Goal: Communication & Community: Answer question/provide support

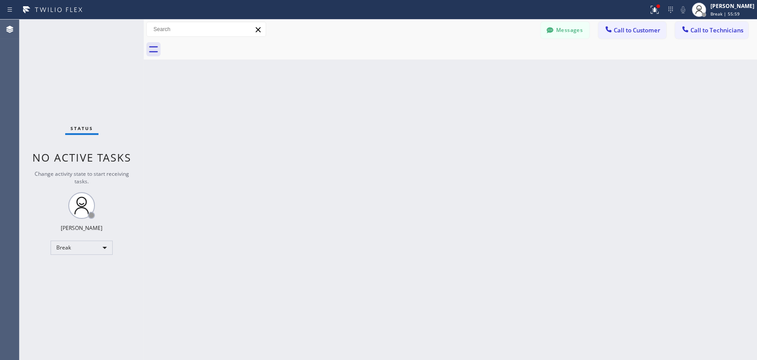
scroll to position [2434, 0]
click at [106, 245] on div "Break" at bounding box center [82, 247] width 62 height 14
click at [79, 267] on li "Available" at bounding box center [81, 269] width 60 height 11
drag, startPoint x: 79, startPoint y: 267, endPoint x: 6, endPoint y: 263, distance: 73.3
click at [79, 267] on div "Status No active tasks Change activity state to start receiving tasks. [PERSON_…" at bounding box center [82, 190] width 124 height 340
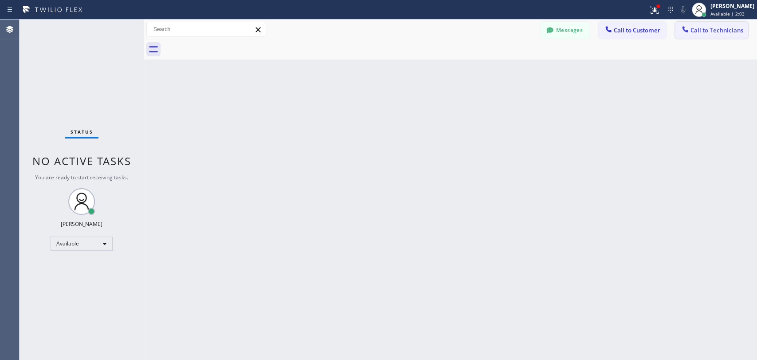
click at [716, 33] on span "Call to Technicians" at bounding box center [717, 30] width 53 height 8
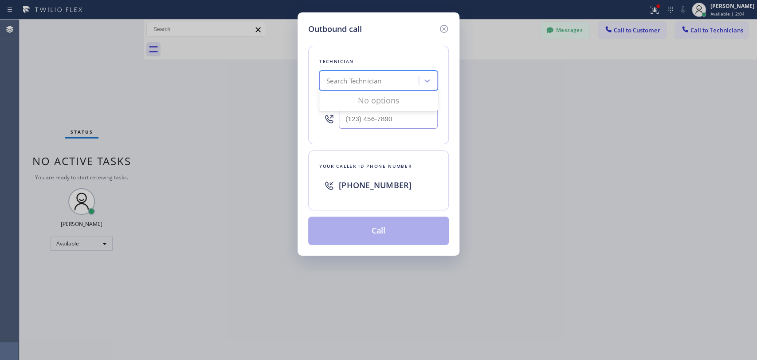
click at [372, 85] on div "Search Technician" at bounding box center [353, 81] width 55 height 10
type input "[PERSON_NAME]"
click at [357, 102] on div "[PERSON_NAME]" at bounding box center [378, 99] width 118 height 16
type input "[PHONE_NUMBER]"
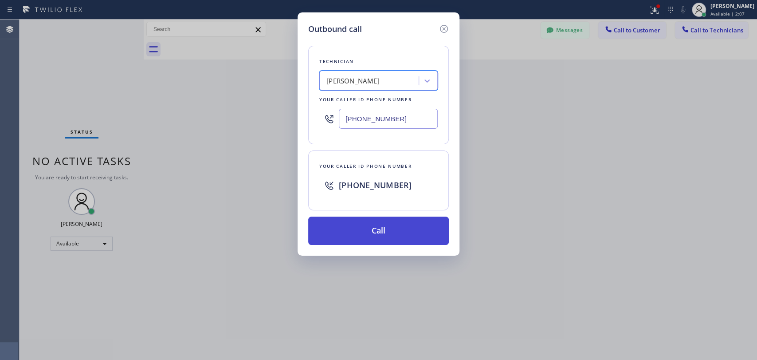
click at [358, 232] on button "Call" at bounding box center [378, 230] width 141 height 28
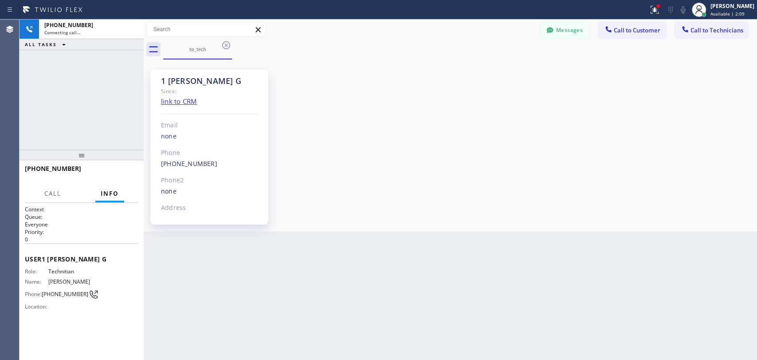
scroll to position [7610, 0]
click at [177, 82] on div "1 [PERSON_NAME] G" at bounding box center [209, 81] width 97 height 10
click at [175, 82] on div "1 [PERSON_NAME] G" at bounding box center [209, 81] width 97 height 10
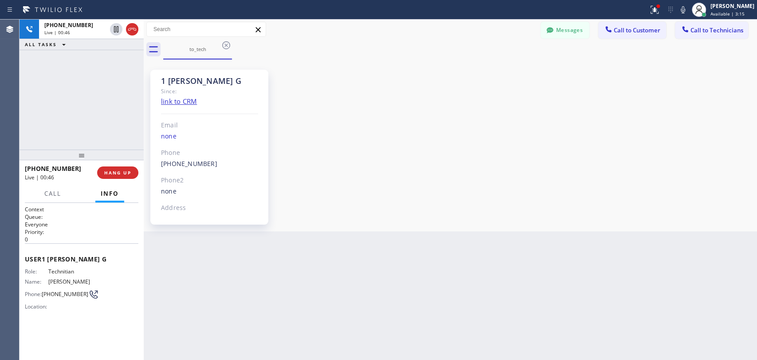
click at [177, 82] on div "1 [PERSON_NAME] G" at bounding box center [209, 81] width 97 height 10
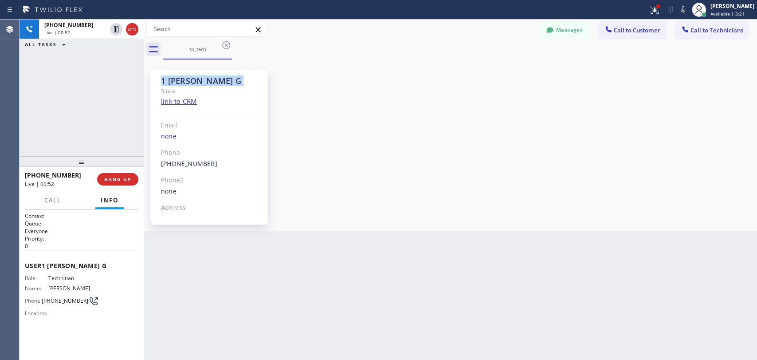
drag, startPoint x: 71, startPoint y: 153, endPoint x: 71, endPoint y: 160, distance: 6.7
click at [71, 160] on div at bounding box center [82, 161] width 124 height 11
drag, startPoint x: 134, startPoint y: 161, endPoint x: 130, endPoint y: 166, distance: 6.9
click at [130, 166] on div at bounding box center [82, 161] width 124 height 11
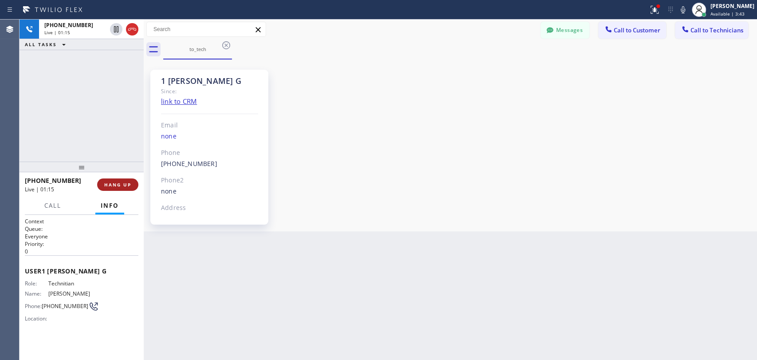
click at [113, 188] on button "HANG UP" at bounding box center [117, 184] width 41 height 12
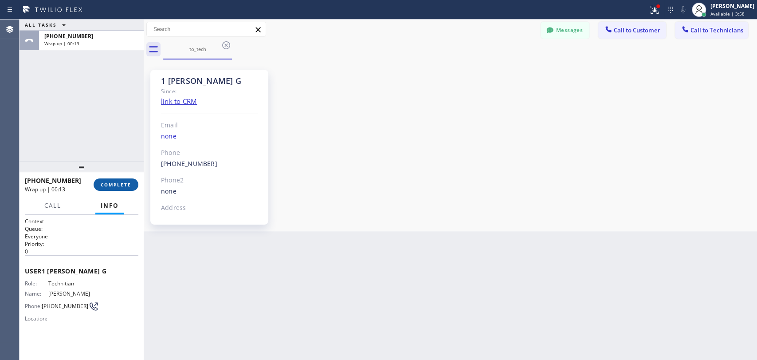
click at [117, 182] on button "COMPLETE" at bounding box center [116, 184] width 45 height 12
drag, startPoint x: 108, startPoint y: 161, endPoint x: 525, endPoint y: 60, distance: 429.3
click at [109, 161] on div at bounding box center [82, 165] width 124 height 11
click at [618, 29] on span "Call to Customer" at bounding box center [637, 30] width 47 height 8
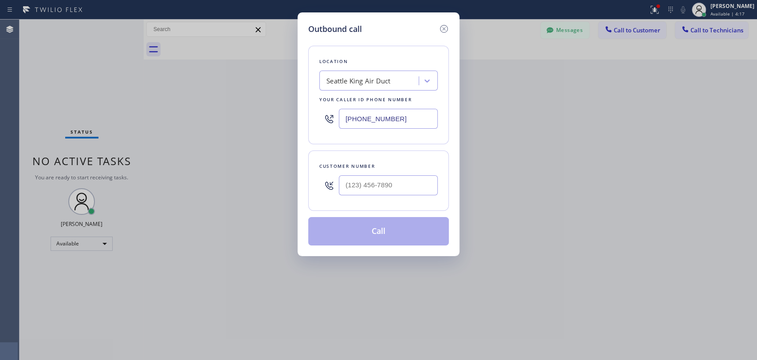
click at [362, 183] on input "text" at bounding box center [388, 185] width 99 height 20
paste input "213) 274-3685"
type input "[PHONE_NUMBER]"
click at [358, 80] on div "Seattle King Air Duct" at bounding box center [358, 81] width 64 height 10
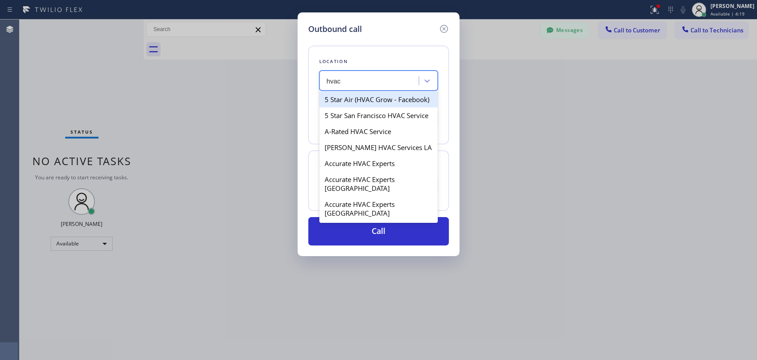
type input "hvac"
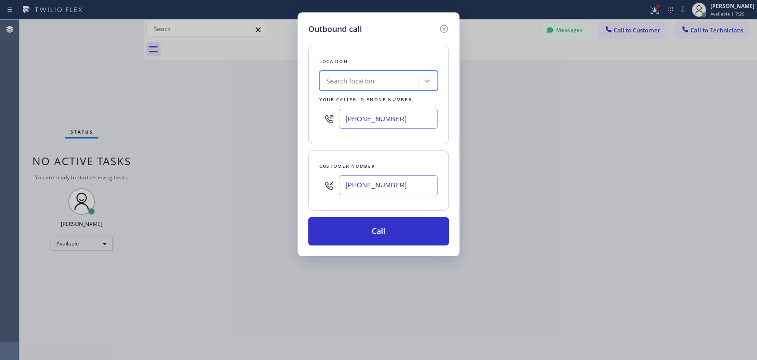
click at [360, 171] on div "[PHONE_NUMBER]" at bounding box center [388, 185] width 99 height 29
click at [362, 182] on input "[PHONE_NUMBER]" at bounding box center [388, 185] width 99 height 20
paste input "818) 634-8894"
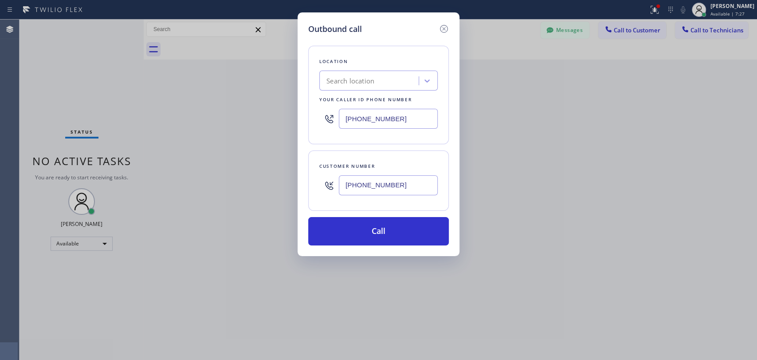
type input "[PHONE_NUMBER]"
click at [355, 81] on div "Search location" at bounding box center [350, 81] width 48 height 10
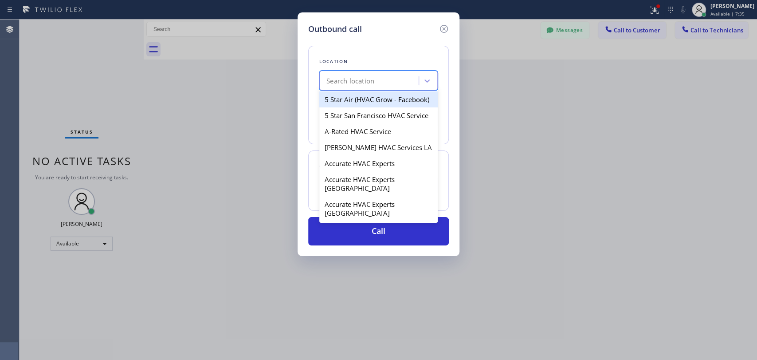
paste input "Professionals That Care Heating & Air"
type input "Professionals That Care Heating & Air"
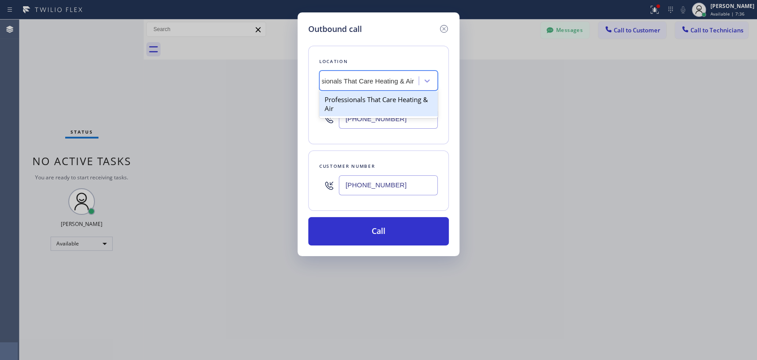
click at [353, 95] on div "Professionals That Care Heating & Air" at bounding box center [378, 103] width 118 height 25
type input "[PHONE_NUMBER]"
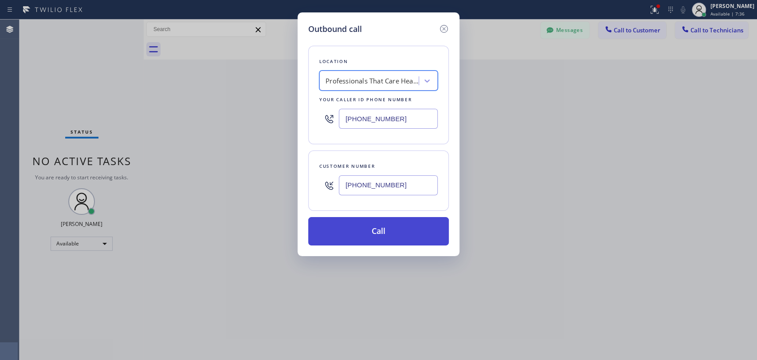
scroll to position [0, 0]
click at [338, 227] on button "Call" at bounding box center [378, 231] width 141 height 28
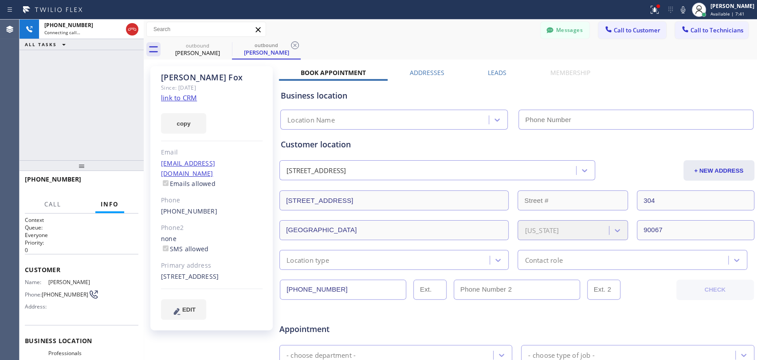
type input "[PHONE_NUMBER]"
click at [366, 313] on div "Appointment" at bounding box center [517, 323] width 477 height 23
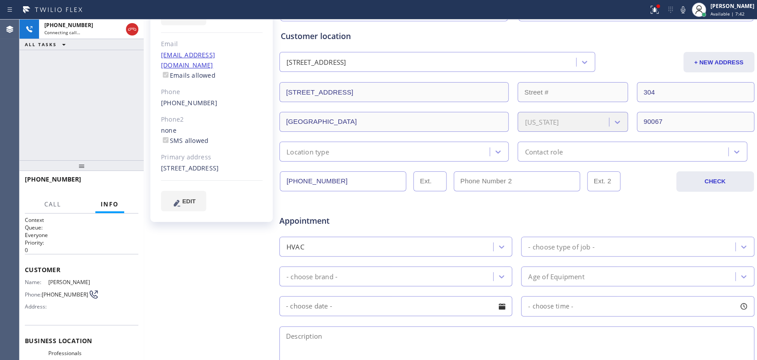
scroll to position [246, 0]
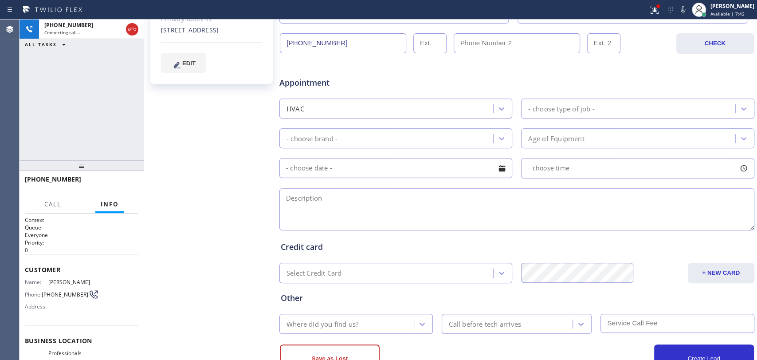
click at [350, 191] on textarea at bounding box center [516, 209] width 475 height 42
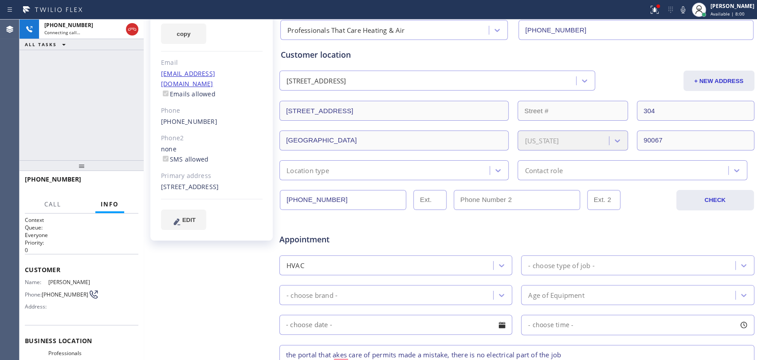
scroll to position [0, 0]
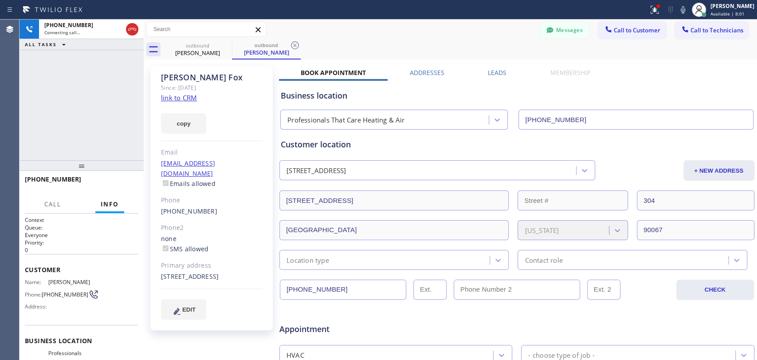
type textarea "the portal that akes care of permits made a mistake, there is no electrical par…"
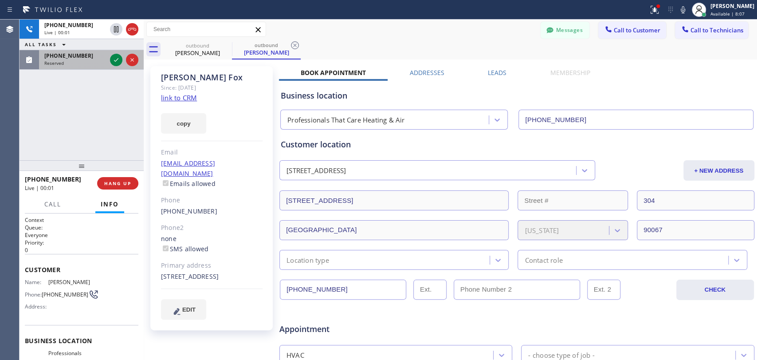
click at [81, 61] on div "Reserved" at bounding box center [75, 63] width 62 height 6
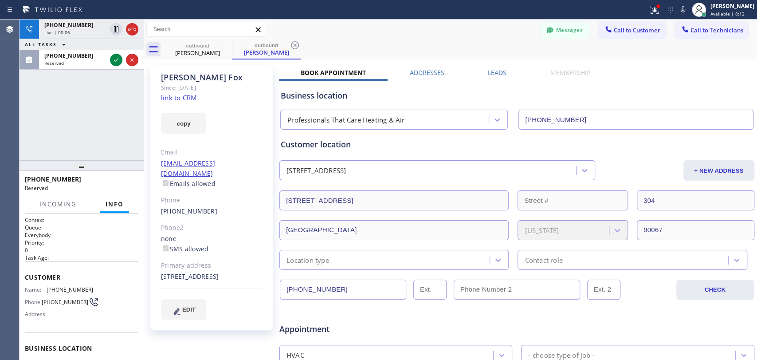
click at [333, 314] on div "Appointment" at bounding box center [358, 324] width 159 height 21
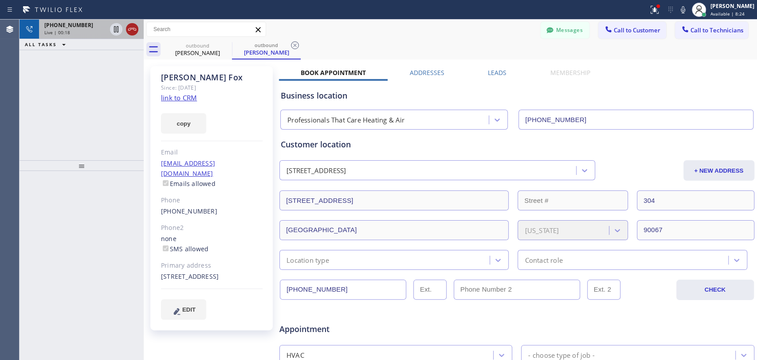
click at [128, 30] on icon at bounding box center [132, 29] width 11 height 11
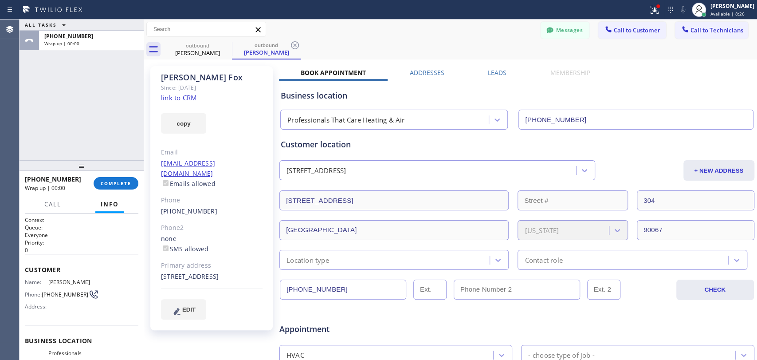
click at [117, 181] on span "COMPLETE" at bounding box center [116, 183] width 31 height 6
click at [137, 87] on div "ALL TASKS ALL TASKS ACTIVE TASKS TASKS IN WRAP UP [PHONE_NUMBER] Wrap up | 00:00" at bounding box center [82, 90] width 124 height 141
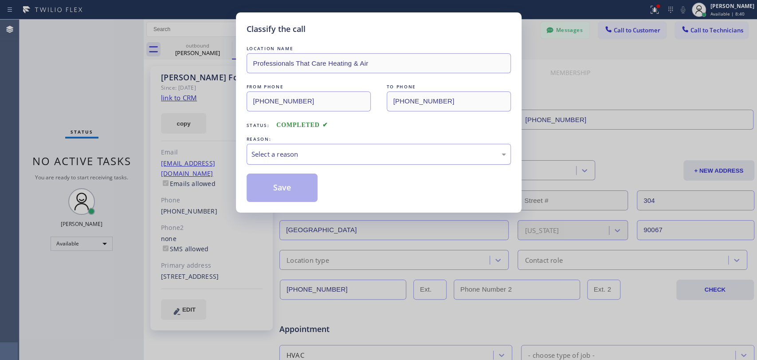
click at [348, 164] on div "LOCATION NAME Professionals That Care Heating & Air FROM PHONE [PHONE_NUMBER] T…" at bounding box center [379, 123] width 264 height 158
click at [334, 151] on div "Select a reason" at bounding box center [378, 154] width 255 height 10
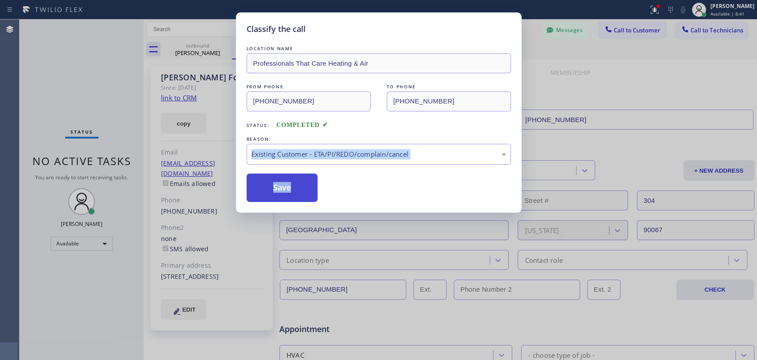
drag, startPoint x: 290, startPoint y: 194, endPoint x: 283, endPoint y: 184, distance: 12.3
click at [290, 193] on button "Save" at bounding box center [282, 187] width 71 height 28
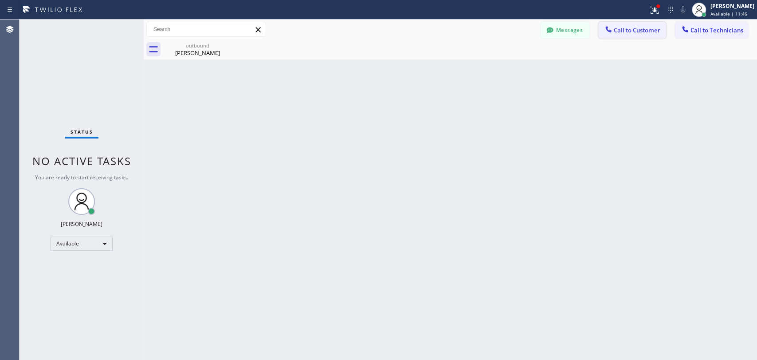
click at [645, 26] on span "Call to Customer" at bounding box center [637, 30] width 47 height 8
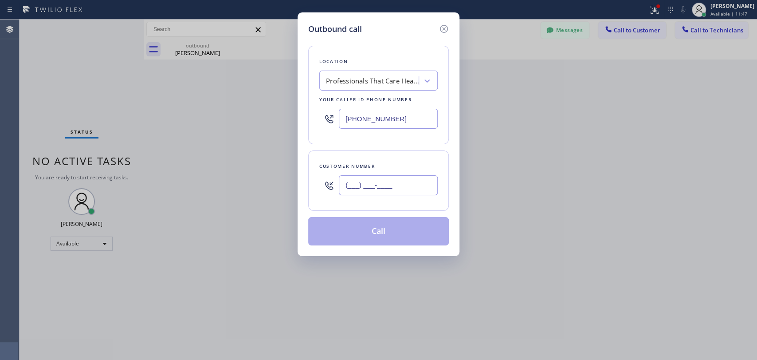
click at [367, 187] on input "(___) ___-____" at bounding box center [388, 185] width 99 height 20
paste input "818) 634-8894"
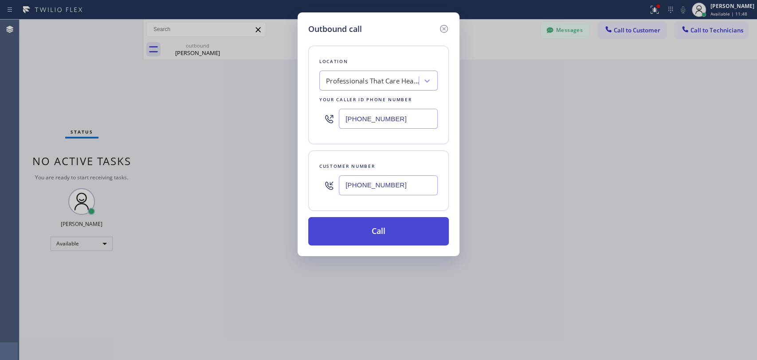
type input "[PHONE_NUMBER]"
click at [355, 243] on button "Call" at bounding box center [378, 231] width 141 height 28
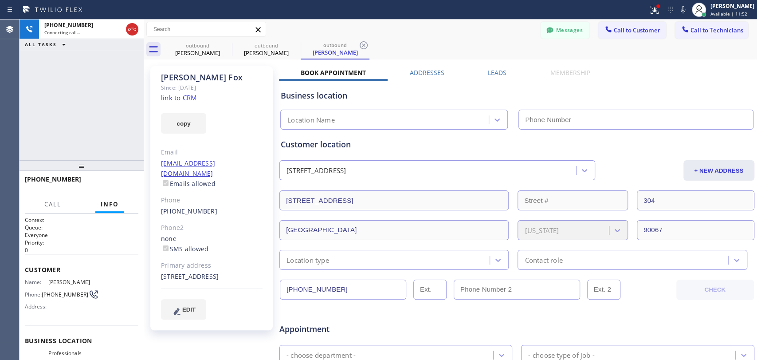
type input "[PHONE_NUMBER]"
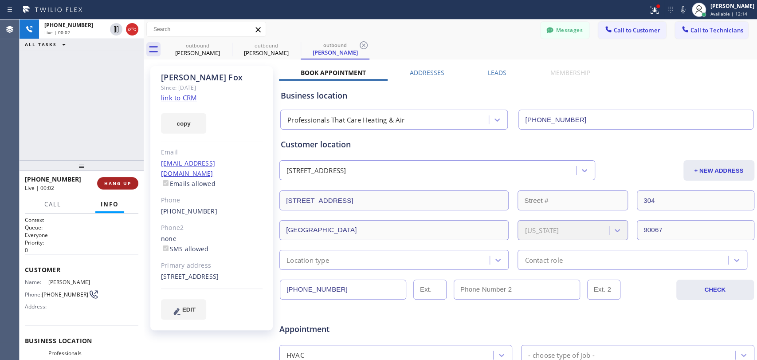
click at [108, 182] on span "HANG UP" at bounding box center [117, 183] width 27 height 6
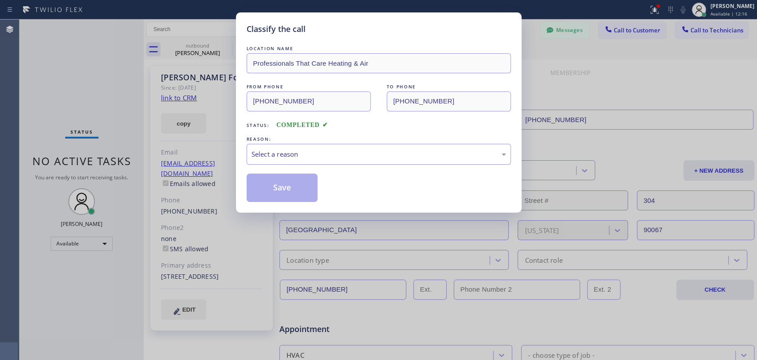
click at [120, 84] on div "Classify the call LOCATION NAME Professionals That Care Heating & Air FROM PHON…" at bounding box center [378, 180] width 757 height 360
click at [323, 152] on div "Select a reason" at bounding box center [378, 154] width 255 height 10
click at [281, 199] on button "Save" at bounding box center [282, 187] width 71 height 28
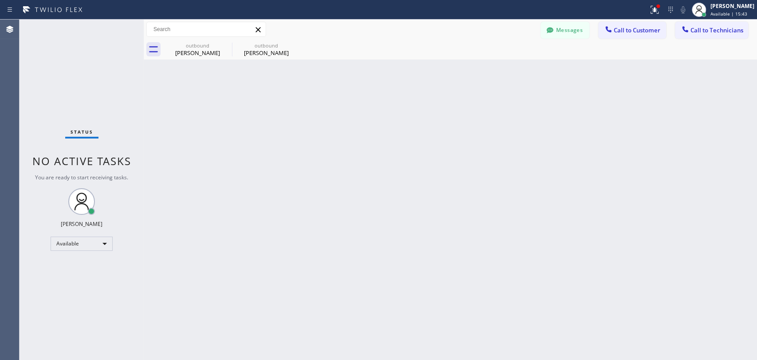
click at [473, 232] on div "Back to Dashboard Change Sender ID Customers Technicians [PERSON_NAME] [DATE] 1…" at bounding box center [450, 190] width 613 height 340
click at [170, 79] on div "Back to Dashboard Change Sender ID Customers Technicians [PERSON_NAME] [DATE] 1…" at bounding box center [450, 190] width 613 height 340
click at [216, 51] on div "[PERSON_NAME]" at bounding box center [197, 53] width 67 height 8
type textarea "the portal that akes care of permits made a mistake, there is no electrical par…"
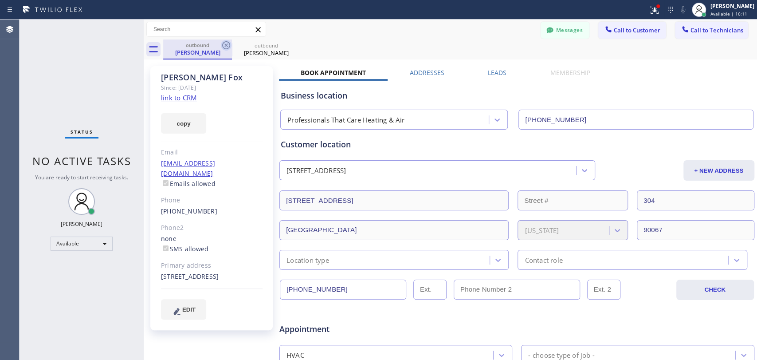
click at [227, 45] on icon at bounding box center [226, 45] width 11 height 11
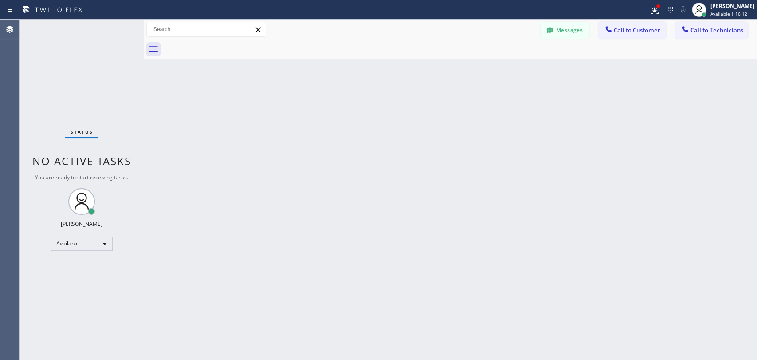
click at [395, 168] on div "Back to Dashboard Change Sender ID Customers Technicians [PERSON_NAME] [DATE] 1…" at bounding box center [450, 190] width 613 height 340
click at [365, 251] on div "Back to Dashboard Change Sender ID Customers Technicians [PERSON_NAME] [DATE] 1…" at bounding box center [450, 190] width 613 height 340
drag, startPoint x: 88, startPoint y: 176, endPoint x: 55, endPoint y: 165, distance: 34.6
click at [55, 165] on div "Status No active tasks You are ready to start receiving tasks. [PERSON_NAME] Av…" at bounding box center [82, 190] width 124 height 340
click at [55, 165] on span "No active tasks" at bounding box center [81, 160] width 99 height 15
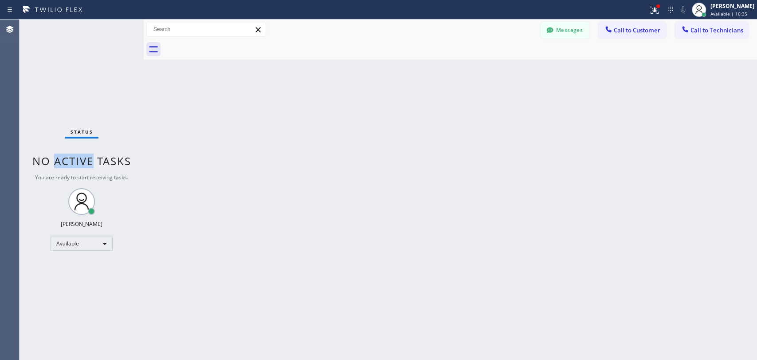
drag, startPoint x: 55, startPoint y: 165, endPoint x: 88, endPoint y: 164, distance: 32.8
click at [87, 164] on span "No active tasks" at bounding box center [81, 160] width 99 height 15
click at [88, 164] on span "No active tasks" at bounding box center [81, 160] width 99 height 15
drag, startPoint x: 123, startPoint y: 164, endPoint x: 130, endPoint y: 165, distance: 7.1
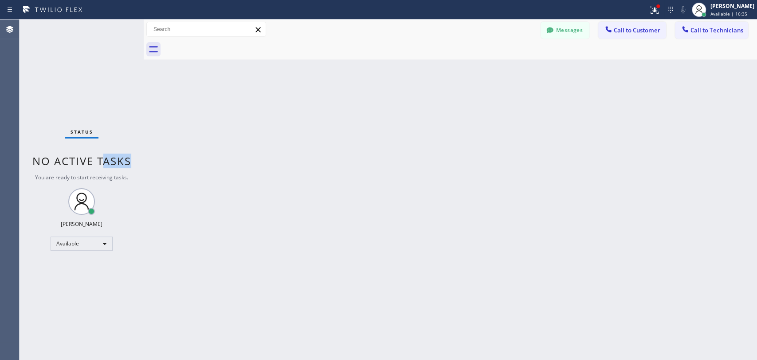
click at [130, 165] on span "No active tasks" at bounding box center [81, 160] width 99 height 15
drag, startPoint x: 130, startPoint y: 165, endPoint x: 47, endPoint y: 163, distance: 83.4
click at [47, 163] on span "No active tasks" at bounding box center [81, 160] width 99 height 15
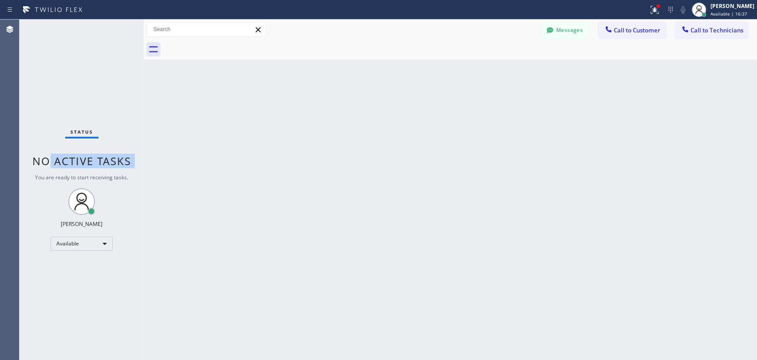
drag, startPoint x: 47, startPoint y: 163, endPoint x: 130, endPoint y: 161, distance: 83.4
click at [130, 161] on span "No active tasks" at bounding box center [81, 160] width 99 height 15
click at [255, 117] on div "Back to Dashboard Change Sender ID Customers Technicians [PERSON_NAME] [DATE] 1…" at bounding box center [450, 190] width 613 height 340
click at [422, 175] on div "Back to Dashboard Change Sender ID Customers Technicians [PERSON_NAME] [DATE] 1…" at bounding box center [450, 190] width 613 height 340
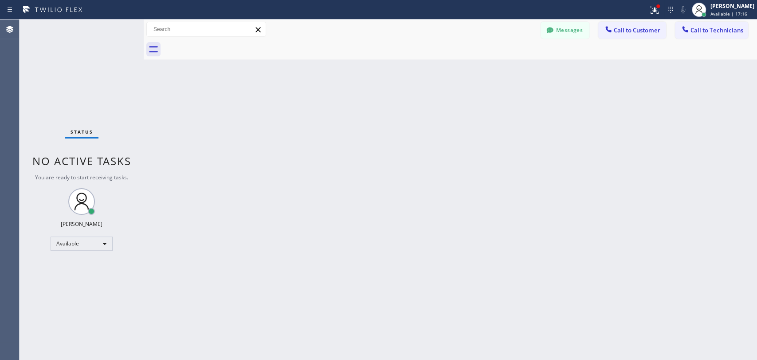
click at [139, 171] on div "Status No active tasks You are ready to start receiving tasks. [PERSON_NAME] Av…" at bounding box center [82, 190] width 124 height 340
click at [134, 168] on div "Status No active tasks You are ready to start receiving tasks. [PERSON_NAME] Av…" at bounding box center [82, 190] width 124 height 340
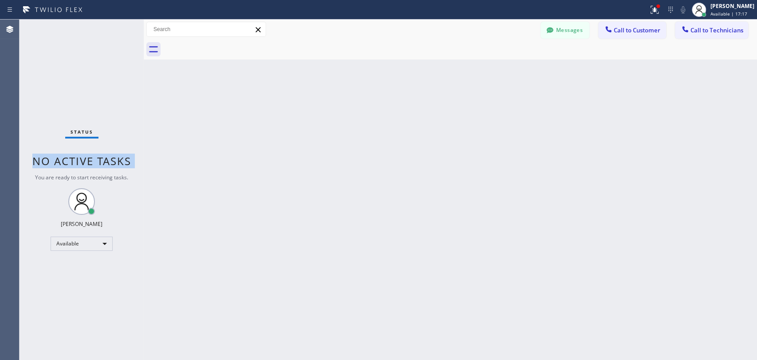
click at [134, 168] on div "Status No active tasks You are ready to start receiving tasks. [PERSON_NAME] Av…" at bounding box center [82, 190] width 124 height 340
click at [124, 176] on span "You are ready to start receiving tasks." at bounding box center [81, 177] width 93 height 8
click at [120, 162] on span "No active tasks" at bounding box center [81, 160] width 99 height 15
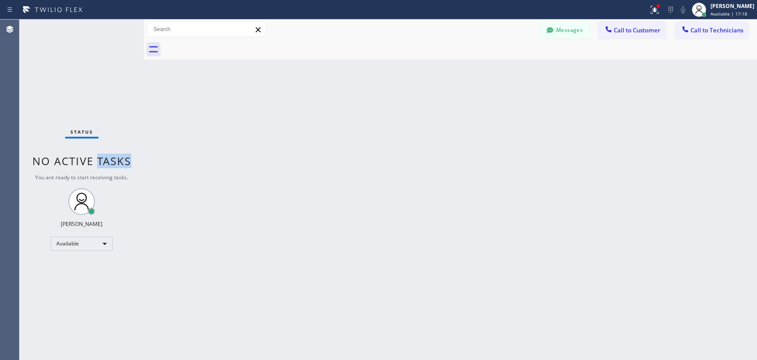
click at [120, 162] on span "No active tasks" at bounding box center [81, 160] width 99 height 15
click at [116, 161] on span "No active tasks" at bounding box center [81, 160] width 99 height 15
click at [114, 161] on span "No active tasks" at bounding box center [81, 160] width 99 height 15
drag, startPoint x: 101, startPoint y: 161, endPoint x: 85, endPoint y: 160, distance: 16.0
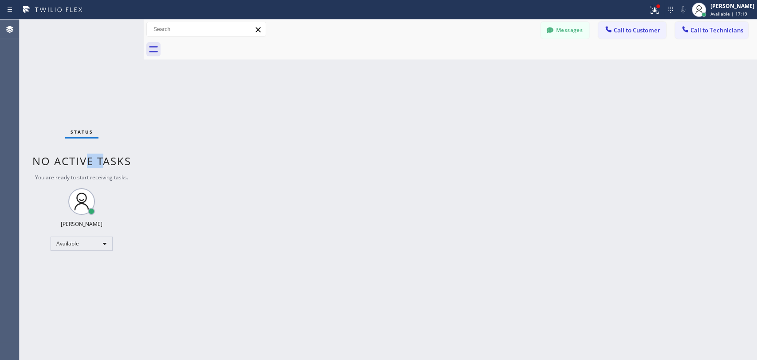
click at [85, 160] on span "No active tasks" at bounding box center [81, 160] width 99 height 15
click at [92, 160] on span "No active tasks" at bounding box center [81, 160] width 99 height 15
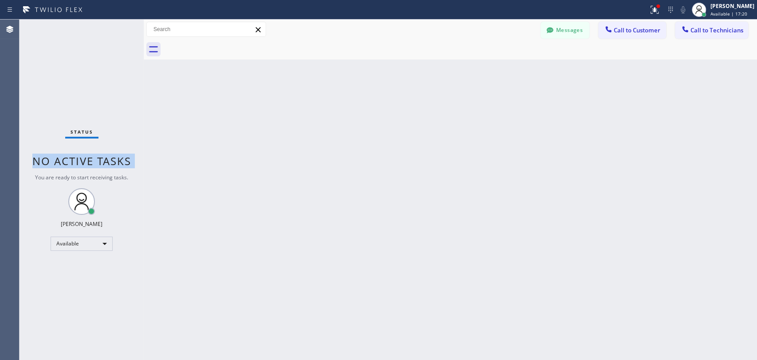
click at [92, 157] on span "No active tasks" at bounding box center [81, 160] width 99 height 15
drag, startPoint x: 92, startPoint y: 157, endPoint x: 63, endPoint y: 156, distance: 28.9
click at [68, 157] on span "No active tasks" at bounding box center [81, 160] width 99 height 15
click at [46, 159] on span "No active tasks" at bounding box center [81, 160] width 99 height 15
drag, startPoint x: 46, startPoint y: 159, endPoint x: 102, endPoint y: 161, distance: 56.4
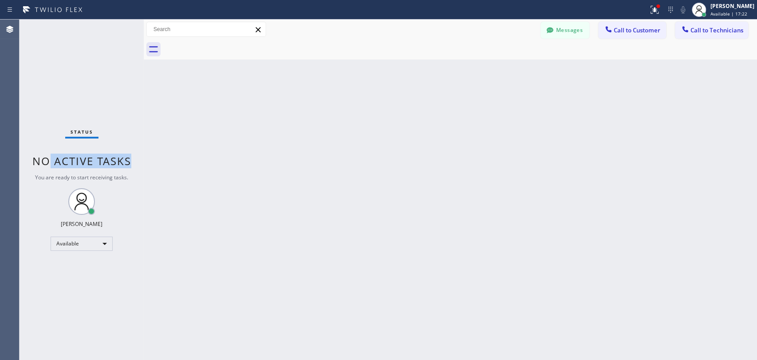
click at [102, 161] on span "No active tasks" at bounding box center [81, 160] width 99 height 15
click at [100, 161] on span "No active tasks" at bounding box center [81, 160] width 99 height 15
drag, startPoint x: 96, startPoint y: 161, endPoint x: 78, endPoint y: 162, distance: 17.3
click at [78, 162] on span "No active tasks" at bounding box center [81, 160] width 99 height 15
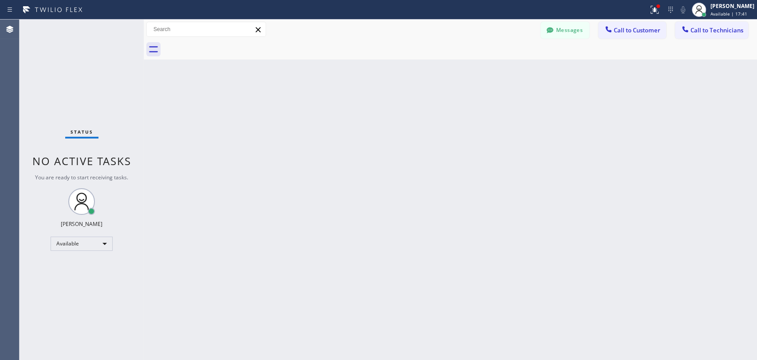
click at [298, 104] on div "Back to Dashboard Change Sender ID Customers Technicians [PERSON_NAME] [DATE] 1…" at bounding box center [450, 190] width 613 height 340
click at [347, 110] on div "Back to Dashboard Change Sender ID Customers Technicians [PERSON_NAME] [DATE] 1…" at bounding box center [450, 190] width 613 height 340
click at [75, 169] on div "Status No active tasks You are ready to start receiving tasks. [PERSON_NAME] Av…" at bounding box center [82, 190] width 124 height 340
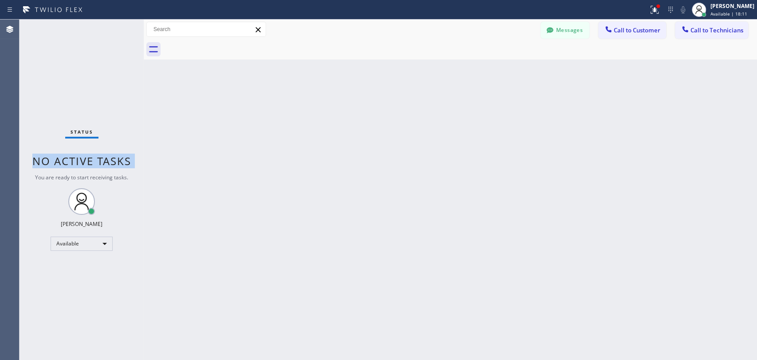
click at [75, 161] on span "No active tasks" at bounding box center [81, 160] width 99 height 15
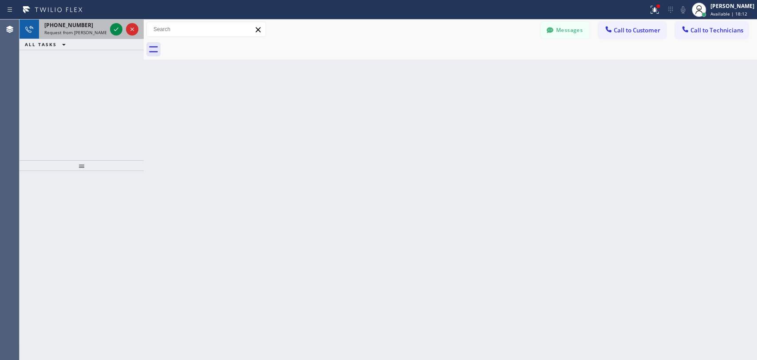
click at [65, 31] on span "Request from [PERSON_NAME] [PERSON_NAME] (direct)" at bounding box center [102, 32] width 117 height 6
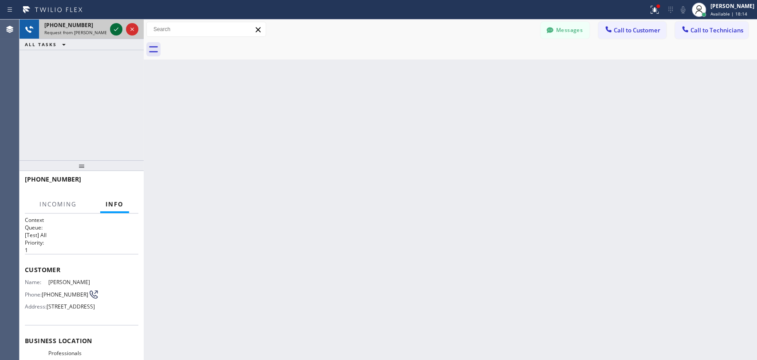
click at [117, 28] on icon at bounding box center [116, 29] width 11 height 11
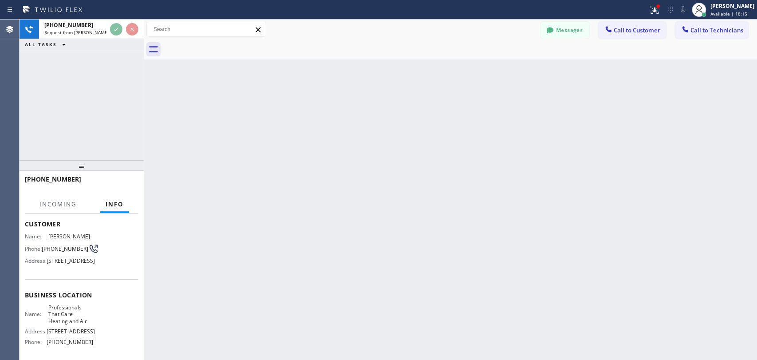
scroll to position [137, 0]
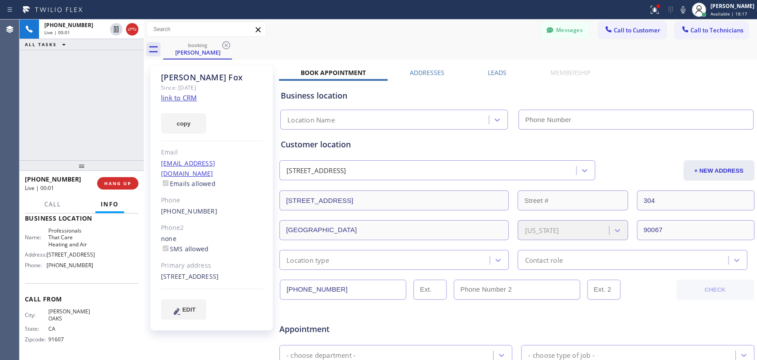
type input "[PHONE_NUMBER]"
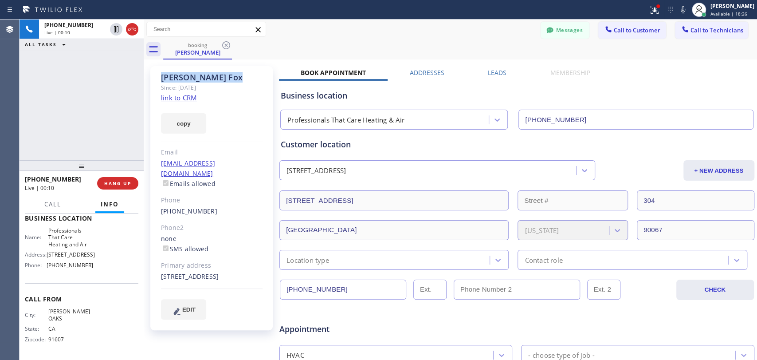
drag, startPoint x: 247, startPoint y: 79, endPoint x: 161, endPoint y: 76, distance: 86.6
click at [161, 76] on div "[PERSON_NAME]" at bounding box center [212, 77] width 102 height 10
drag, startPoint x: 161, startPoint y: 76, endPoint x: 220, endPoint y: 84, distance: 60.0
click at [220, 84] on div "[PERSON_NAME] Since: [DATE] link to CRM copy Email [EMAIL_ADDRESS][DOMAIN_NAME]…" at bounding box center [211, 198] width 122 height 264
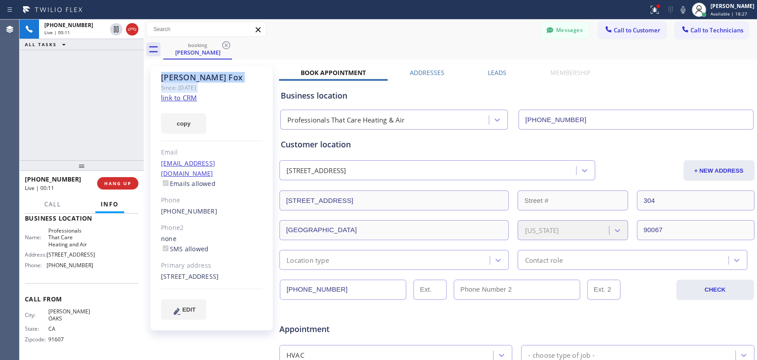
click at [220, 84] on div "Since: [DATE]" at bounding box center [212, 87] width 102 height 10
drag, startPoint x: 220, startPoint y: 84, endPoint x: 211, endPoint y: 83, distance: 9.8
click at [211, 83] on div "Since: [DATE]" at bounding box center [212, 87] width 102 height 10
drag, startPoint x: 197, startPoint y: 86, endPoint x: 162, endPoint y: 80, distance: 35.6
click at [162, 80] on div "[PERSON_NAME] Since: [DATE] link to CRM copy Email [EMAIL_ADDRESS][DOMAIN_NAME]…" at bounding box center [211, 198] width 122 height 264
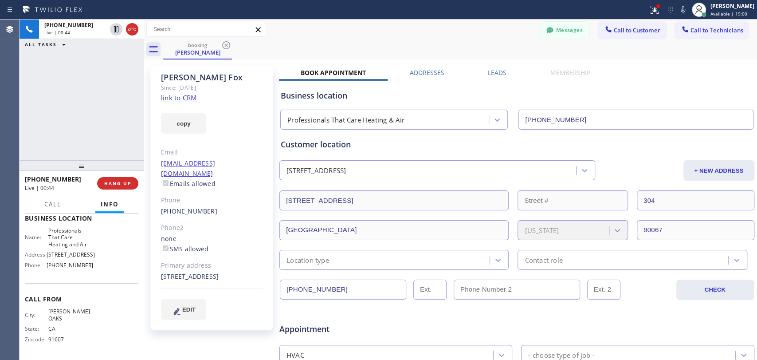
click at [162, 80] on div "[PERSON_NAME]" at bounding box center [212, 77] width 102 height 10
drag, startPoint x: 162, startPoint y: 80, endPoint x: 227, endPoint y: 82, distance: 65.2
click at [227, 82] on div "[PERSON_NAME] Since: [DATE] link to CRM copy Email [EMAIL_ADDRESS][DOMAIN_NAME]…" at bounding box center [211, 198] width 122 height 264
click at [227, 82] on div "Since: [DATE]" at bounding box center [212, 87] width 102 height 10
drag, startPoint x: 224, startPoint y: 82, endPoint x: 166, endPoint y: 78, distance: 57.4
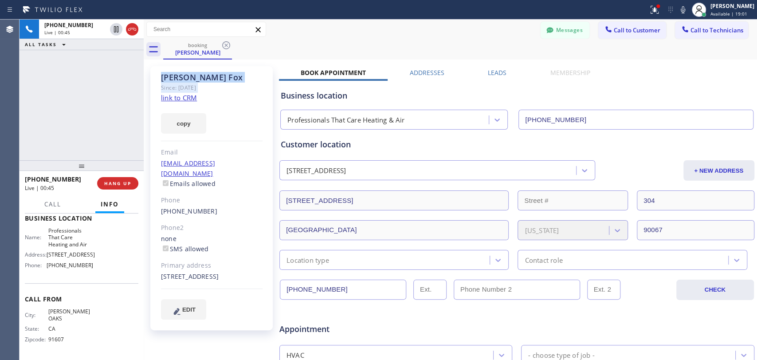
click at [166, 78] on div "[PERSON_NAME] Since: [DATE] link to CRM copy Email [EMAIL_ADDRESS][DOMAIN_NAME]…" at bounding box center [211, 198] width 122 height 264
click at [166, 78] on div "[PERSON_NAME]" at bounding box center [212, 77] width 102 height 10
drag, startPoint x: 161, startPoint y: 78, endPoint x: 226, endPoint y: 79, distance: 65.2
click at [226, 79] on div "[PERSON_NAME]" at bounding box center [212, 77] width 102 height 10
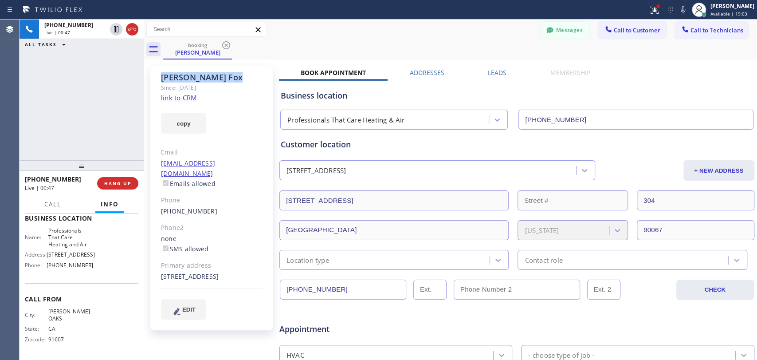
drag, startPoint x: 220, startPoint y: 89, endPoint x: 161, endPoint y: 80, distance: 59.3
click at [161, 80] on div "[PERSON_NAME] Since: [DATE] link to CRM copy Email [EMAIL_ADDRESS][DOMAIN_NAME]…" at bounding box center [211, 198] width 122 height 264
click at [161, 80] on div "[PERSON_NAME]" at bounding box center [212, 77] width 102 height 10
click at [349, 98] on div "Business location" at bounding box center [517, 96] width 472 height 12
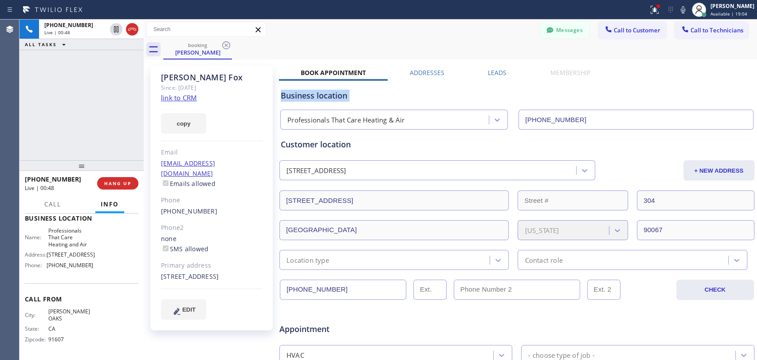
click at [348, 98] on div "Business location" at bounding box center [517, 96] width 472 height 12
click at [342, 97] on div "Business location" at bounding box center [517, 96] width 472 height 12
drag, startPoint x: 210, startPoint y: 88, endPoint x: 167, endPoint y: 77, distance: 44.4
click at [167, 77] on div "[PERSON_NAME] Since: [DATE] link to CRM copy Email [EMAIL_ADDRESS][DOMAIN_NAME]…" at bounding box center [211, 198] width 122 height 264
click at [167, 77] on div "[PERSON_NAME]" at bounding box center [212, 77] width 102 height 10
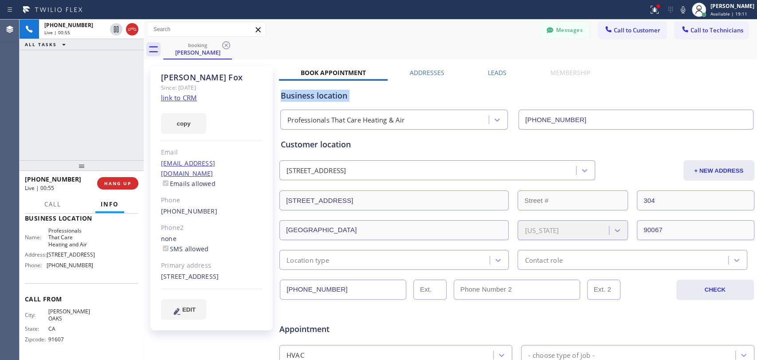
drag, startPoint x: 162, startPoint y: 77, endPoint x: 236, endPoint y: 84, distance: 74.8
click at [236, 84] on div "[PERSON_NAME] Since: [DATE] link to CRM copy Email [EMAIL_ADDRESS][DOMAIN_NAME]…" at bounding box center [211, 198] width 122 height 264
click at [236, 84] on div "Since: [DATE]" at bounding box center [212, 87] width 102 height 10
drag, startPoint x: 222, startPoint y: 82, endPoint x: 154, endPoint y: 73, distance: 69.0
click at [154, 73] on div "[PERSON_NAME] Since: [DATE] link to CRM copy Email [EMAIL_ADDRESS][DOMAIN_NAME]…" at bounding box center [211, 198] width 122 height 264
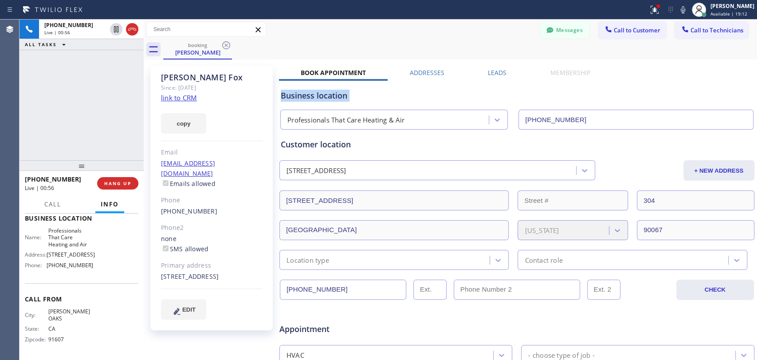
click at [154, 73] on div "[PERSON_NAME] Since: [DATE] link to CRM copy Email [EMAIL_ADDRESS][DOMAIN_NAME]…" at bounding box center [211, 198] width 122 height 264
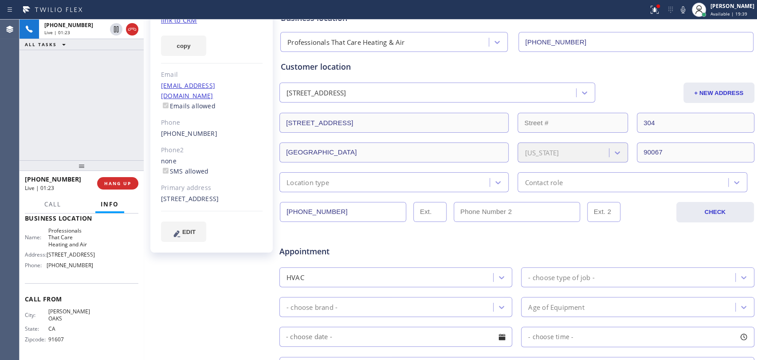
scroll to position [197, 0]
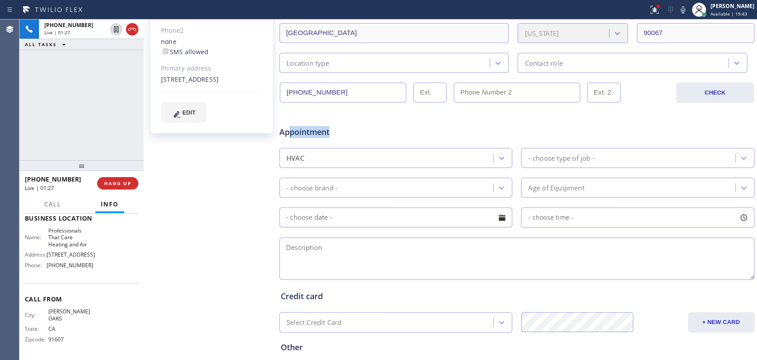
drag, startPoint x: 337, startPoint y: 132, endPoint x: 289, endPoint y: 129, distance: 48.0
click at [289, 129] on span "Appointment" at bounding box center [357, 132] width 157 height 12
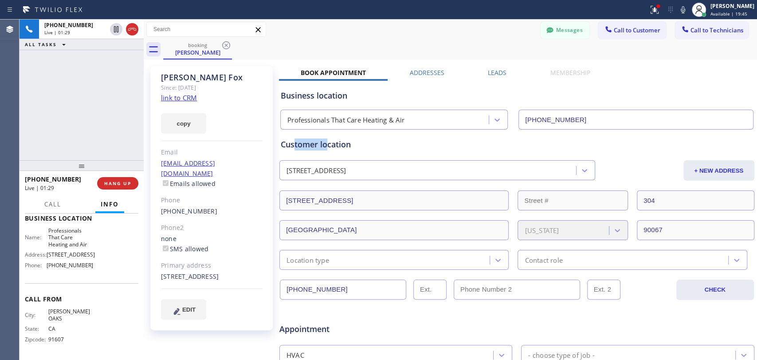
drag, startPoint x: 300, startPoint y: 142, endPoint x: 293, endPoint y: 141, distance: 7.2
click at [293, 141] on div "Customer location" at bounding box center [517, 144] width 472 height 12
click at [318, 91] on div "Business location" at bounding box center [517, 96] width 472 height 12
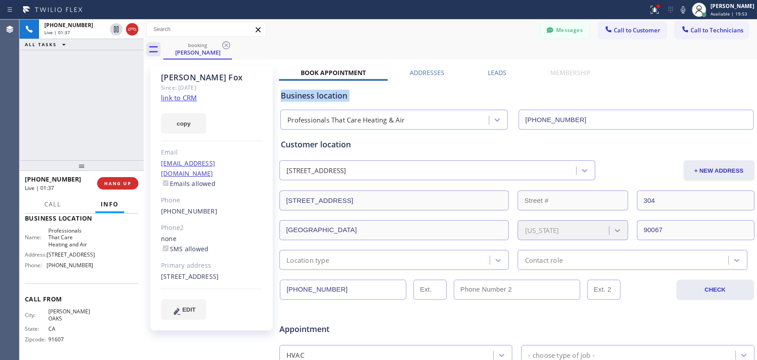
click at [312, 97] on div "Business location" at bounding box center [517, 96] width 472 height 12
drag, startPoint x: 318, startPoint y: 97, endPoint x: 351, endPoint y: 98, distance: 32.4
click at [351, 98] on div "Business location" at bounding box center [517, 96] width 472 height 12
drag, startPoint x: 351, startPoint y: 98, endPoint x: 292, endPoint y: 97, distance: 59.0
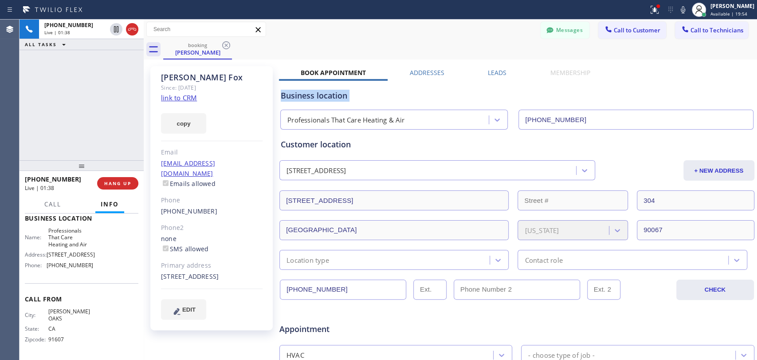
click at [292, 97] on div "Business location" at bounding box center [517, 96] width 472 height 12
click at [290, 96] on div "Business location" at bounding box center [517, 96] width 472 height 12
drag, startPoint x: 297, startPoint y: 95, endPoint x: 330, endPoint y: 93, distance: 33.3
click at [330, 93] on div "Business location" at bounding box center [517, 96] width 472 height 12
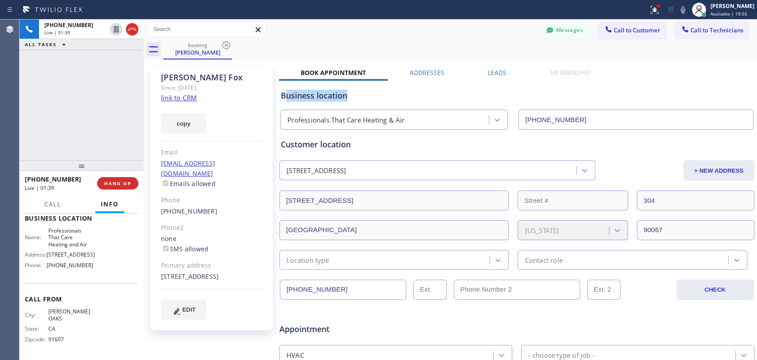
drag, startPoint x: 345, startPoint y: 92, endPoint x: 287, endPoint y: 94, distance: 59.0
click at [287, 94] on div "Business location" at bounding box center [517, 96] width 472 height 12
drag, startPoint x: 287, startPoint y: 94, endPoint x: 338, endPoint y: 95, distance: 51.0
click at [338, 95] on div "Business location" at bounding box center [517, 96] width 472 height 12
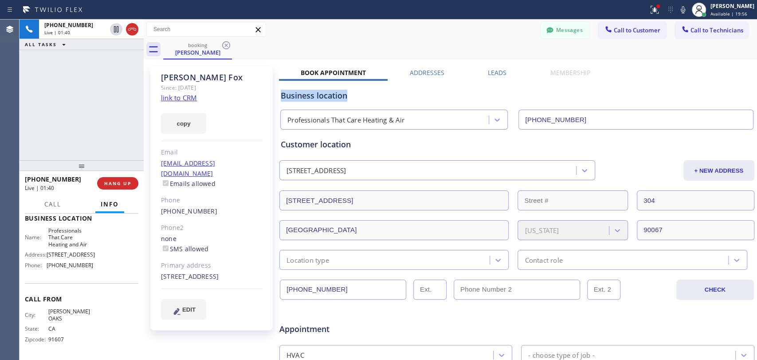
click at [338, 95] on div "Business location" at bounding box center [517, 96] width 472 height 12
drag, startPoint x: 345, startPoint y: 94, endPoint x: 285, endPoint y: 97, distance: 59.5
click at [285, 97] on div "Business location" at bounding box center [517, 96] width 472 height 12
drag, startPoint x: 209, startPoint y: 88, endPoint x: 158, endPoint y: 78, distance: 52.4
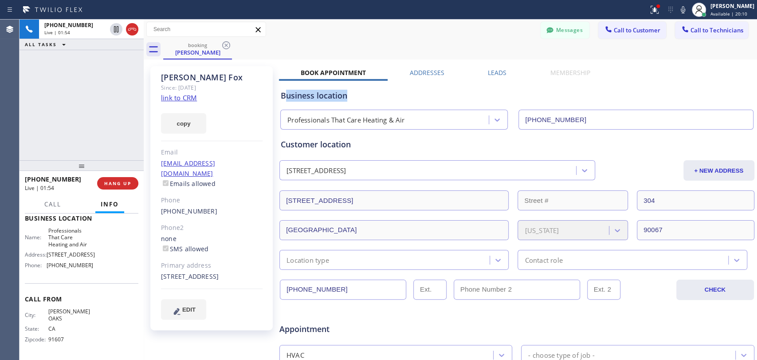
click at [158, 78] on div "[PERSON_NAME] Since: [DATE] link to CRM copy Email [EMAIL_ADDRESS][DOMAIN_NAME]…" at bounding box center [211, 198] width 122 height 264
drag, startPoint x: 238, startPoint y: 90, endPoint x: 252, endPoint y: 91, distance: 14.2
click at [252, 91] on div "[PERSON_NAME] Since: [DATE] link to CRM copy Email [EMAIL_ADDRESS][DOMAIN_NAME]…" at bounding box center [211, 198] width 122 height 264
click at [252, 91] on div "Since: [DATE]" at bounding box center [212, 87] width 102 height 10
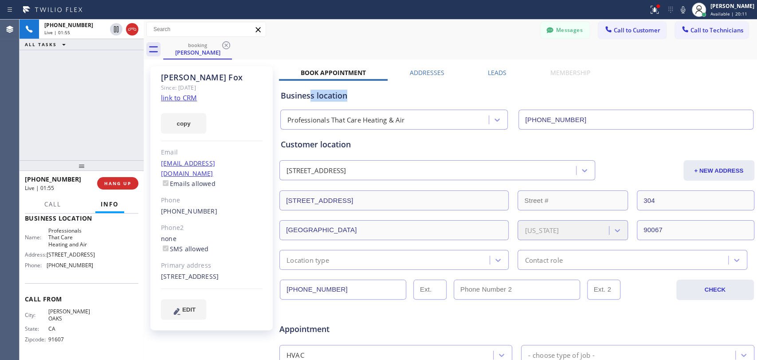
drag, startPoint x: 310, startPoint y: 97, endPoint x: 371, endPoint y: 96, distance: 61.2
click at [371, 96] on div "Business location" at bounding box center [517, 96] width 472 height 12
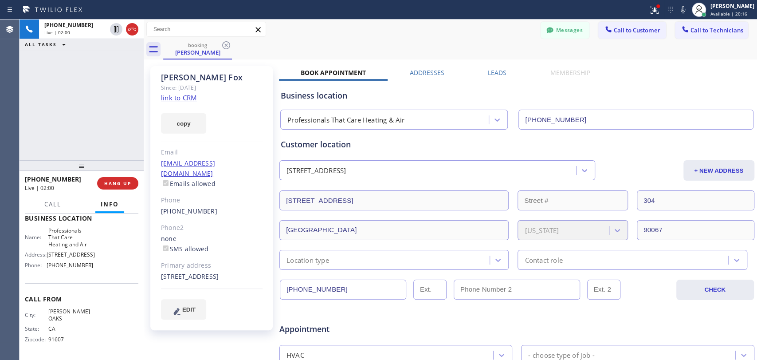
click at [255, 245] on div "[PERSON_NAME] Since: [DATE] link to CRM copy Email [EMAIL_ADDRESS][DOMAIN_NAME]…" at bounding box center [211, 198] width 122 height 264
click at [301, 324] on span "Appointment" at bounding box center [357, 329] width 157 height 12
drag, startPoint x: 223, startPoint y: 275, endPoint x: 172, endPoint y: 266, distance: 52.2
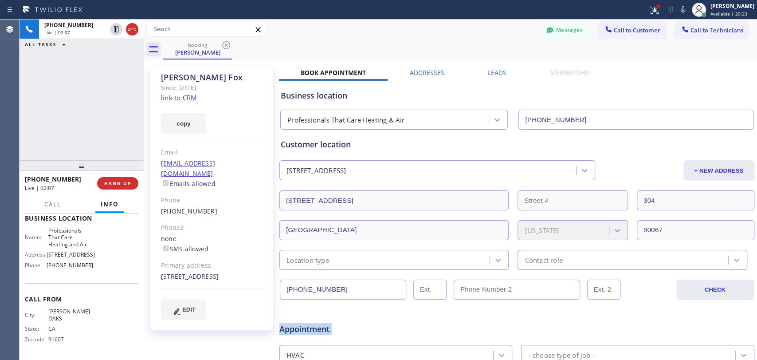
click at [172, 271] on div "[STREET_ADDRESS]" at bounding box center [212, 276] width 102 height 10
drag, startPoint x: 241, startPoint y: 271, endPoint x: 161, endPoint y: 262, distance: 80.4
click at [161, 271] on div "[STREET_ADDRESS]" at bounding box center [212, 276] width 102 height 10
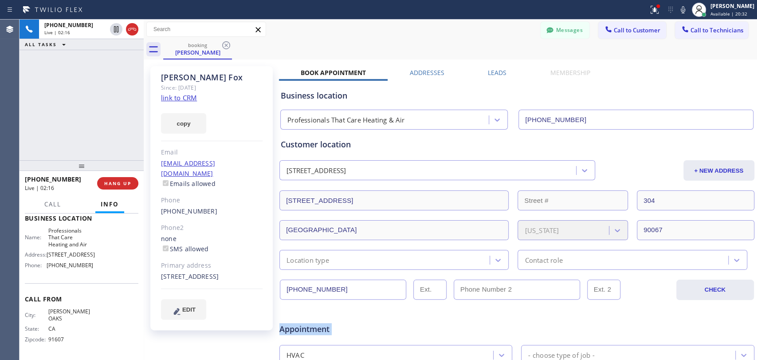
drag, startPoint x: 161, startPoint y: 262, endPoint x: 224, endPoint y: 269, distance: 63.0
click at [224, 271] on div "[STREET_ADDRESS]" at bounding box center [212, 276] width 102 height 10
drag, startPoint x: 224, startPoint y: 269, endPoint x: 220, endPoint y: 280, distance: 11.5
click at [220, 280] on div "[STREET_ADDRESS]" at bounding box center [212, 276] width 102 height 10
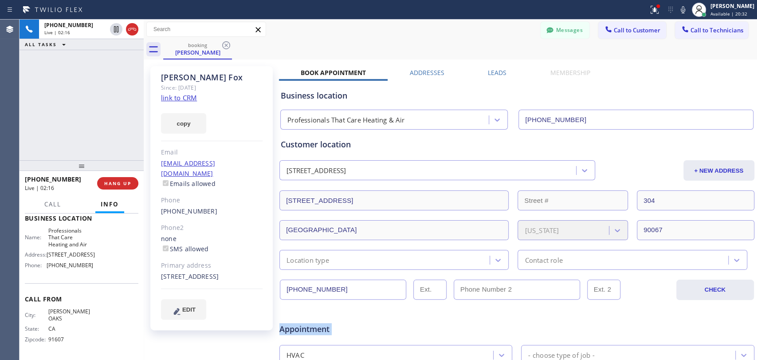
click at [220, 280] on div "[STREET_ADDRESS]" at bounding box center [212, 276] width 102 height 10
drag, startPoint x: 321, startPoint y: 145, endPoint x: 311, endPoint y: 148, distance: 9.8
click at [311, 148] on div "Customer location" at bounding box center [517, 144] width 472 height 12
click at [316, 141] on div "Customer location" at bounding box center [517, 144] width 472 height 12
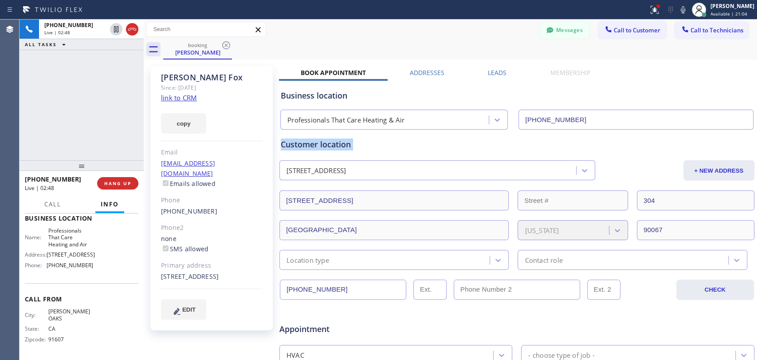
click at [316, 141] on div "Customer location" at bounding box center [517, 144] width 472 height 12
click at [314, 142] on div "Customer location" at bounding box center [517, 144] width 472 height 12
drag, startPoint x: 332, startPoint y: 142, endPoint x: 343, endPoint y: 143, distance: 10.7
click at [343, 143] on div "Customer location" at bounding box center [517, 144] width 472 height 12
click at [117, 184] on span "HANG UP" at bounding box center [117, 183] width 27 height 6
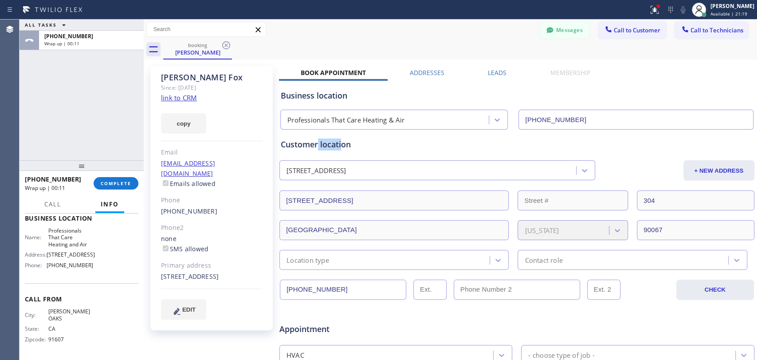
click at [108, 171] on div at bounding box center [82, 165] width 124 height 11
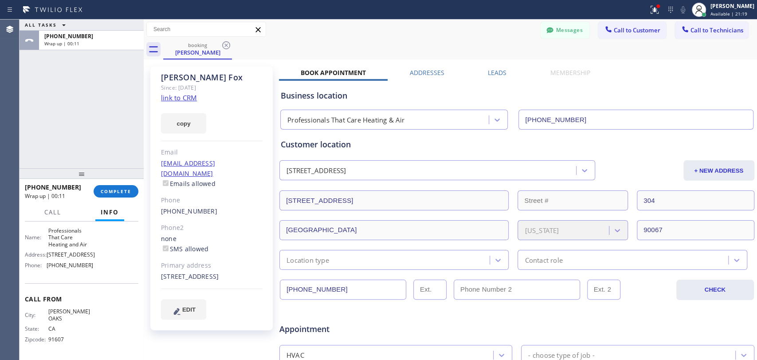
click at [108, 179] on div at bounding box center [82, 173] width 124 height 11
click at [110, 192] on span "COMPLETE" at bounding box center [116, 191] width 31 height 6
click at [98, 148] on div "ALL TASKS ALL TASKS ACTIVE TASKS TASKS IN WRAP UP [PHONE_NUMBER] Wrap up | 00:12" at bounding box center [82, 94] width 124 height 149
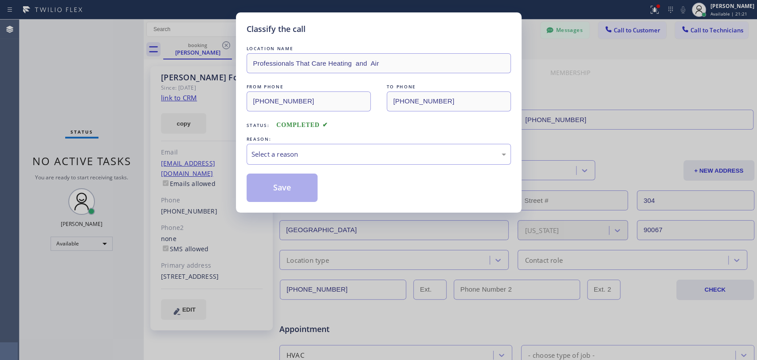
click at [708, 29] on div "Classify the call LOCATION NAME Professionals That Care Heating and Air FROM PH…" at bounding box center [378, 180] width 757 height 360
click at [313, 166] on div "LOCATION NAME Professionals That Care Heating and Air FROM PHONE [PHONE_NUMBER]…" at bounding box center [379, 123] width 264 height 158
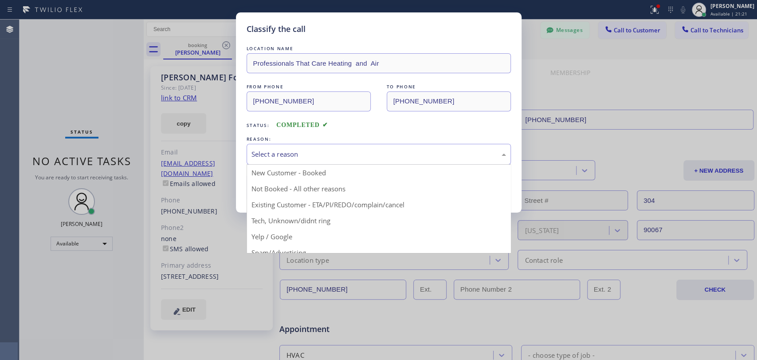
click at [311, 153] on div "Select a reason" at bounding box center [378, 154] width 255 height 10
drag, startPoint x: 288, startPoint y: 206, endPoint x: 284, endPoint y: 188, distance: 17.7
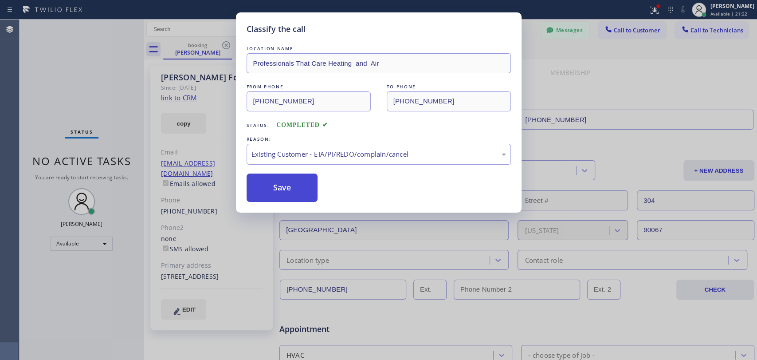
click at [284, 188] on button "Save" at bounding box center [282, 187] width 71 height 28
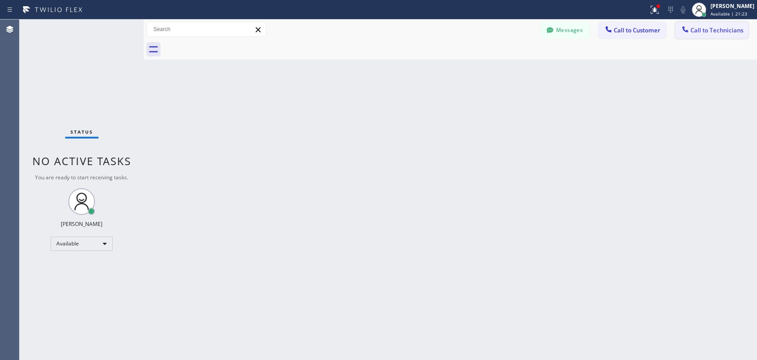
click at [715, 35] on button "Call to Technicians" at bounding box center [711, 30] width 73 height 17
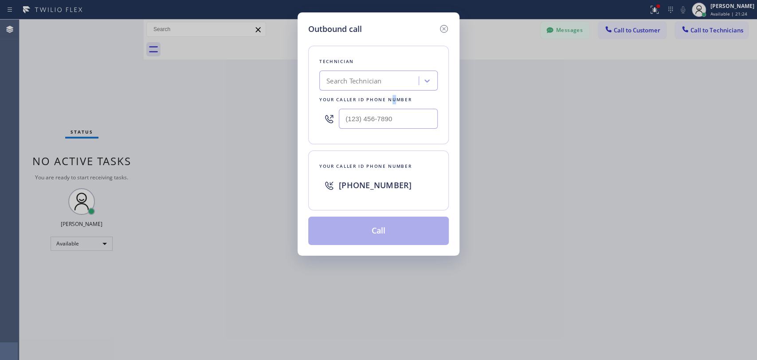
click at [392, 101] on div "Your caller id phone number" at bounding box center [378, 99] width 118 height 9
click at [390, 89] on div "Technician Search Technician Your caller id phone number" at bounding box center [378, 95] width 141 height 98
click at [385, 75] on div "Search Technician" at bounding box center [370, 81] width 97 height 16
type input "seva"
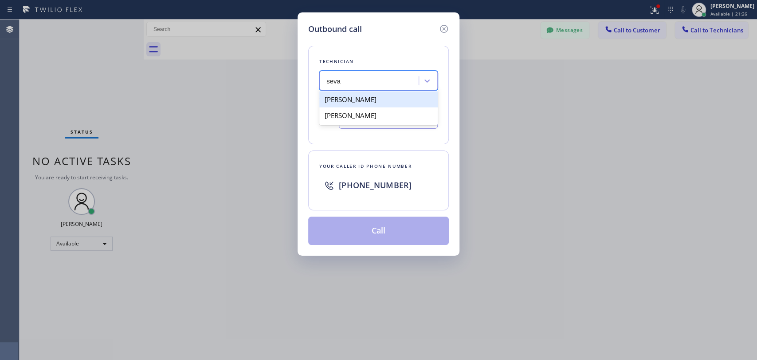
click at [358, 95] on div "[PERSON_NAME]" at bounding box center [378, 99] width 118 height 16
type input "[PHONE_NUMBER]"
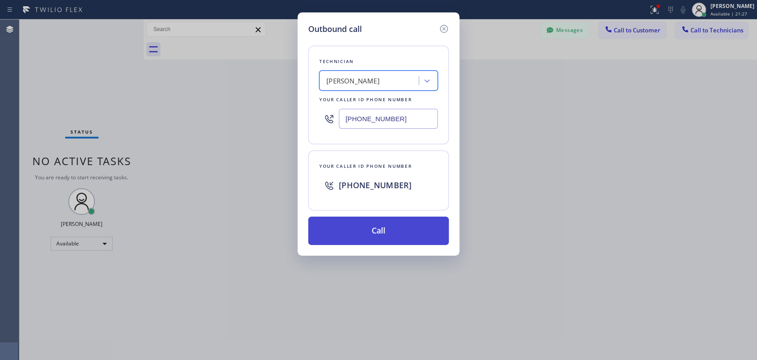
click at [346, 229] on button "Call" at bounding box center [378, 230] width 141 height 28
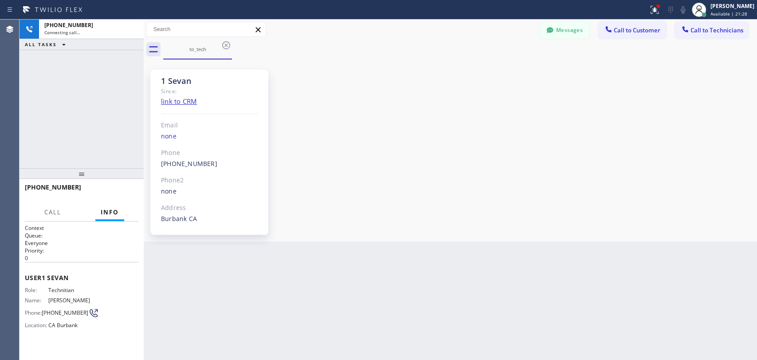
scroll to position [2712, 0]
click at [98, 207] on button "Info" at bounding box center [109, 212] width 29 height 17
click at [105, 198] on div "[PHONE_NUMBER] Live | 00:02 HANG UP" at bounding box center [82, 191] width 114 height 23
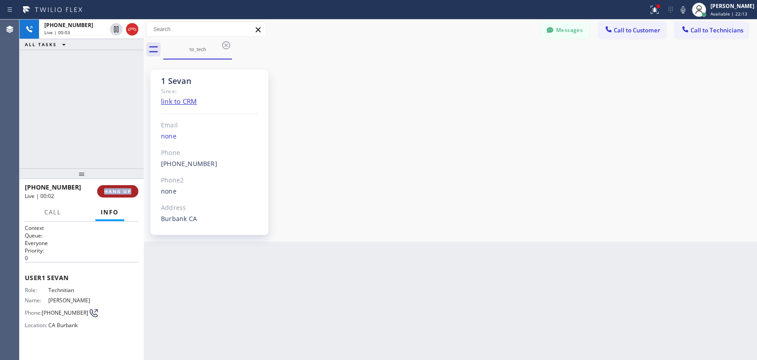
click at [106, 196] on button "HANG UP" at bounding box center [117, 191] width 41 height 12
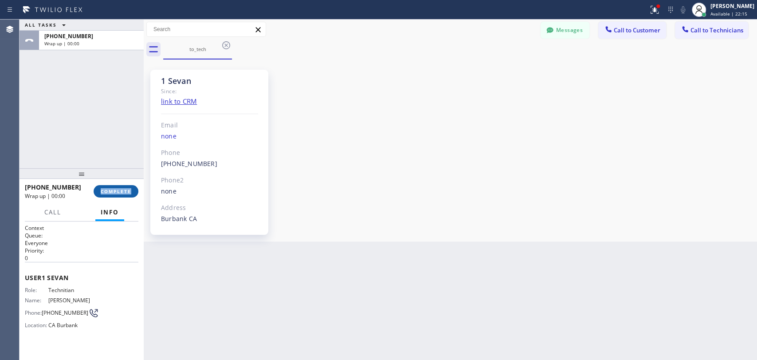
click at [106, 195] on button "COMPLETE" at bounding box center [116, 191] width 45 height 12
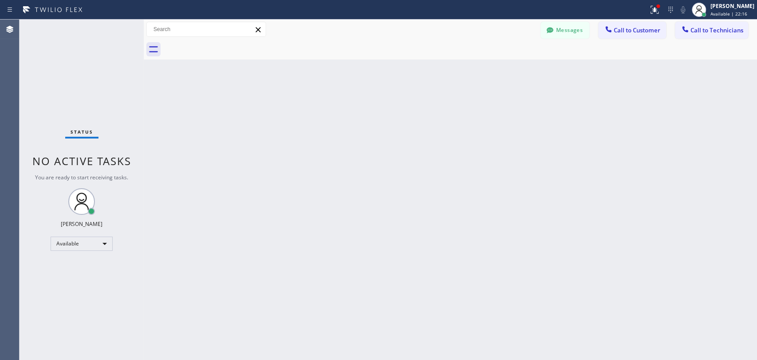
click at [706, 34] on span "Call to Technicians" at bounding box center [717, 30] width 53 height 8
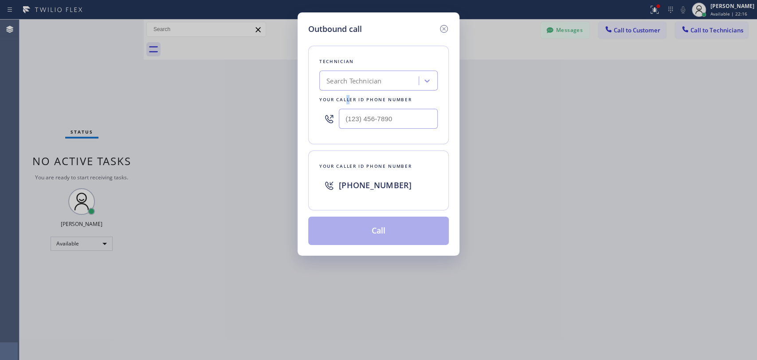
click at [345, 94] on div "Technician Search Technician Your caller id phone number" at bounding box center [378, 95] width 141 height 98
click at [347, 82] on div "Search Technician" at bounding box center [353, 81] width 55 height 10
type input "arm"
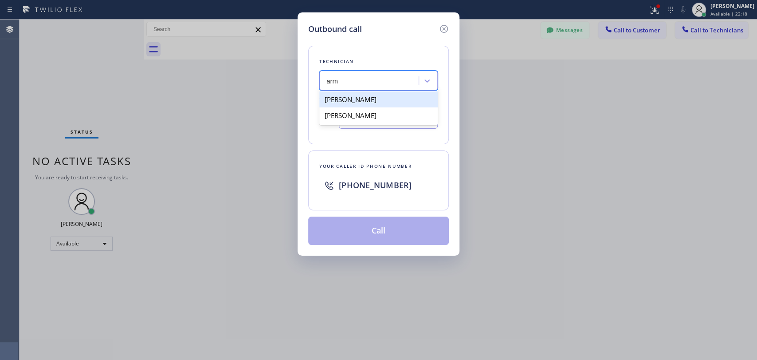
click at [360, 96] on div "[PERSON_NAME]" at bounding box center [378, 99] width 118 height 16
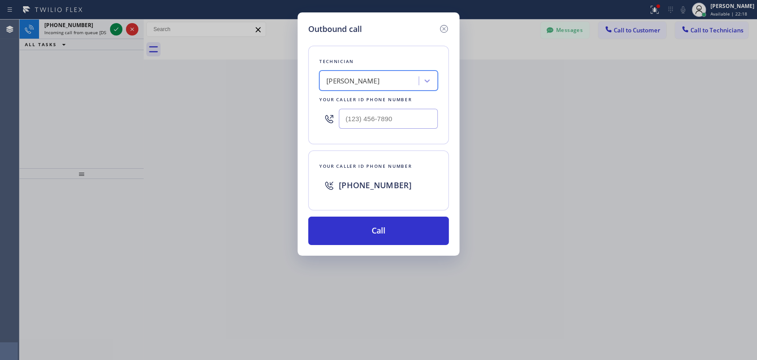
type input "[PHONE_NUMBER]"
click at [445, 29] on icon at bounding box center [444, 29] width 11 height 11
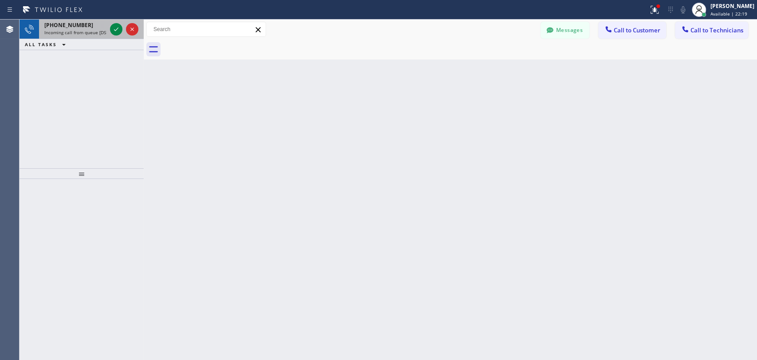
click at [57, 23] on span "[PHONE_NUMBER]" at bounding box center [68, 25] width 49 height 8
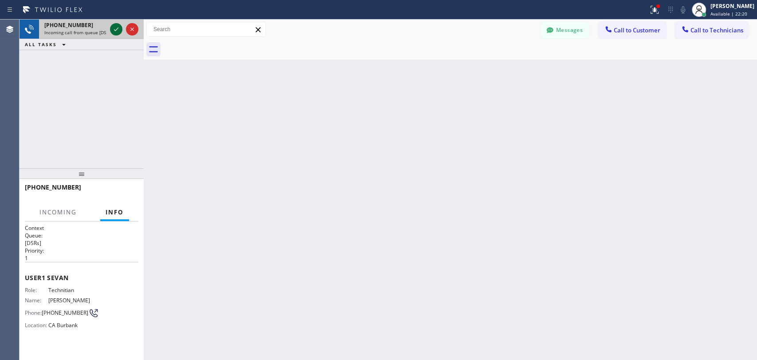
click at [114, 29] on icon at bounding box center [116, 29] width 11 height 11
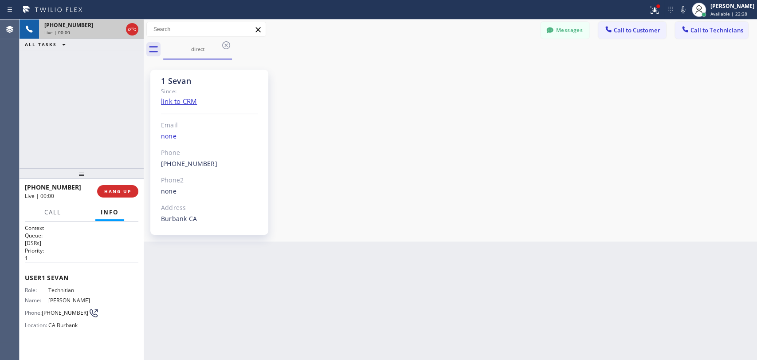
scroll to position [2712, 0]
click at [116, 192] on span "HANG UP" at bounding box center [117, 191] width 27 height 6
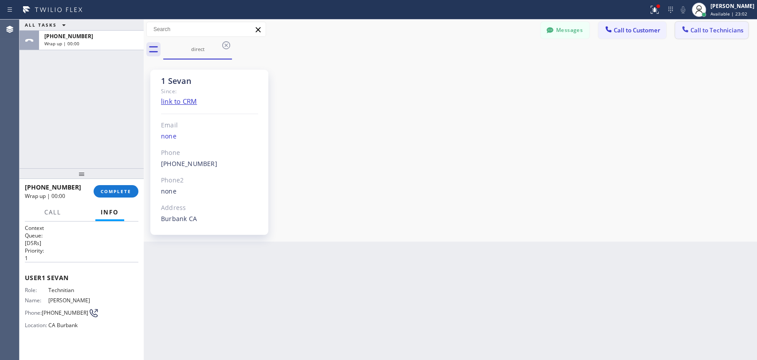
drag, startPoint x: 747, startPoint y: 30, endPoint x: 742, endPoint y: 27, distance: 6.5
click at [746, 30] on div "Messages Call to Customer Call to Technicians Outbound call Location Profession…" at bounding box center [649, 30] width 216 height 16
click at [308, 92] on div "1 Sevan Since: link to CRM Email none Phone [PHONE_NUMBER] Outbound call Techni…" at bounding box center [450, 150] width 609 height 177
click at [707, 26] on button "Call to Technicians" at bounding box center [711, 30] width 73 height 17
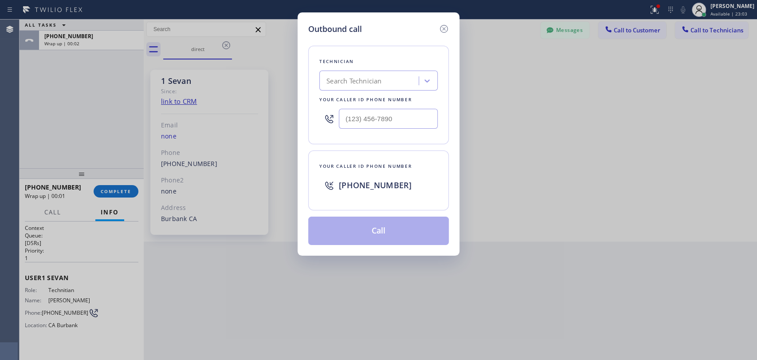
click at [376, 99] on div "Your caller id phone number" at bounding box center [378, 99] width 118 height 9
click at [367, 76] on div "Search Technician" at bounding box center [353, 81] width 55 height 10
type input "arme"
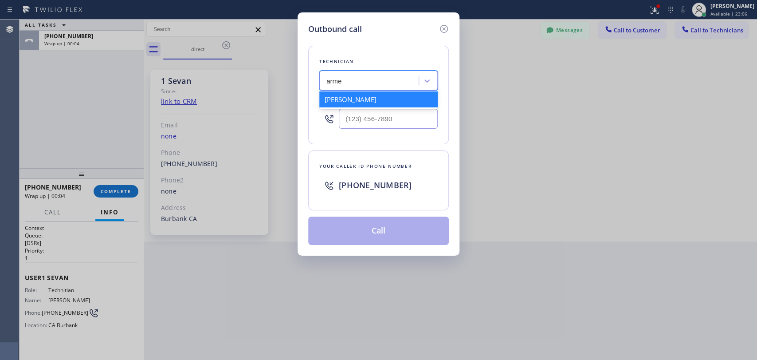
click at [369, 101] on div "[PERSON_NAME]" at bounding box center [378, 99] width 118 height 16
type input "[PHONE_NUMBER]"
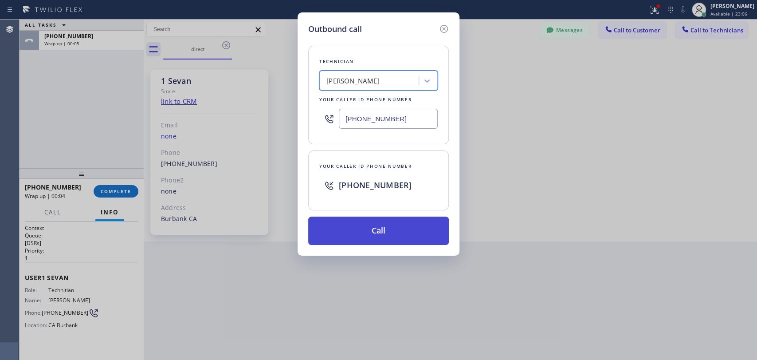
click at [348, 229] on button "Call" at bounding box center [378, 230] width 141 height 28
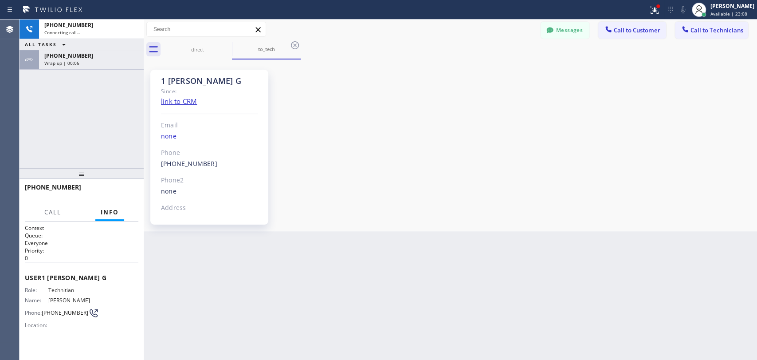
scroll to position [7610, 0]
click at [59, 216] on button "Call" at bounding box center [52, 212] width 27 height 17
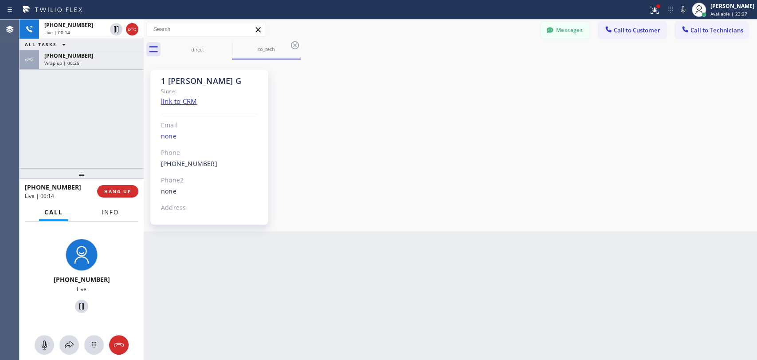
click at [113, 217] on button "Info" at bounding box center [110, 212] width 28 height 17
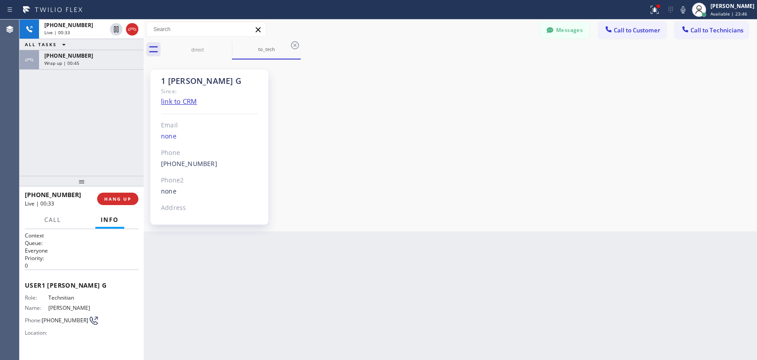
drag, startPoint x: 58, startPoint y: 174, endPoint x: 59, endPoint y: 184, distance: 10.4
click at [59, 184] on div at bounding box center [82, 181] width 124 height 11
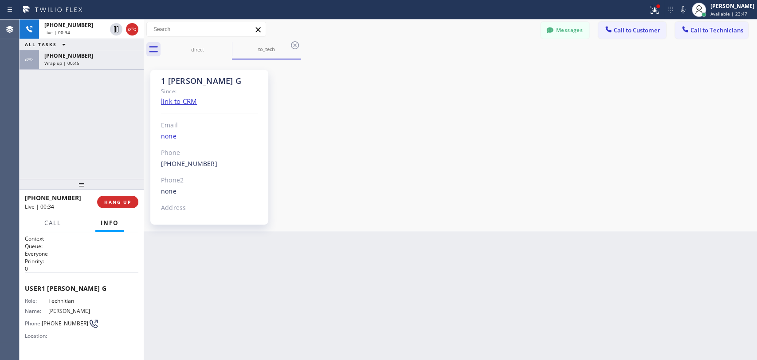
drag, startPoint x: 59, startPoint y: 184, endPoint x: 95, endPoint y: 176, distance: 36.9
click at [62, 179] on div at bounding box center [82, 184] width 124 height 11
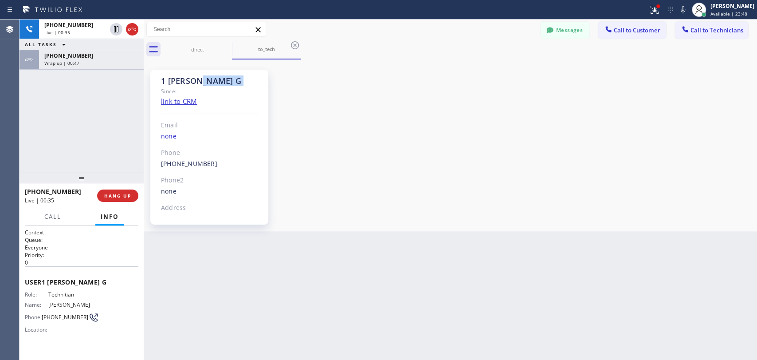
drag, startPoint x: 150, startPoint y: 86, endPoint x: 202, endPoint y: 82, distance: 52.0
click at [202, 82] on div "1 [PERSON_NAME] G Since: link to CRM Email none Phone [PHONE_NUMBER] Outbound c…" at bounding box center [212, 145] width 133 height 167
click at [202, 82] on div "1 [PERSON_NAME] G" at bounding box center [209, 81] width 97 height 10
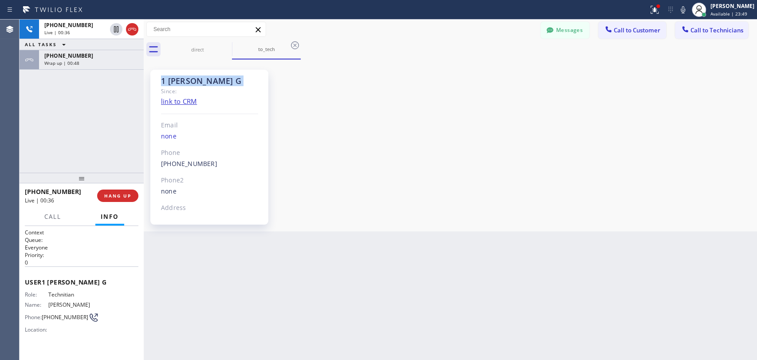
click at [200, 82] on div "1 [PERSON_NAME] G" at bounding box center [209, 81] width 97 height 10
click at [197, 82] on div "1 [PERSON_NAME] G" at bounding box center [209, 81] width 97 height 10
click at [177, 81] on div "1 [PERSON_NAME] G" at bounding box center [209, 81] width 97 height 10
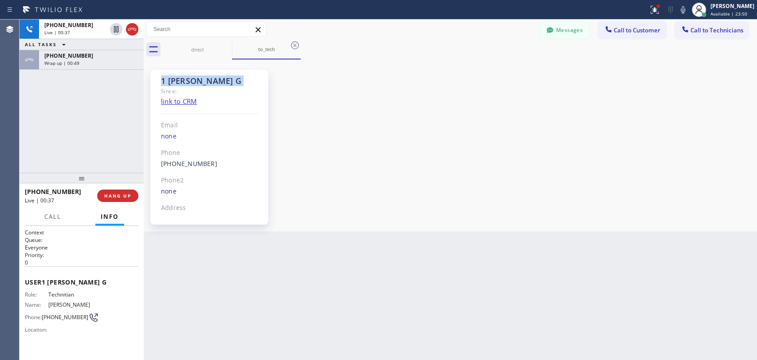
click at [174, 81] on div "1 [PERSON_NAME] G" at bounding box center [209, 81] width 97 height 10
drag, startPoint x: 166, startPoint y: 81, endPoint x: 204, endPoint y: 79, distance: 37.8
click at [204, 79] on div "1 [PERSON_NAME] G" at bounding box center [209, 81] width 97 height 10
drag, startPoint x: 228, startPoint y: 90, endPoint x: 160, endPoint y: 81, distance: 69.3
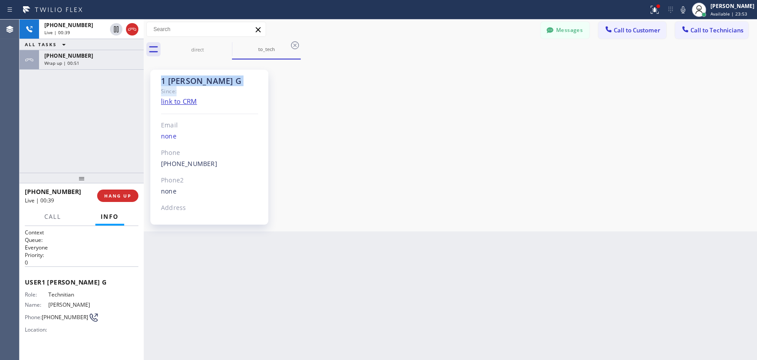
click at [160, 81] on div "1 [PERSON_NAME] G Since: link to CRM Email none Phone [PHONE_NUMBER] Outbound c…" at bounding box center [209, 147] width 118 height 155
drag, startPoint x: 160, startPoint y: 81, endPoint x: 190, endPoint y: 85, distance: 30.4
click at [190, 85] on div "1 [PERSON_NAME] G Since: link to CRM Email none Phone [PHONE_NUMBER] Outbound c…" at bounding box center [209, 147] width 118 height 155
click at [190, 85] on div "1 [PERSON_NAME] G" at bounding box center [209, 81] width 97 height 10
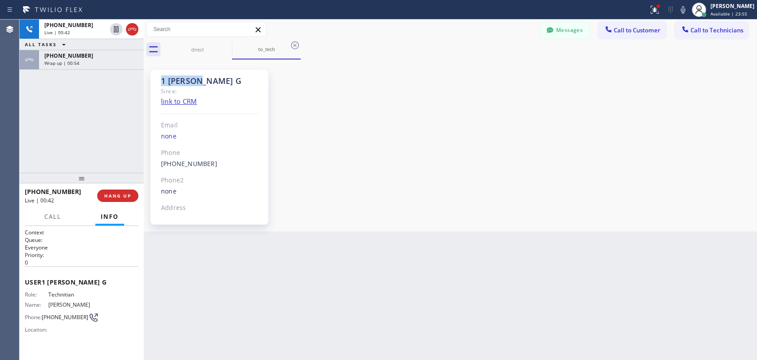
drag, startPoint x: 205, startPoint y: 84, endPoint x: 161, endPoint y: 77, distance: 45.4
click at [161, 77] on div "1 [PERSON_NAME] G" at bounding box center [209, 81] width 97 height 10
click at [72, 65] on div "[PHONE_NUMBER] Wrap up | 00:54" at bounding box center [89, 60] width 101 height 20
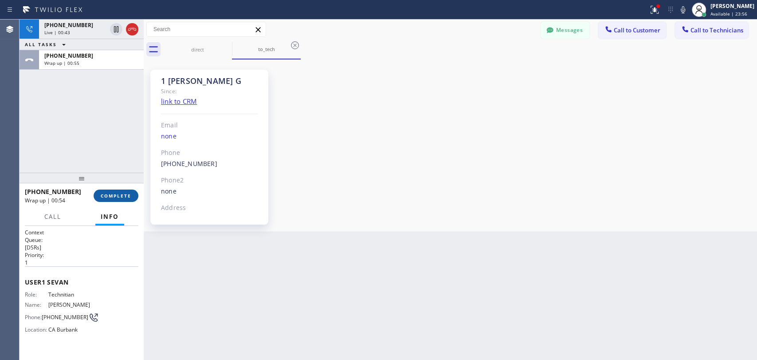
click at [108, 195] on span "COMPLETE" at bounding box center [116, 195] width 31 height 6
click at [79, 104] on div "[PHONE_NUMBER] Live | 00:43 ALL TASKS ALL TASKS ACTIVE TASKS TASKS IN WRAP UP […" at bounding box center [82, 96] width 124 height 153
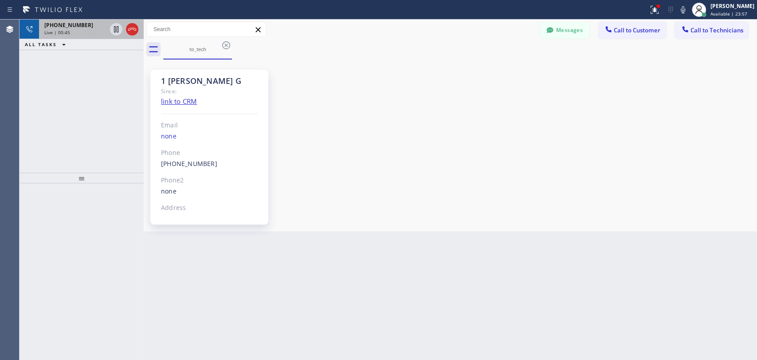
click at [82, 35] on div "[PHONE_NUMBER] Live | 00:45" at bounding box center [73, 30] width 69 height 20
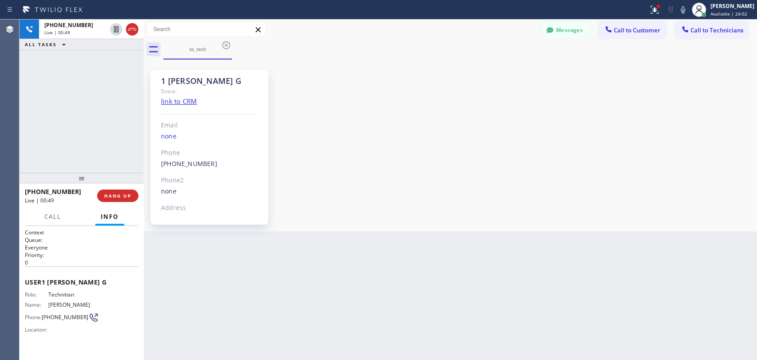
click at [192, 77] on div "1 [PERSON_NAME] G" at bounding box center [209, 81] width 97 height 10
click at [186, 79] on div "1 [PERSON_NAME] G" at bounding box center [209, 81] width 97 height 10
drag, startPoint x: 186, startPoint y: 79, endPoint x: 203, endPoint y: 78, distance: 16.4
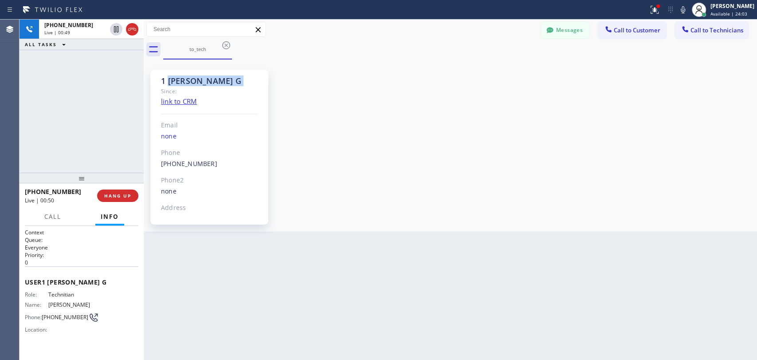
click at [203, 78] on div "1 [PERSON_NAME] G" at bounding box center [209, 81] width 97 height 10
drag, startPoint x: 203, startPoint y: 78, endPoint x: 156, endPoint y: 81, distance: 46.6
click at [156, 81] on div "1 [PERSON_NAME] G Since: link to CRM Email none Phone [PHONE_NUMBER] Outbound c…" at bounding box center [209, 147] width 118 height 155
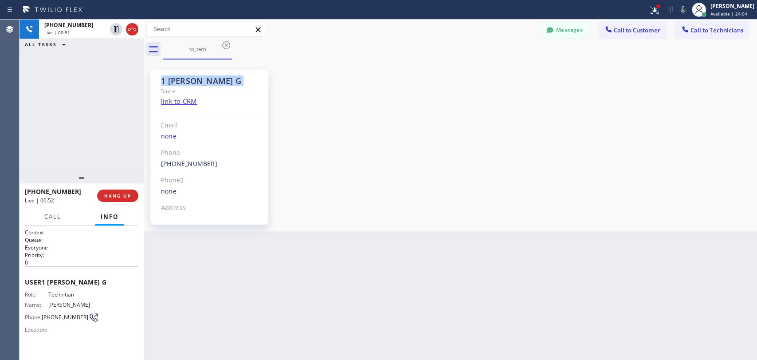
drag, startPoint x: 156, startPoint y: 81, endPoint x: 208, endPoint y: 81, distance: 51.9
click at [208, 81] on div "1 [PERSON_NAME] G Since: link to CRM Email none Phone [PHONE_NUMBER] Outbound c…" at bounding box center [209, 147] width 118 height 155
click at [208, 81] on div "1 [PERSON_NAME] G" at bounding box center [209, 81] width 97 height 10
drag, startPoint x: 208, startPoint y: 81, endPoint x: 153, endPoint y: 80, distance: 54.6
click at [153, 80] on div "1 [PERSON_NAME] G Since: link to CRM Email none Phone [PHONE_NUMBER] Outbound c…" at bounding box center [209, 147] width 118 height 155
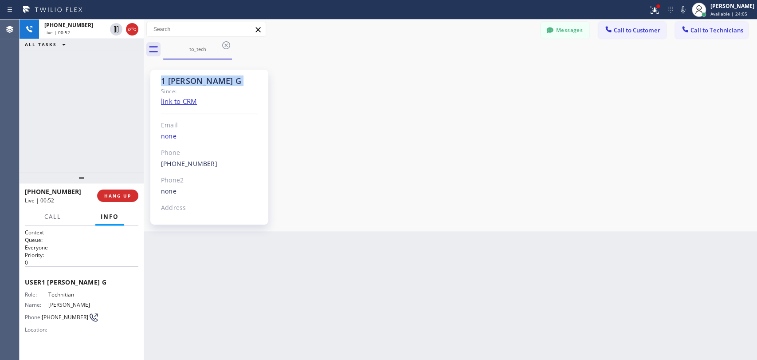
click at [153, 80] on div "1 [PERSON_NAME] G Since: link to CRM Email none Phone [PHONE_NUMBER] Outbound c…" at bounding box center [209, 147] width 118 height 155
drag, startPoint x: 153, startPoint y: 80, endPoint x: 219, endPoint y: 79, distance: 65.6
click at [219, 79] on div "1 [PERSON_NAME] G Since: link to CRM Email none Phone [PHONE_NUMBER] Outbound c…" at bounding box center [209, 147] width 118 height 155
click at [220, 79] on div "1 [PERSON_NAME] G" at bounding box center [209, 81] width 97 height 10
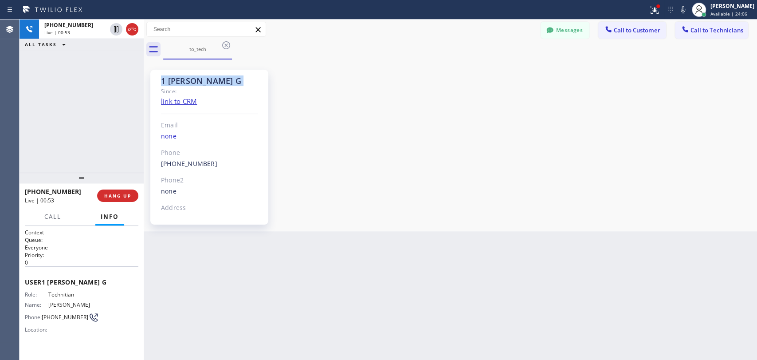
click at [220, 79] on div "1 [PERSON_NAME] G" at bounding box center [209, 81] width 97 height 10
click at [211, 81] on div "1 [PERSON_NAME] G" at bounding box center [209, 81] width 97 height 10
drag, startPoint x: 212, startPoint y: 81, endPoint x: 164, endPoint y: 76, distance: 49.1
click at [164, 76] on div "1 [PERSON_NAME] G" at bounding box center [209, 81] width 97 height 10
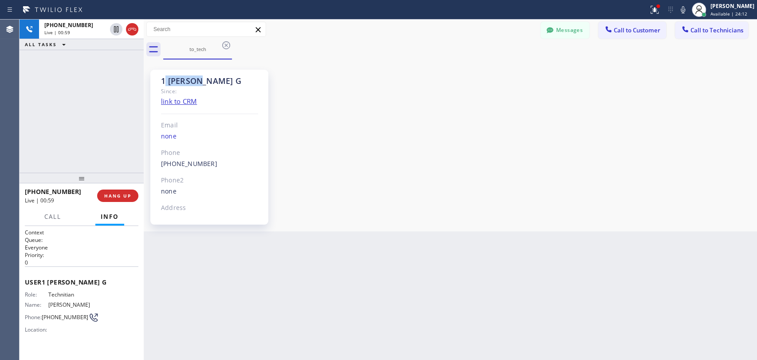
click at [164, 76] on div "1 [PERSON_NAME] G" at bounding box center [209, 81] width 97 height 10
drag, startPoint x: 195, startPoint y: 78, endPoint x: 186, endPoint y: 78, distance: 8.9
click at [186, 78] on div "1 [PERSON_NAME] G" at bounding box center [209, 81] width 97 height 10
drag, startPoint x: 186, startPoint y: 78, endPoint x: 196, endPoint y: 78, distance: 9.8
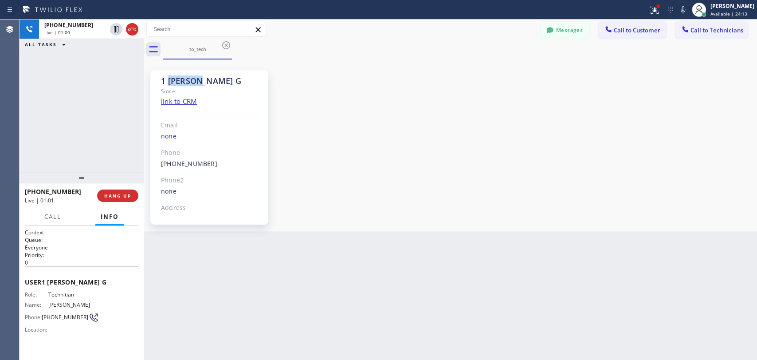
click at [196, 78] on div "1 [PERSON_NAME] G" at bounding box center [209, 81] width 97 height 10
drag, startPoint x: 196, startPoint y: 78, endPoint x: 140, endPoint y: 78, distance: 56.3
click at [195, 79] on div "1 [PERSON_NAME] G" at bounding box center [209, 81] width 97 height 10
click at [144, 78] on div at bounding box center [144, 190] width 0 height 340
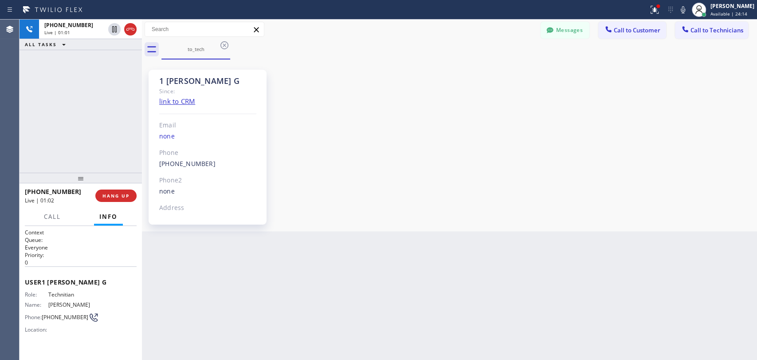
click at [160, 81] on div "1 [PERSON_NAME] G" at bounding box center [207, 81] width 97 height 10
drag, startPoint x: 160, startPoint y: 81, endPoint x: 205, endPoint y: 82, distance: 45.3
click at [204, 82] on div "1 [PERSON_NAME] G" at bounding box center [207, 81] width 97 height 10
click at [205, 82] on div "1 [PERSON_NAME] G" at bounding box center [207, 81] width 97 height 10
click at [139, 93] on div "[PHONE_NUMBER] Live | 01:02 ALL TASKS ALL TASKS ACTIVE TASKS TASKS IN WRAP UP" at bounding box center [81, 96] width 122 height 153
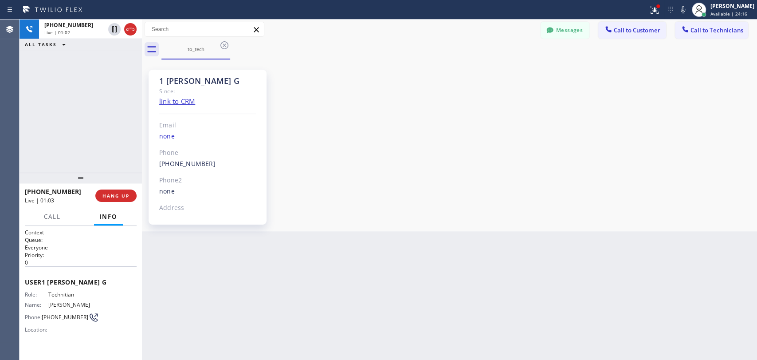
click at [142, 93] on div at bounding box center [142, 190] width 0 height 340
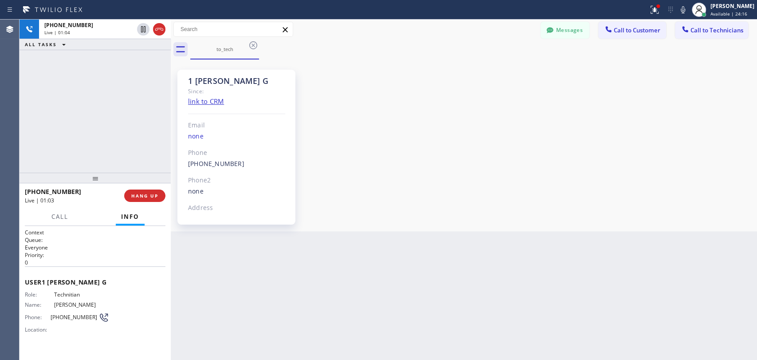
scroll to position [7661, 0]
click at [171, 94] on div at bounding box center [171, 190] width 0 height 340
drag, startPoint x: 197, startPoint y: 81, endPoint x: 211, endPoint y: 80, distance: 13.8
click at [211, 80] on div "1 [PERSON_NAME] G Since: link to CRM Email none Phone [PHONE_NUMBER] Outbound c…" at bounding box center [233, 147] width 118 height 155
click at [211, 80] on div "1 [PERSON_NAME] G" at bounding box center [232, 81] width 97 height 10
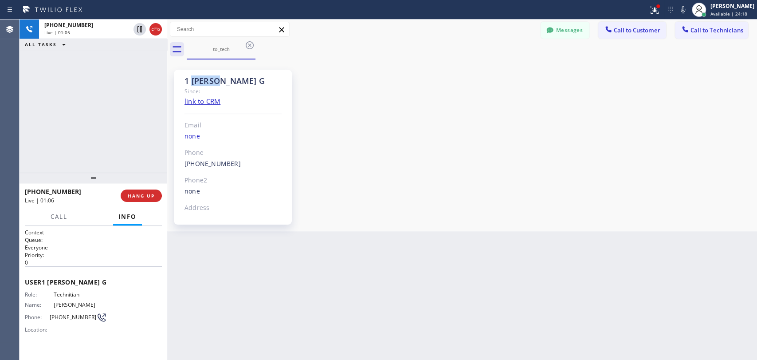
click at [211, 80] on div "1 [PERSON_NAME] G" at bounding box center [232, 81] width 97 height 10
click at [209, 80] on div "1 [PERSON_NAME] G" at bounding box center [232, 81] width 97 height 10
drag, startPoint x: 204, startPoint y: 126, endPoint x: 184, endPoint y: 126, distance: 19.5
click at [184, 126] on div "Email" at bounding box center [232, 125] width 97 height 10
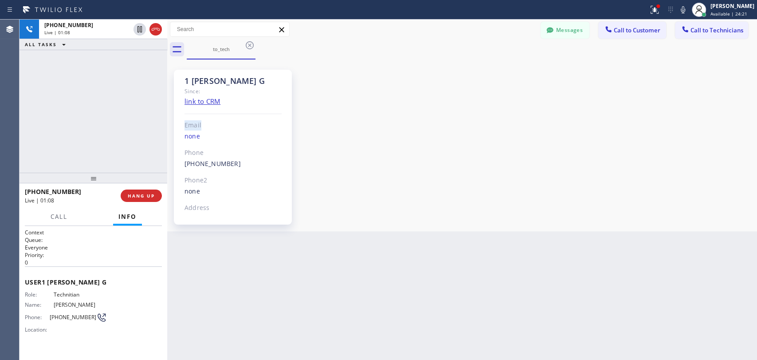
click at [184, 126] on div "Email" at bounding box center [232, 125] width 97 height 10
drag, startPoint x: 184, startPoint y: 126, endPoint x: 209, endPoint y: 126, distance: 24.4
click at [209, 126] on div "Email" at bounding box center [232, 125] width 97 height 10
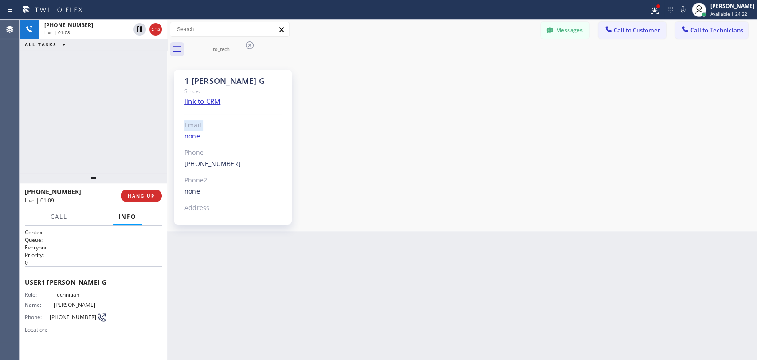
click at [209, 126] on div "Email" at bounding box center [232, 125] width 97 height 10
click at [209, 130] on div "Email" at bounding box center [232, 125] width 97 height 10
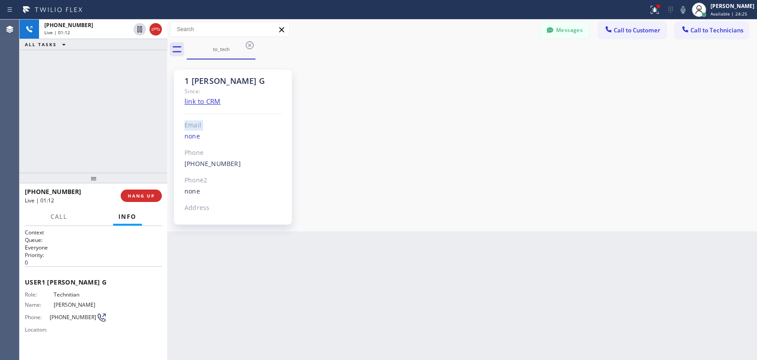
click at [443, 227] on div "1 [PERSON_NAME] G Since: link to CRM Email none Phone [PHONE_NUMBER] Outbound c…" at bounding box center [461, 145] width 585 height 167
click at [188, 82] on div "1 [PERSON_NAME] G" at bounding box center [232, 81] width 97 height 10
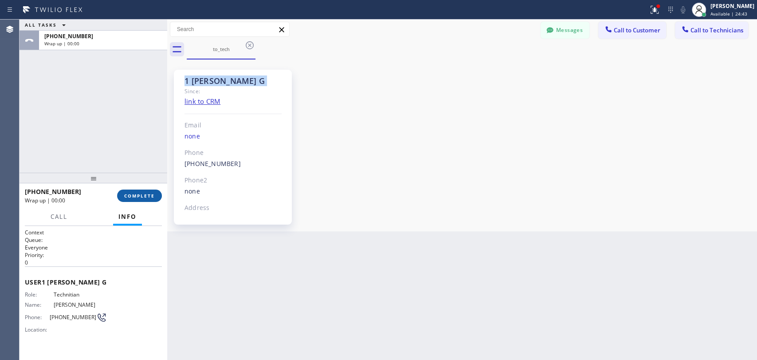
click at [148, 197] on span "COMPLETE" at bounding box center [139, 195] width 31 height 6
click at [125, 149] on div "ALL TASKS ALL TASKS ACTIVE TASKS TASKS IN WRAP UP [PHONE_NUMBER] Wrap up | 00:00" at bounding box center [94, 96] width 148 height 153
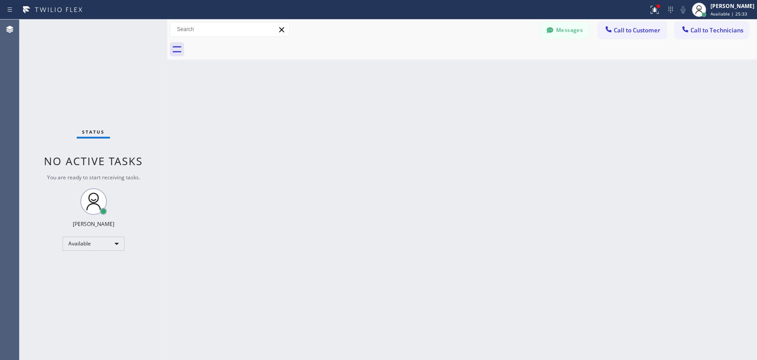
drag, startPoint x: 685, startPoint y: 28, endPoint x: 593, endPoint y: 48, distance: 94.4
click at [685, 29] on icon at bounding box center [685, 29] width 9 height 9
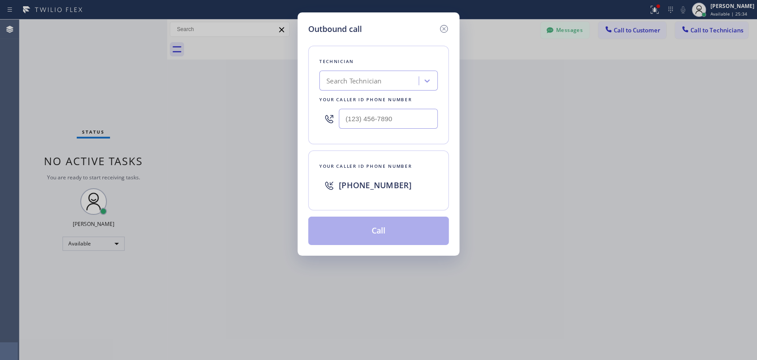
click at [334, 81] on div "Search Technician" at bounding box center [353, 81] width 55 height 10
type input "oleks"
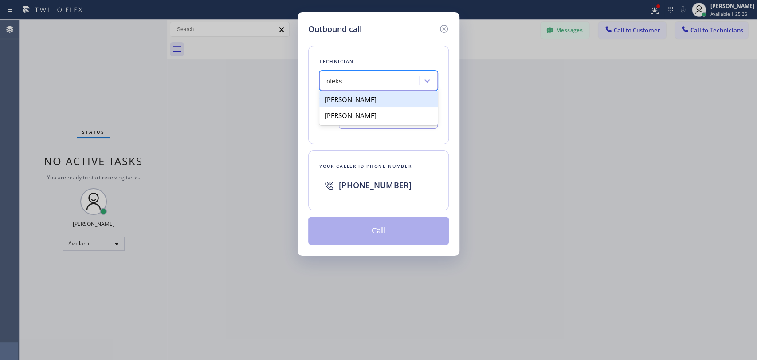
click at [339, 100] on div "[PERSON_NAME]" at bounding box center [378, 99] width 118 height 16
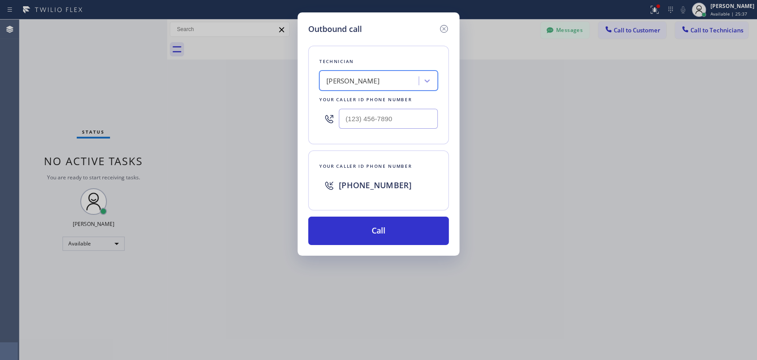
type input "[PHONE_NUMBER]"
click at [354, 239] on button "Call" at bounding box center [378, 230] width 141 height 28
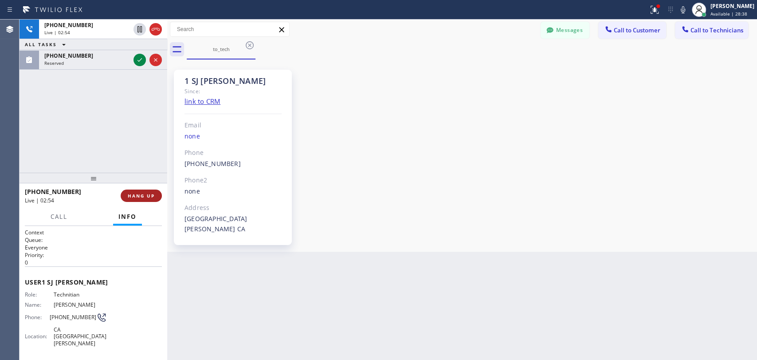
click at [142, 197] on span "HANG UP" at bounding box center [141, 195] width 27 height 6
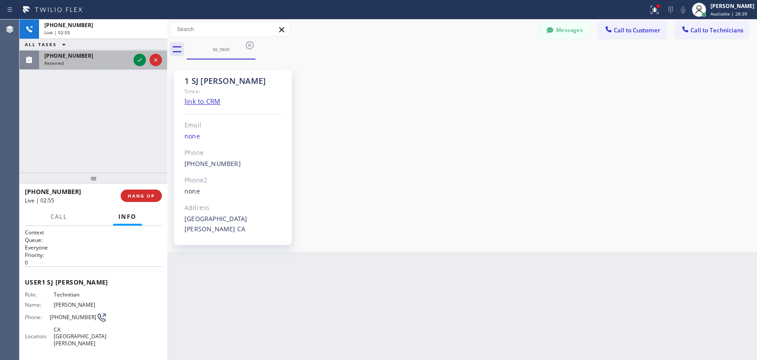
drag, startPoint x: 91, startPoint y: 74, endPoint x: 89, endPoint y: 64, distance: 10.1
click at [91, 74] on div "[PHONE_NUMBER] Live | 02:55 ALL TASKS ALL TASKS ACTIVE TASKS TASKS IN WRAP UP […" at bounding box center [94, 96] width 148 height 153
click at [89, 65] on div "Reserved" at bounding box center [87, 63] width 86 height 6
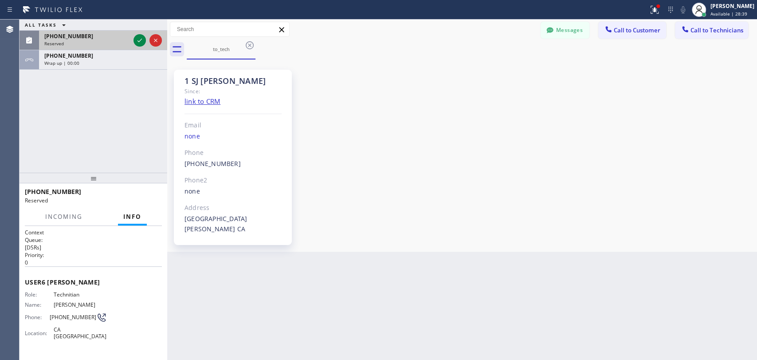
click at [89, 50] on div "[PHONE_NUMBER] Reserved" at bounding box center [85, 41] width 93 height 20
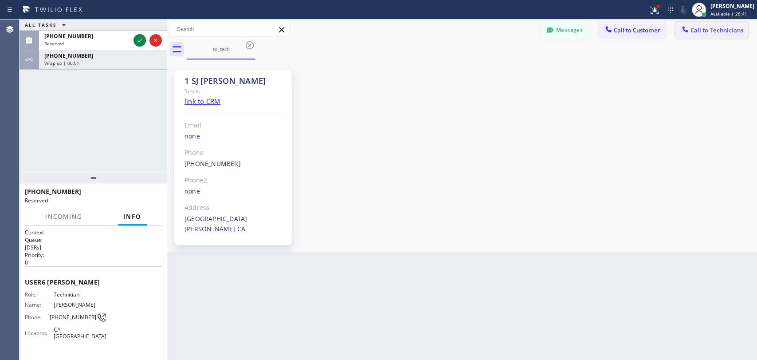
click at [685, 31] on icon at bounding box center [685, 29] width 6 height 6
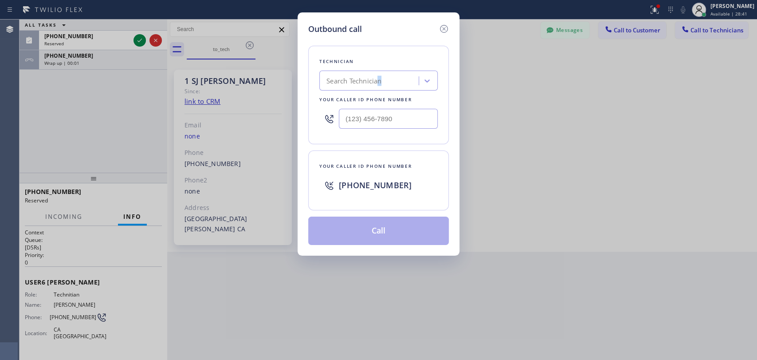
drag, startPoint x: 396, startPoint y: 69, endPoint x: 377, endPoint y: 85, distance: 24.9
click at [378, 85] on div "Technician Search Technician Your caller id phone number" at bounding box center [378, 95] width 141 height 98
click at [377, 86] on div "Search Technician" at bounding box center [353, 81] width 55 height 10
type input "[PERSON_NAME]"
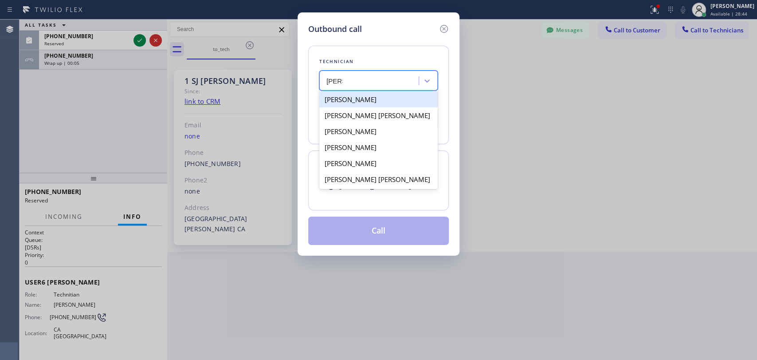
click at [350, 104] on div "[PERSON_NAME]" at bounding box center [378, 99] width 118 height 16
type input "[PHONE_NUMBER]"
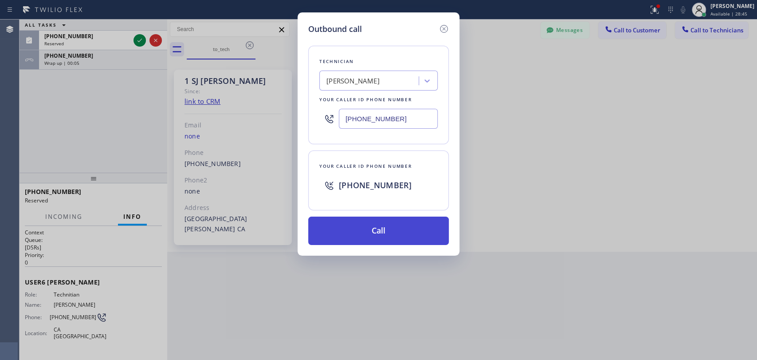
click at [351, 225] on button "Call" at bounding box center [378, 230] width 141 height 28
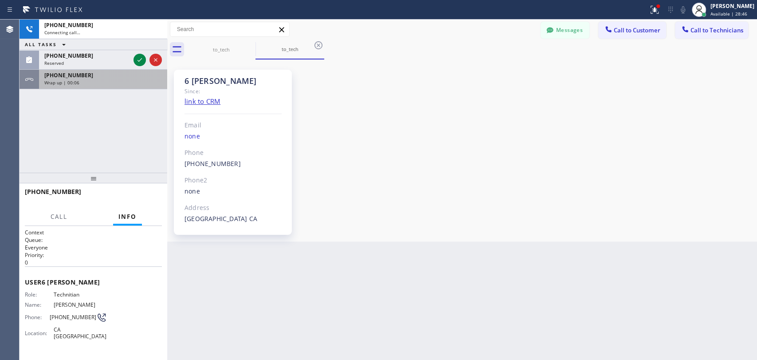
click at [79, 80] on div "Wrap up | 00:06" at bounding box center [103, 82] width 118 height 6
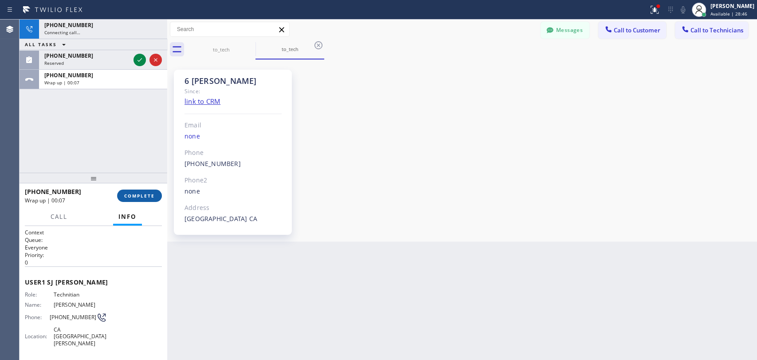
scroll to position [10856, 0]
click at [124, 199] on button "COMPLETE" at bounding box center [139, 195] width 45 height 12
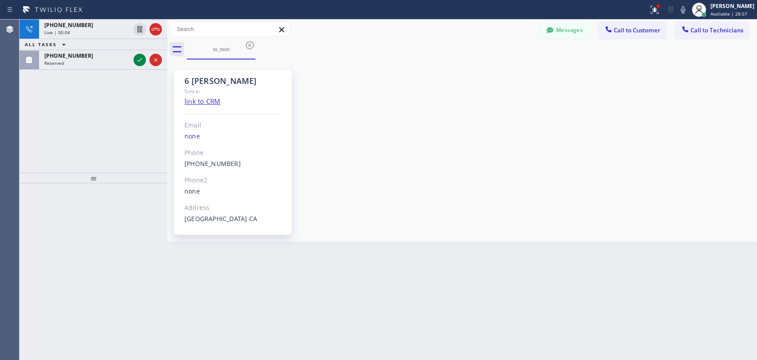
drag, startPoint x: 73, startPoint y: 62, endPoint x: 90, endPoint y: 142, distance: 82.5
click at [73, 62] on div "Reserved" at bounding box center [87, 63] width 86 height 6
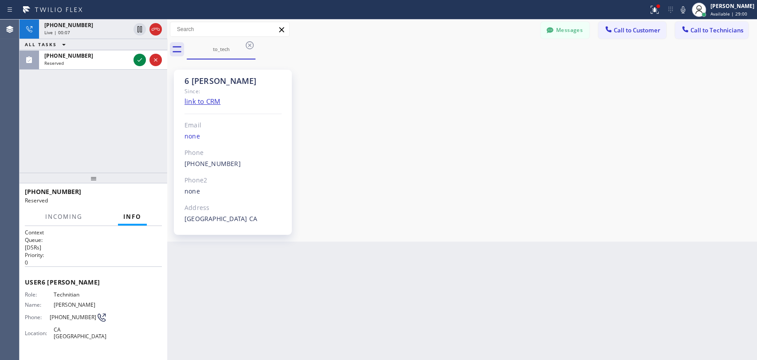
click at [327, 207] on div "6 [PERSON_NAME] Since: link to CRM Email none Phone [PHONE_NUMBER] Outbound cal…" at bounding box center [461, 150] width 585 height 177
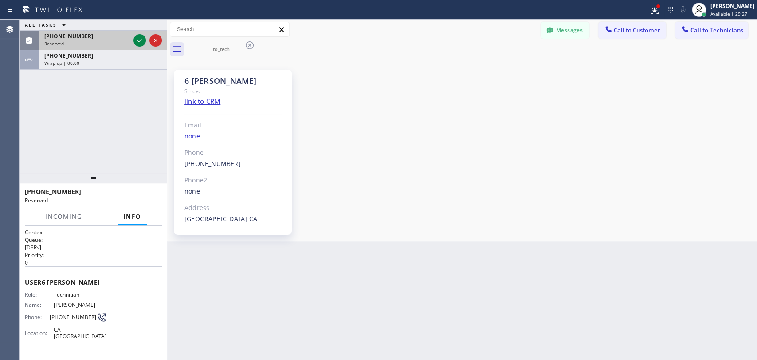
drag, startPoint x: 100, startPoint y: 39, endPoint x: 99, endPoint y: 44, distance: 5.4
click at [100, 39] on div "[PHONE_NUMBER]" at bounding box center [87, 36] width 86 height 8
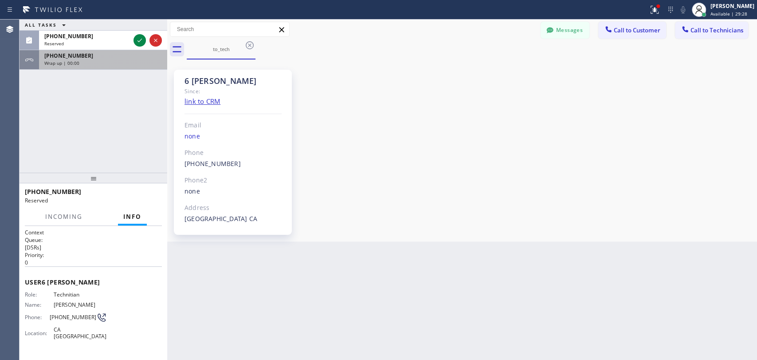
click at [95, 63] on div "Wrap up | 00:00" at bounding box center [103, 63] width 118 height 6
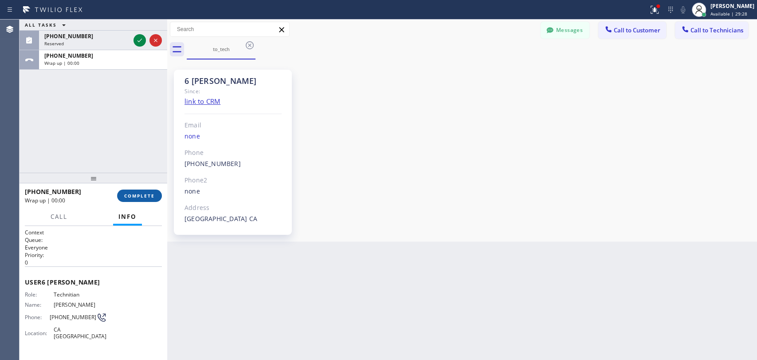
click at [134, 196] on span "COMPLETE" at bounding box center [139, 195] width 31 height 6
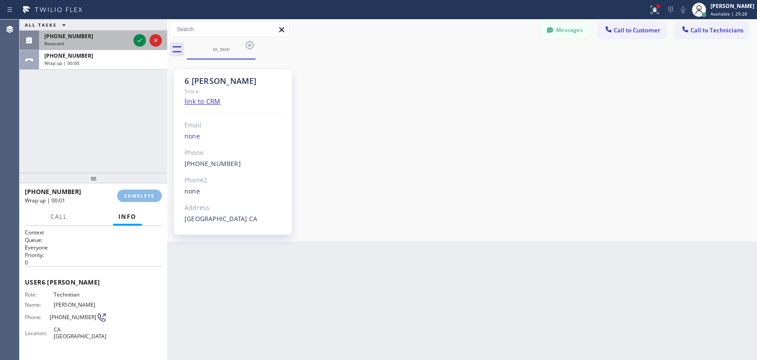
click at [85, 40] on div "Reserved" at bounding box center [87, 43] width 86 height 6
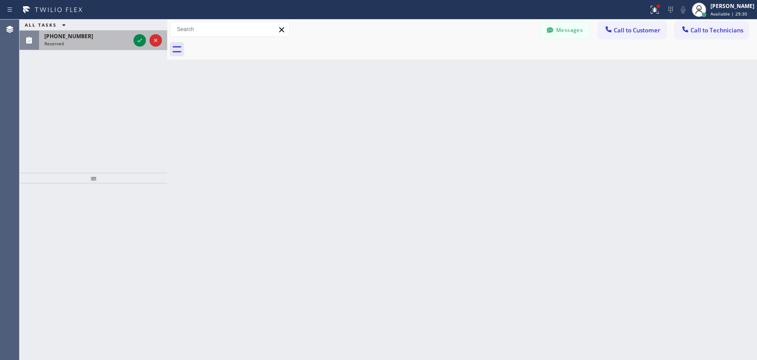
click at [84, 37] on div "[PHONE_NUMBER]" at bounding box center [87, 36] width 86 height 8
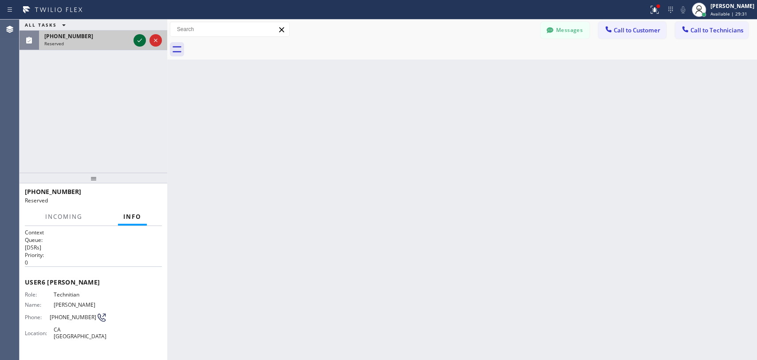
click at [139, 39] on icon at bounding box center [139, 40] width 11 height 11
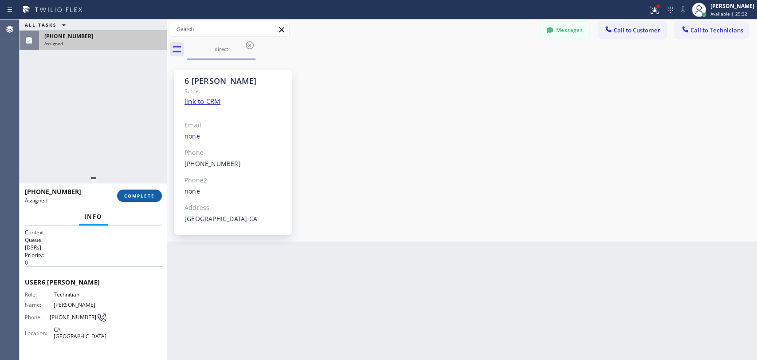
scroll to position [10856, 0]
click at [140, 193] on button "COMPLETE" at bounding box center [139, 195] width 45 height 12
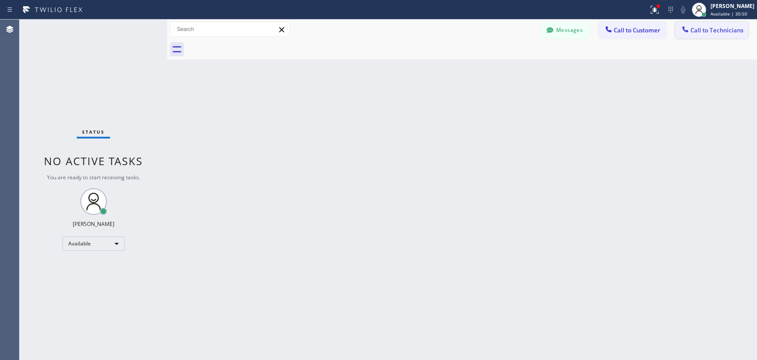
click at [705, 35] on button "Call to Technicians" at bounding box center [711, 30] width 73 height 17
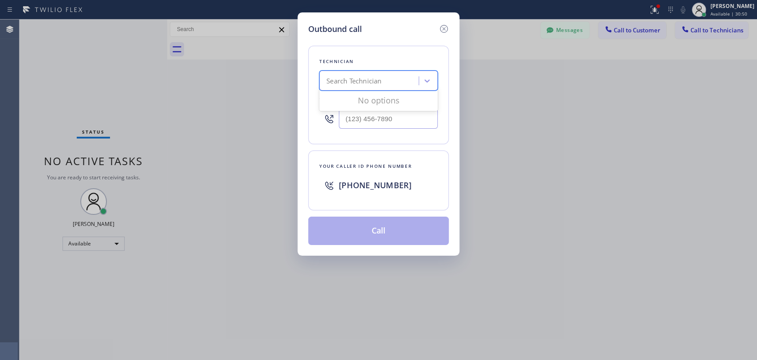
click at [406, 80] on div "Search Technician" at bounding box center [370, 81] width 97 height 16
type input "[PERSON_NAME]"
click at [362, 101] on div "[PERSON_NAME]" at bounding box center [378, 99] width 118 height 16
type input "[PHONE_NUMBER]"
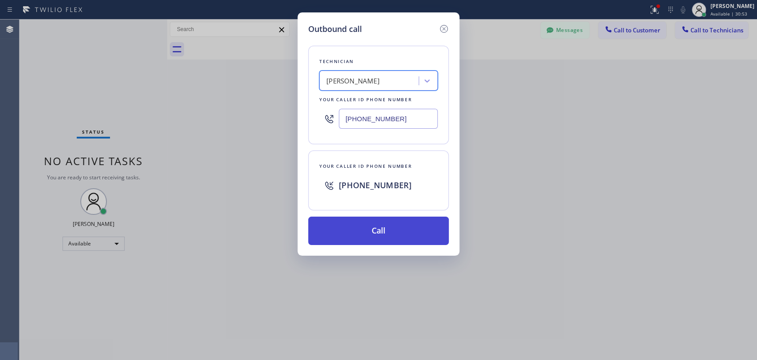
click at [365, 232] on button "Call" at bounding box center [378, 230] width 141 height 28
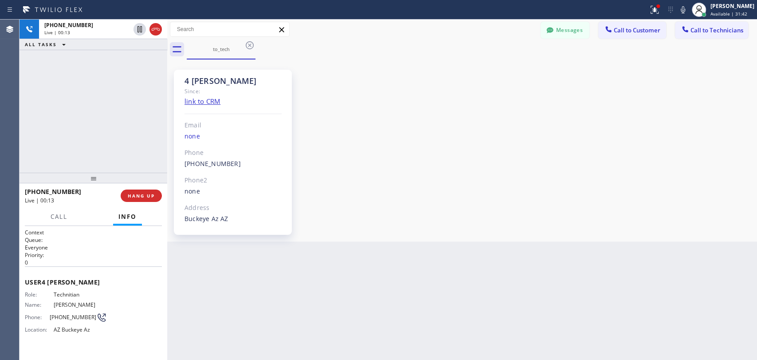
drag, startPoint x: 128, startPoint y: 192, endPoint x: 6, endPoint y: 228, distance: 127.0
click at [128, 192] on span "HANG UP" at bounding box center [141, 195] width 27 height 6
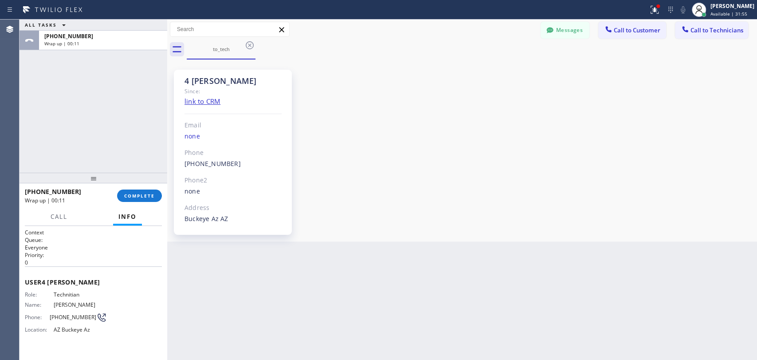
drag, startPoint x: 152, startPoint y: 196, endPoint x: 4, endPoint y: 137, distance: 159.5
click at [152, 196] on span "COMPLETE" at bounding box center [139, 195] width 31 height 6
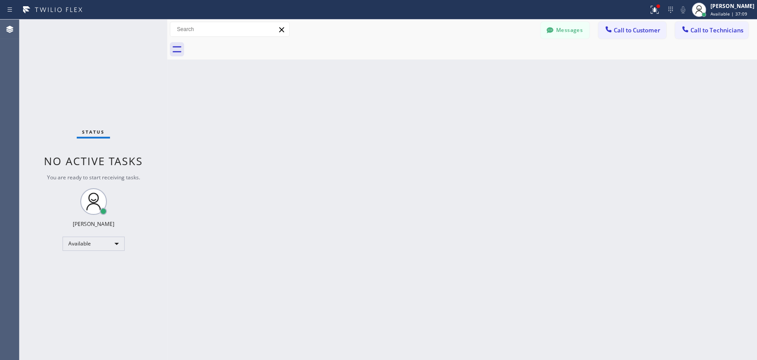
drag, startPoint x: 722, startPoint y: 29, endPoint x: 703, endPoint y: 31, distance: 19.6
click at [722, 30] on span "Call to Technicians" at bounding box center [717, 30] width 53 height 8
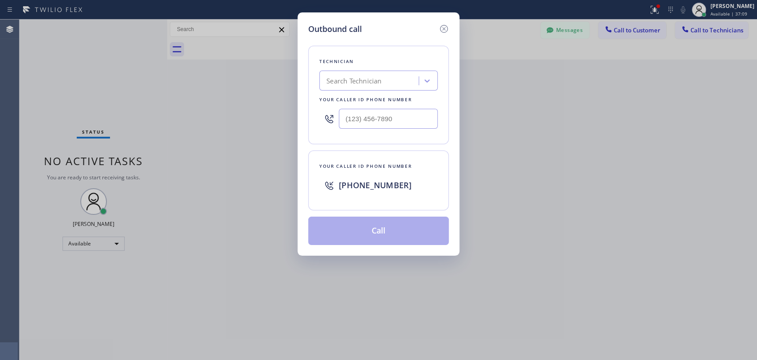
click at [389, 67] on div "Technician Search Technician Your caller id phone number" at bounding box center [378, 95] width 141 height 98
click at [380, 79] on div "Search Technician" at bounding box center [353, 81] width 55 height 10
type input "[PERSON_NAME]"
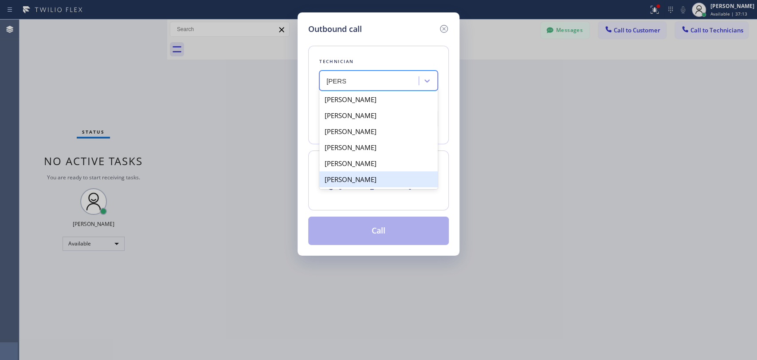
click at [352, 181] on div "[PERSON_NAME]" at bounding box center [378, 179] width 118 height 16
type input "[PHONE_NUMBER]"
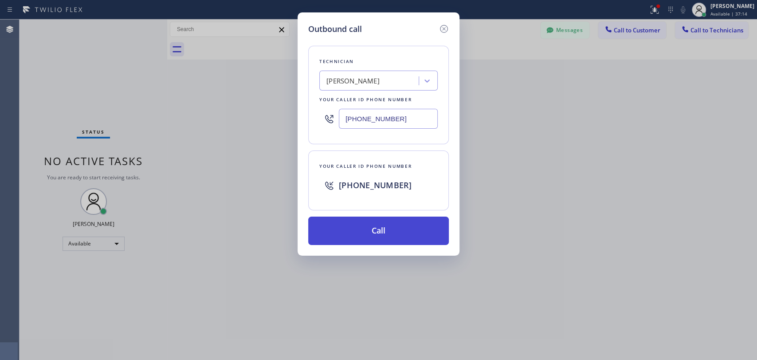
click at [368, 233] on button "Call" at bounding box center [378, 230] width 141 height 28
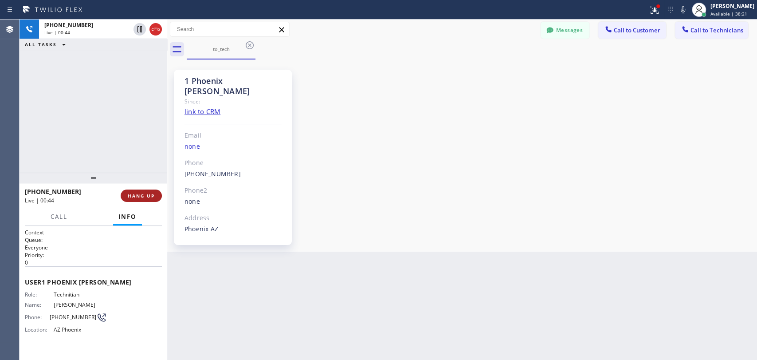
click at [138, 193] on button "HANG UP" at bounding box center [141, 195] width 41 height 12
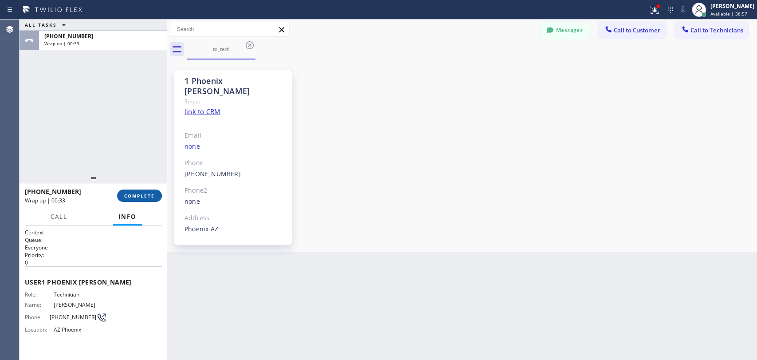
click at [155, 191] on button "COMPLETE" at bounding box center [139, 195] width 45 height 12
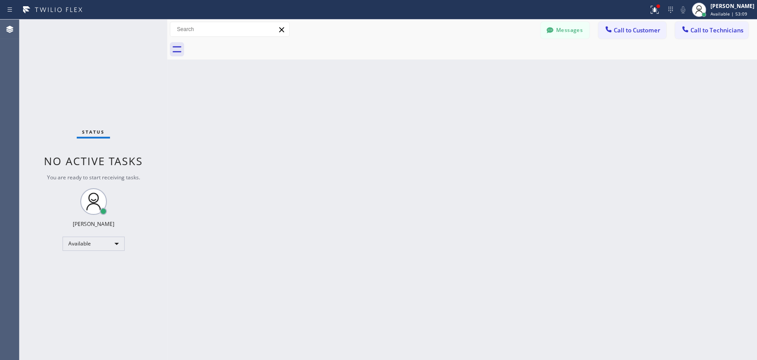
click at [421, 153] on div "Back to Dashboard Change Sender ID Customers Technicians [PERSON_NAME] [DATE] 1…" at bounding box center [462, 190] width 590 height 340
click at [732, 29] on span "Call to Technicians" at bounding box center [717, 30] width 53 height 8
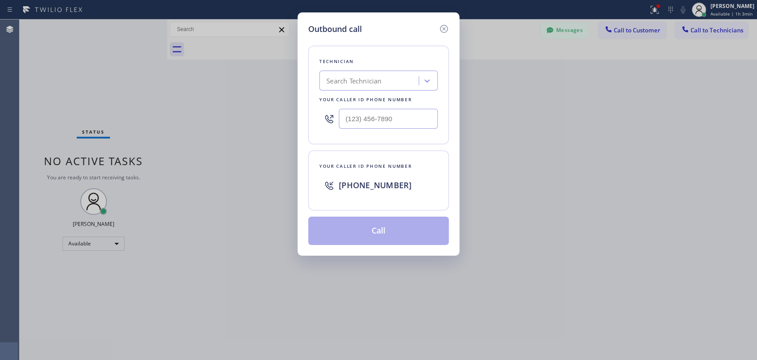
click at [338, 82] on div "Search Technician" at bounding box center [353, 81] width 55 height 10
type input "seva"
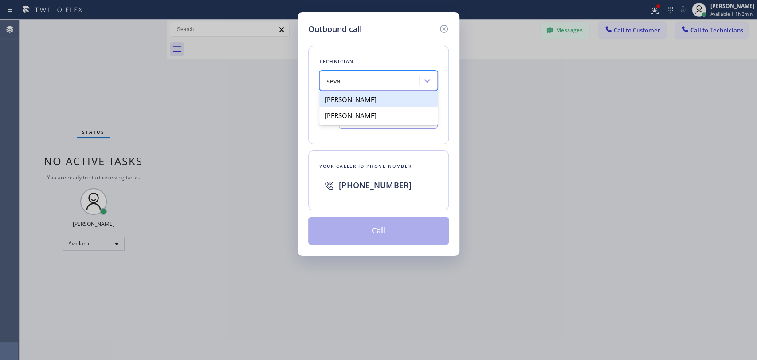
click at [341, 103] on div "[PERSON_NAME]" at bounding box center [378, 99] width 118 height 16
type input "[PHONE_NUMBER]"
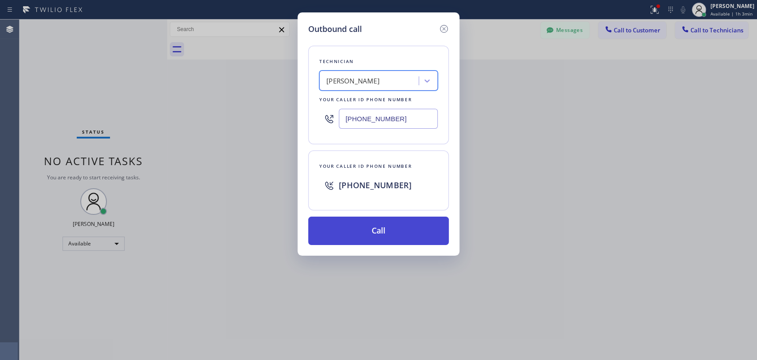
click at [354, 226] on button "Call" at bounding box center [378, 230] width 141 height 28
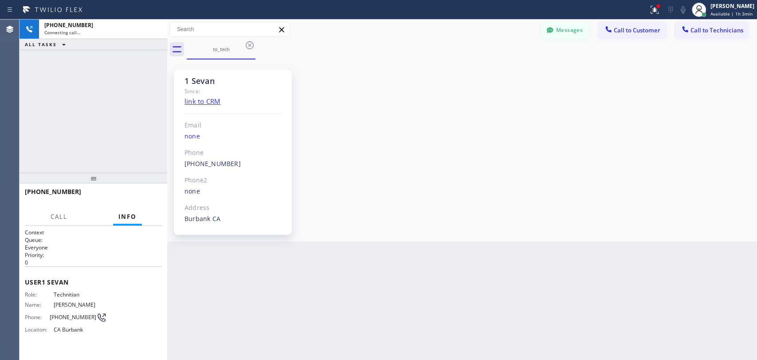
scroll to position [2712, 0]
click at [140, 200] on button "HANG UP" at bounding box center [141, 195] width 41 height 12
click at [122, 138] on div "[PHONE_NUMBER] Live | 01:42 ALL TASKS ALL TASKS ACTIVE TASKS TASKS IN WRAP UP" at bounding box center [94, 96] width 148 height 153
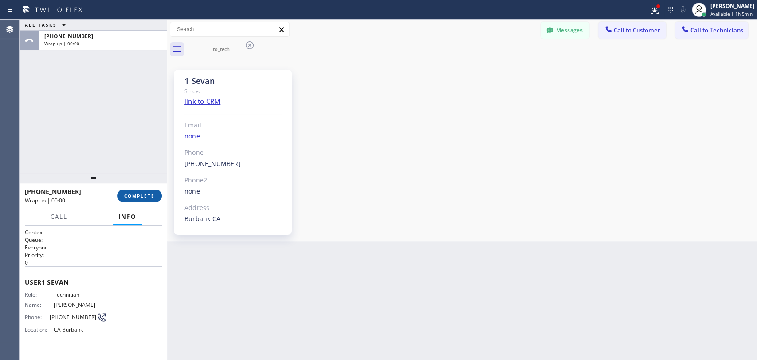
click at [128, 193] on span "COMPLETE" at bounding box center [139, 195] width 31 height 6
drag, startPoint x: 118, startPoint y: 145, endPoint x: 416, endPoint y: 307, distance: 339.6
click at [148, 156] on div "ALL TASKS ALL TASKS ACTIVE TASKS TASKS IN WRAP UP [PHONE_NUMBER] Wrap up | 00:00" at bounding box center [94, 96] width 148 height 153
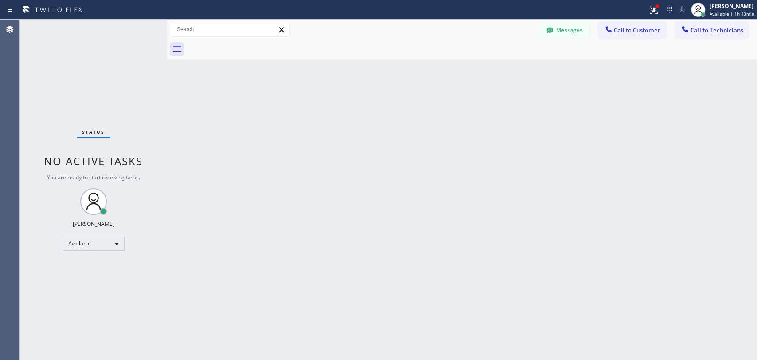
click at [125, 164] on span "No active tasks" at bounding box center [93, 160] width 99 height 15
click at [674, 32] on div "Messages Call to Customer Call to Technicians Outbound call Location Profession…" at bounding box center [649, 30] width 216 height 16
click at [724, 35] on button "Call to Technicians" at bounding box center [711, 30] width 73 height 17
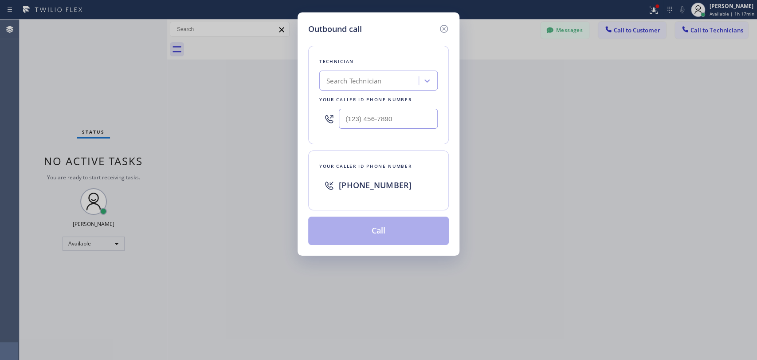
click at [357, 76] on div "Search Technician" at bounding box center [353, 81] width 55 height 10
type input "[PERSON_NAME]"
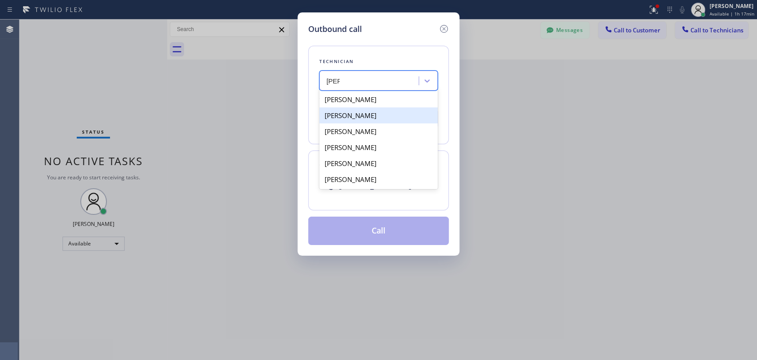
click at [349, 111] on div "[PERSON_NAME]" at bounding box center [378, 115] width 118 height 16
type input "[PHONE_NUMBER]"
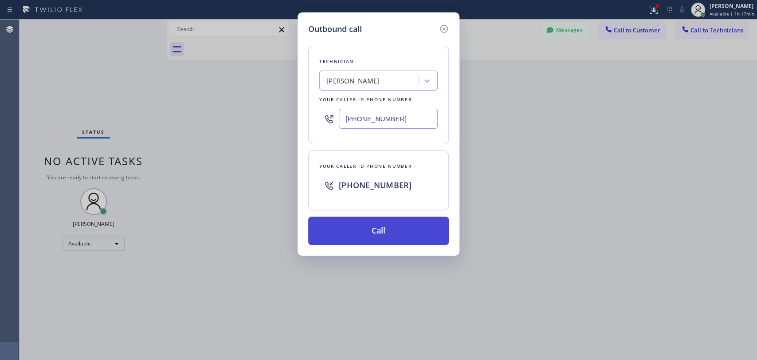
click at [337, 229] on button "Call" at bounding box center [378, 230] width 141 height 28
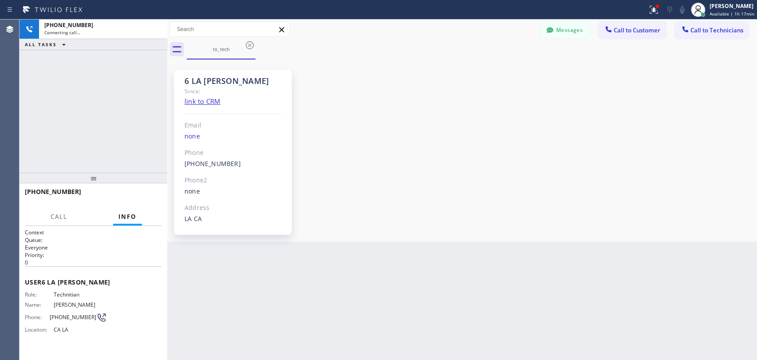
scroll to position [4554, 0]
drag, startPoint x: 146, startPoint y: 187, endPoint x: 140, endPoint y: 193, distance: 8.8
click at [146, 187] on div "[PHONE_NUMBER] Live | 00:01 HANG UP" at bounding box center [93, 195] width 137 height 23
click at [137, 196] on span "HANG UP" at bounding box center [141, 195] width 27 height 6
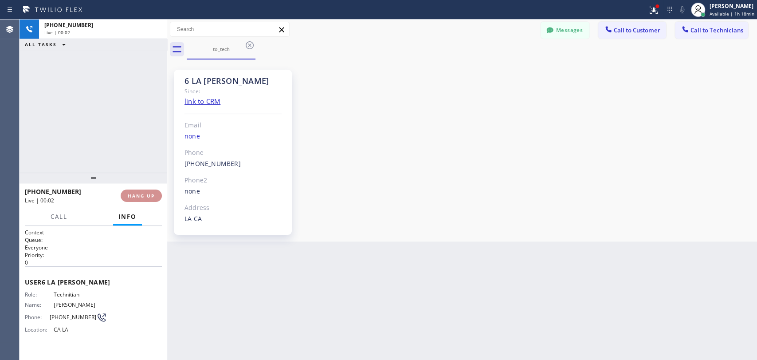
click at [137, 196] on span "HANG UP" at bounding box center [141, 195] width 27 height 6
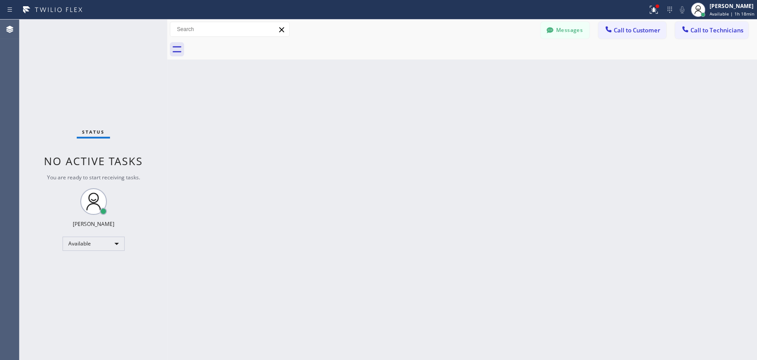
click at [128, 165] on span "No active tasks" at bounding box center [93, 160] width 99 height 15
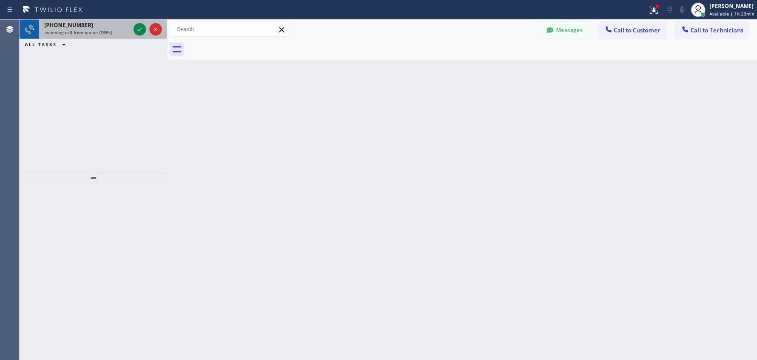
drag, startPoint x: 52, startPoint y: 38, endPoint x: 63, endPoint y: 31, distance: 12.9
click at [63, 31] on div "[PHONE_NUMBER] Incoming call from queue [DSRs]" at bounding box center [85, 30] width 93 height 20
click at [65, 31] on span "Incoming call from queue [DSRs]" at bounding box center [78, 32] width 68 height 6
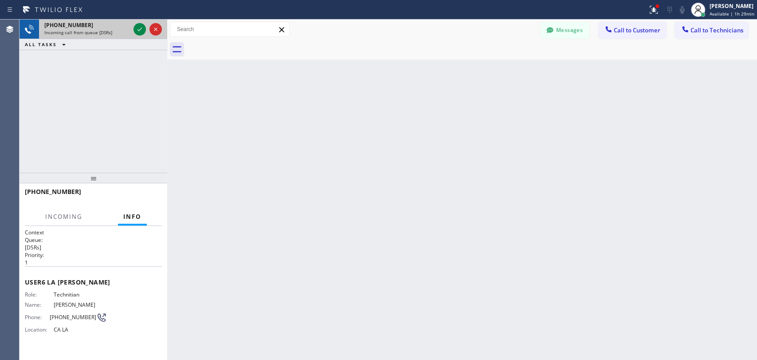
click at [146, 28] on div at bounding box center [148, 30] width 32 height 20
click at [145, 27] on div at bounding box center [139, 29] width 12 height 11
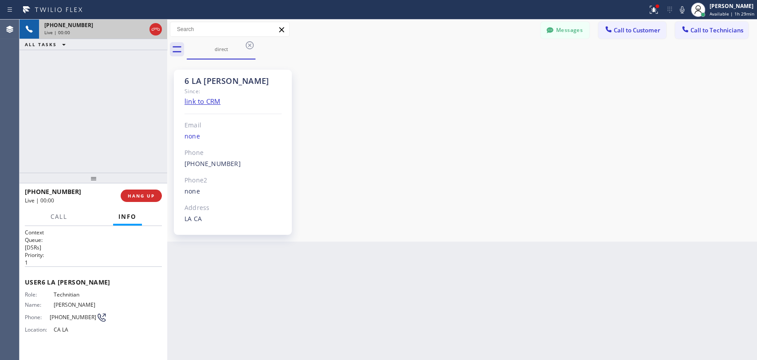
scroll to position [4554, 0]
click at [199, 87] on div "Since:" at bounding box center [232, 91] width 97 height 10
click at [198, 85] on div "6 LA [PERSON_NAME]" at bounding box center [232, 81] width 97 height 10
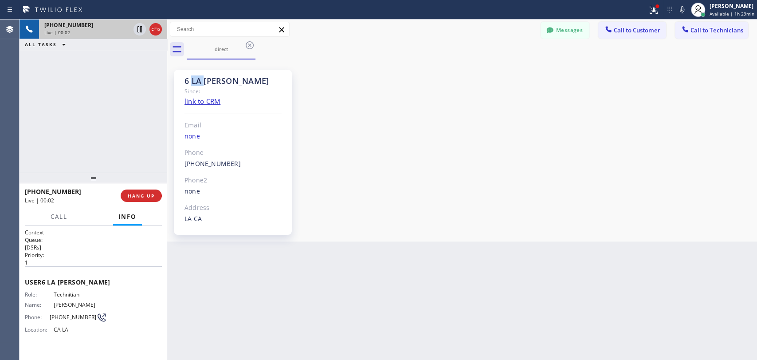
click at [198, 85] on div "6 LA [PERSON_NAME]" at bounding box center [232, 81] width 97 height 10
click at [197, 83] on div "6 LA [PERSON_NAME]" at bounding box center [232, 81] width 97 height 10
click at [134, 196] on span "HANG UP" at bounding box center [141, 195] width 27 height 6
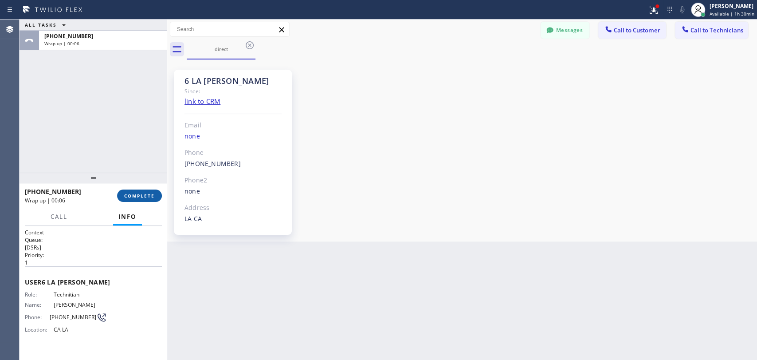
click at [134, 193] on span "COMPLETE" at bounding box center [139, 195] width 31 height 6
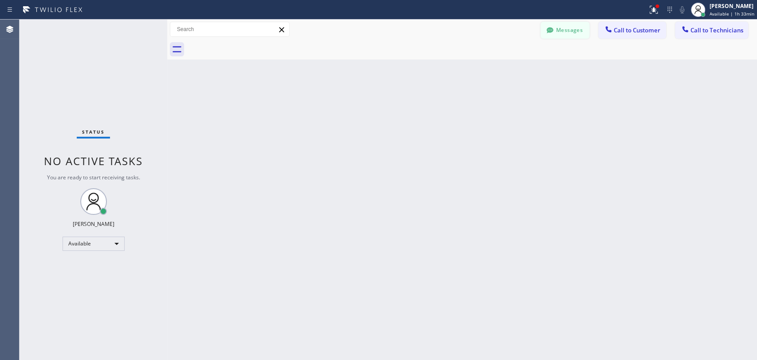
click at [573, 33] on button "Messages" at bounding box center [565, 30] width 49 height 17
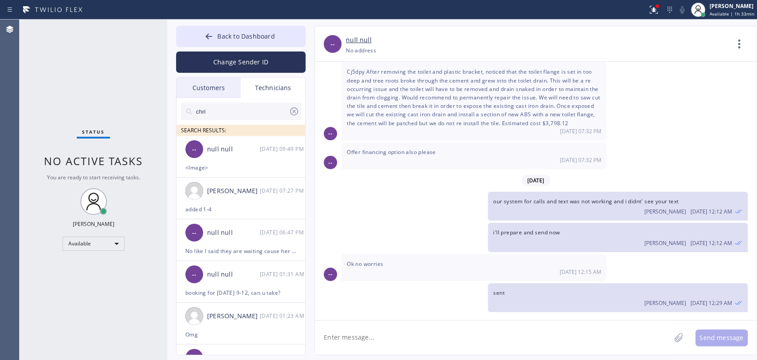
click at [234, 112] on input "chri" at bounding box center [242, 111] width 94 height 18
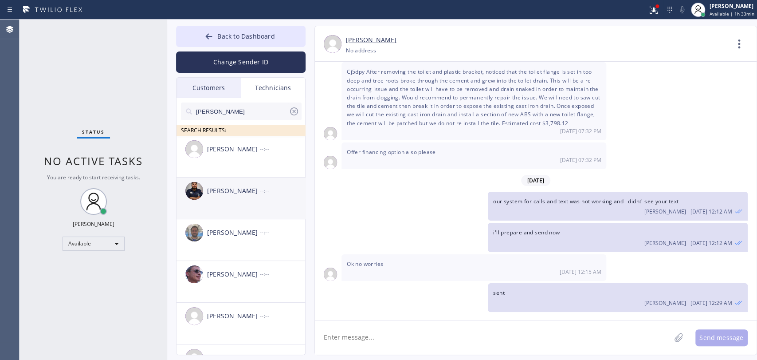
type input "[PERSON_NAME]"
click at [227, 200] on div "[PERSON_NAME] --:--" at bounding box center [242, 190] width 130 height 27
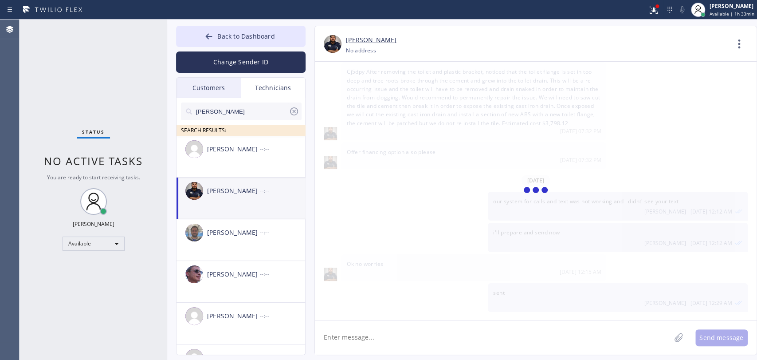
click at [347, 343] on textarea at bounding box center [493, 337] width 356 height 34
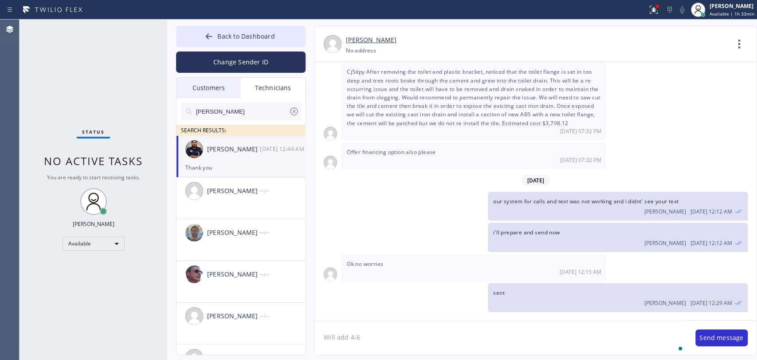
type textarea "Will add 4-6"
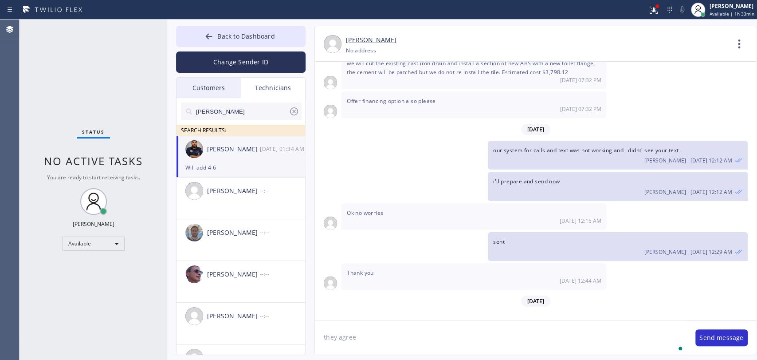
type textarea "they agree"
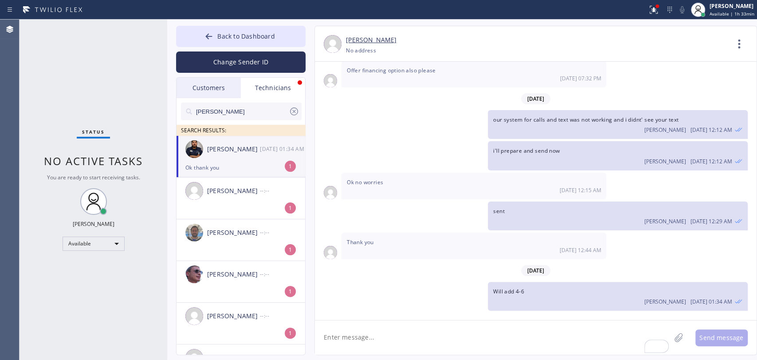
scroll to position [4665, 0]
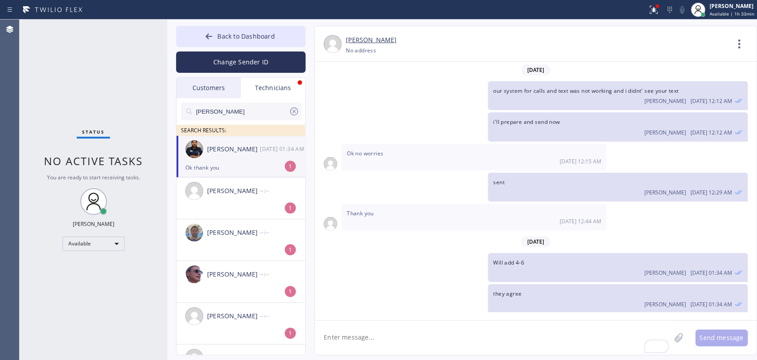
click at [237, 149] on div "[PERSON_NAME]" at bounding box center [233, 149] width 53 height 10
drag, startPoint x: 290, startPoint y: 41, endPoint x: 609, endPoint y: 15, distance: 319.5
click at [291, 40] on button "Back to Dashboard" at bounding box center [241, 36] width 130 height 21
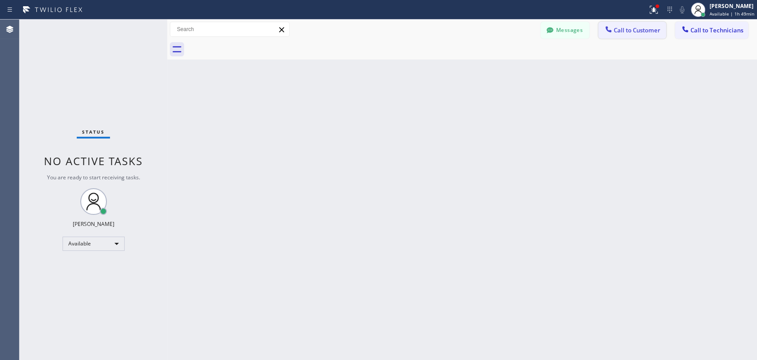
click at [643, 32] on span "Call to Customer" at bounding box center [637, 30] width 47 height 8
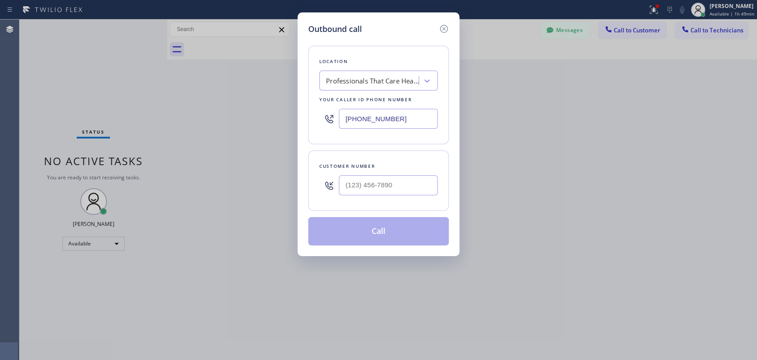
click at [363, 90] on div "Professionals That Care Heating & Air" at bounding box center [378, 81] width 118 height 20
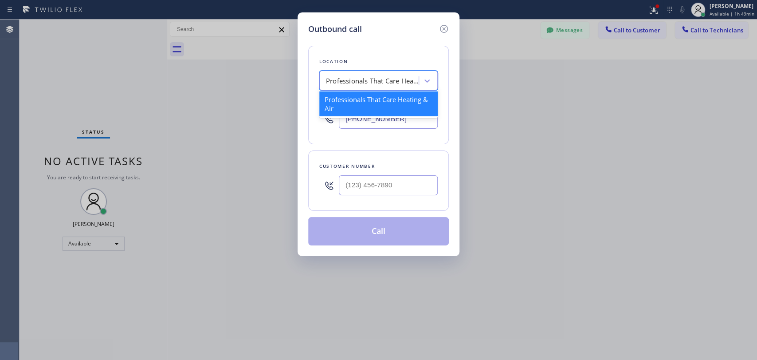
paste input "Velocity HVAC Master"
type input "Velocity HVAC Master"
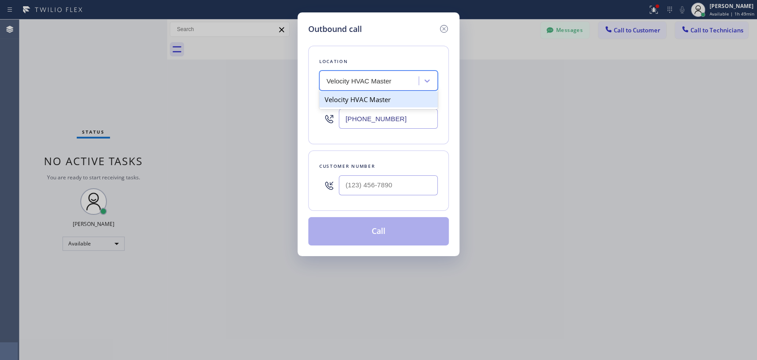
click at [363, 94] on div "Velocity HVAC Master" at bounding box center [378, 99] width 118 height 16
type input "[PHONE_NUMBER]"
click at [369, 165] on div "Customer number" at bounding box center [378, 165] width 118 height 9
click at [367, 182] on input "(___) ___-____" at bounding box center [388, 185] width 99 height 20
paste input "305) 305-4464"
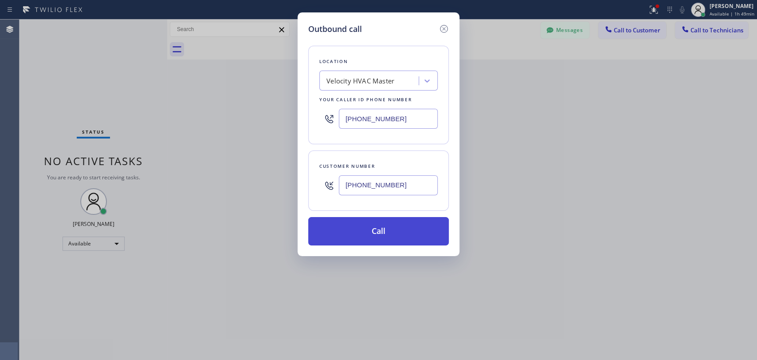
type input "[PHONE_NUMBER]"
click at [352, 239] on button "Call" at bounding box center [378, 231] width 141 height 28
click at [351, 232] on div "Back to Dashboard Change Sender ID Customers Technicians [PERSON_NAME] [DATE] 1…" at bounding box center [462, 190] width 590 height 340
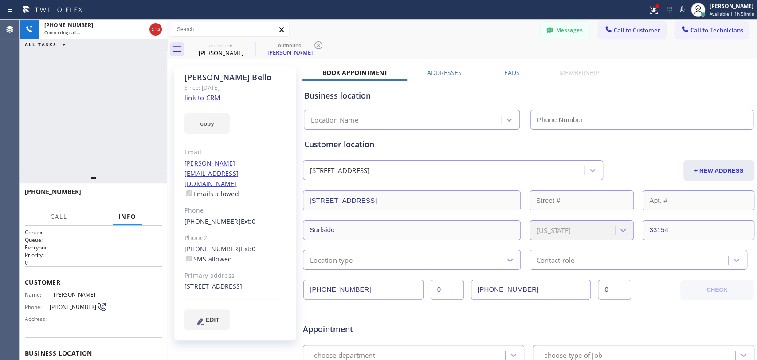
type input "[PHONE_NUMBER]"
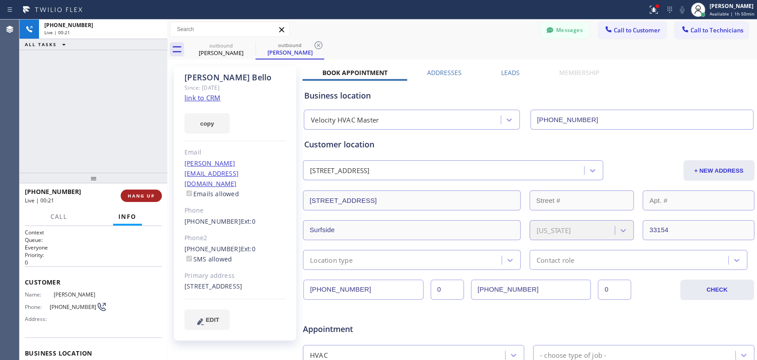
click at [138, 198] on span "HANG UP" at bounding box center [141, 195] width 27 height 6
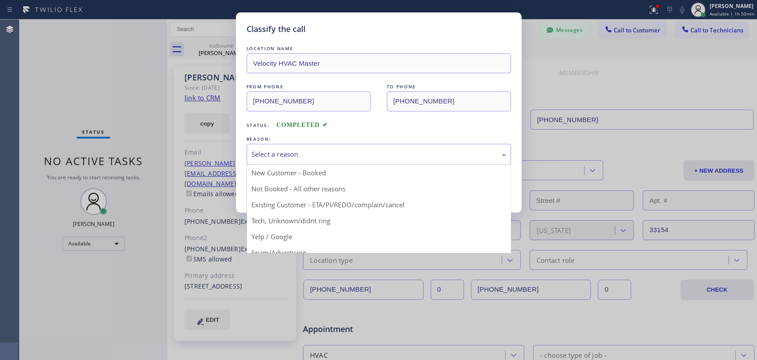
click at [319, 152] on div "Select a reason" at bounding box center [378, 154] width 255 height 10
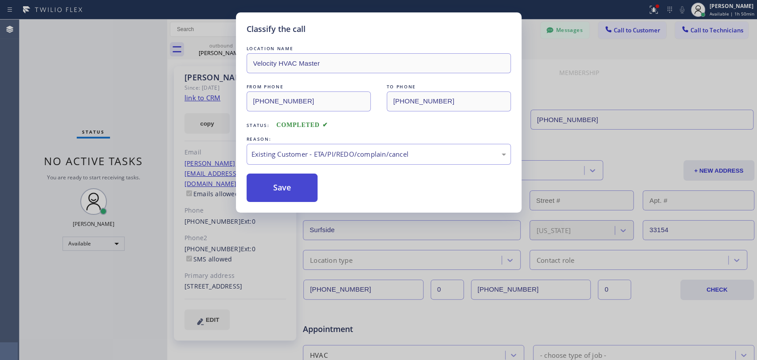
click at [295, 185] on button "Save" at bounding box center [282, 187] width 71 height 28
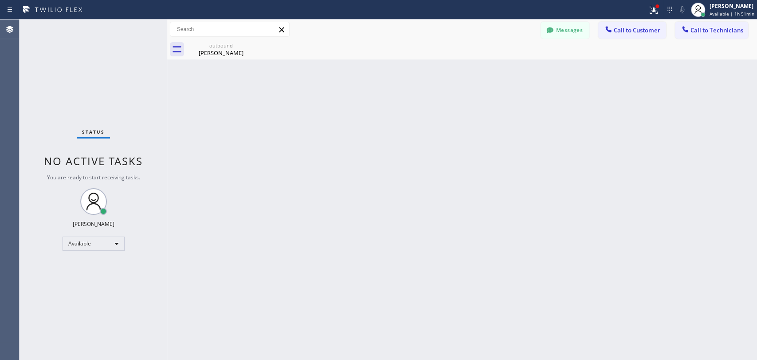
click at [707, 31] on span "Call to Technicians" at bounding box center [717, 30] width 53 height 8
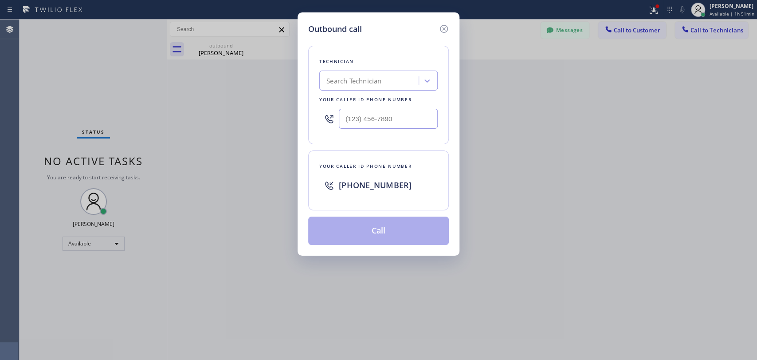
click at [374, 75] on div "Search Technician" at bounding box center [370, 81] width 97 height 16
type input "jonatha"
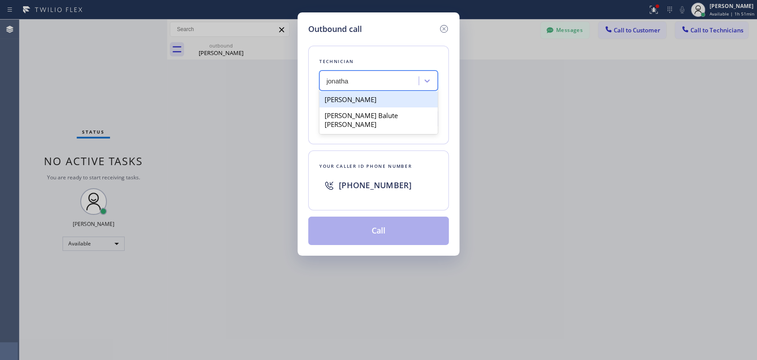
click at [355, 99] on div "[PERSON_NAME]" at bounding box center [378, 99] width 118 height 16
type input "[PHONE_NUMBER]"
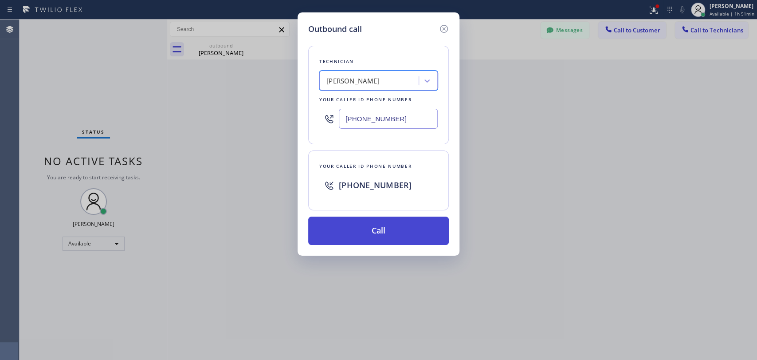
click at [348, 232] on button "Call" at bounding box center [378, 230] width 141 height 28
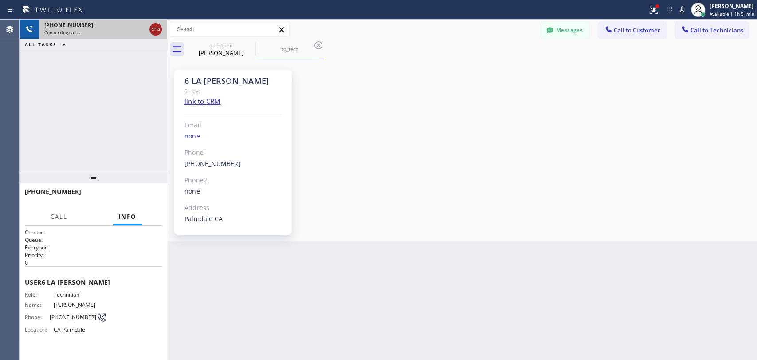
click at [153, 30] on icon at bounding box center [156, 29] width 8 height 3
click at [153, 30] on div "Connecting call…" at bounding box center [103, 32] width 118 height 6
drag, startPoint x: 153, startPoint y: 30, endPoint x: 374, endPoint y: 43, distance: 221.7
click at [153, 30] on div "Connecting call…" at bounding box center [103, 32] width 118 height 6
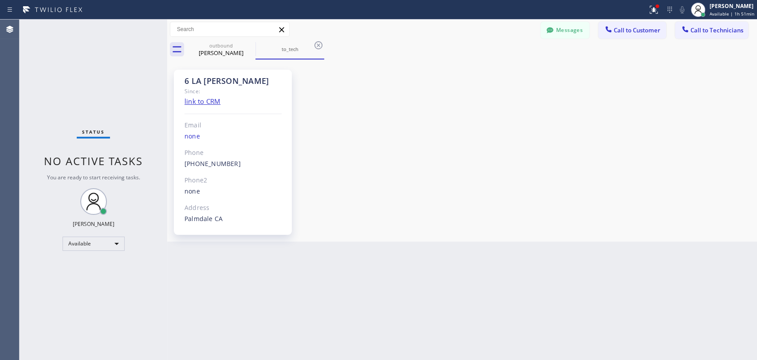
click at [687, 33] on icon at bounding box center [685, 29] width 9 height 9
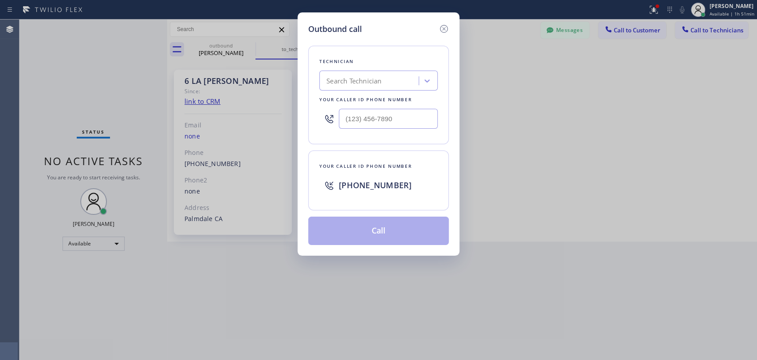
click at [397, 83] on div "Search Technician" at bounding box center [370, 81] width 97 height 16
type input "[PERSON_NAME]"
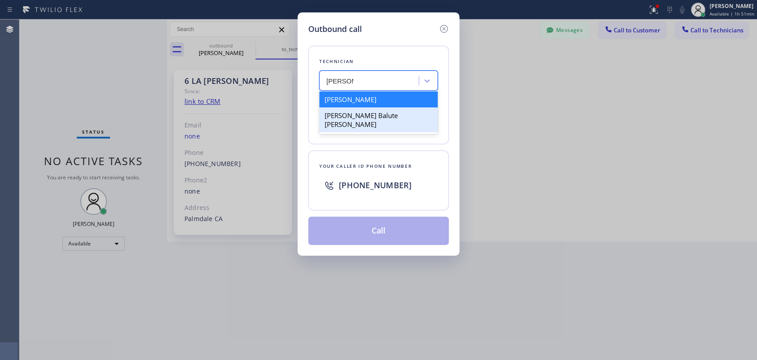
click at [358, 118] on div "[PERSON_NAME] Balute [PERSON_NAME]" at bounding box center [378, 119] width 118 height 25
type input "[PHONE_NUMBER]"
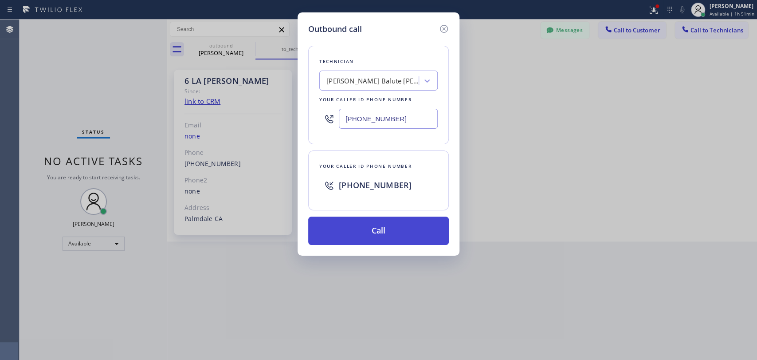
click at [345, 224] on button "Call" at bounding box center [378, 230] width 141 height 28
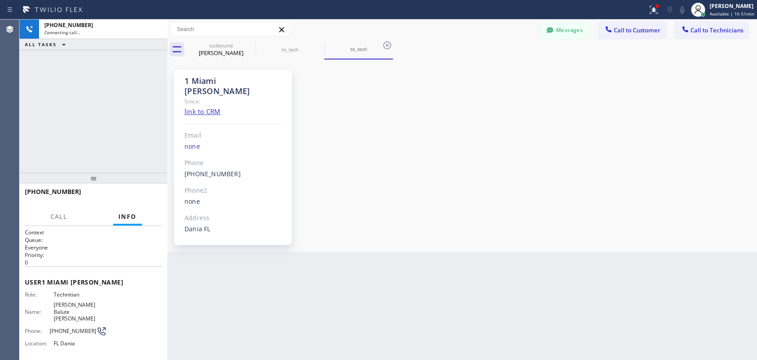
scroll to position [1202, 0]
drag, startPoint x: 231, startPoint y: 82, endPoint x: 174, endPoint y: 77, distance: 57.0
click at [174, 77] on div "1 Miami [PERSON_NAME] Since: link to CRM Email none Phone [PHONE_NUMBER] Outbou…" at bounding box center [233, 157] width 118 height 175
drag, startPoint x: 240, startPoint y: 82, endPoint x: 248, endPoint y: 82, distance: 8.0
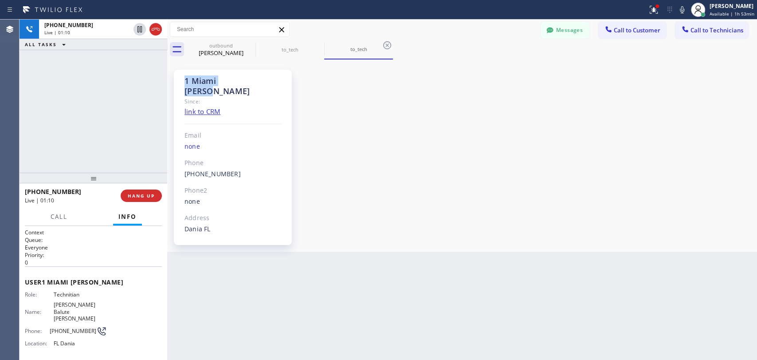
click at [247, 82] on div "1 Miami [PERSON_NAME] Since: link to CRM Email none Phone [PHONE_NUMBER] Outbou…" at bounding box center [233, 157] width 118 height 175
click at [248, 82] on div "1 Miami [PERSON_NAME]" at bounding box center [232, 86] width 97 height 20
drag, startPoint x: 206, startPoint y: 74, endPoint x: 256, endPoint y: 82, distance: 51.3
click at [256, 82] on div "1 Miami [PERSON_NAME] Since: link to CRM Email none Phone [PHONE_NUMBER] Outbou…" at bounding box center [233, 157] width 118 height 175
click at [257, 82] on div "1 Miami [PERSON_NAME]" at bounding box center [232, 86] width 97 height 20
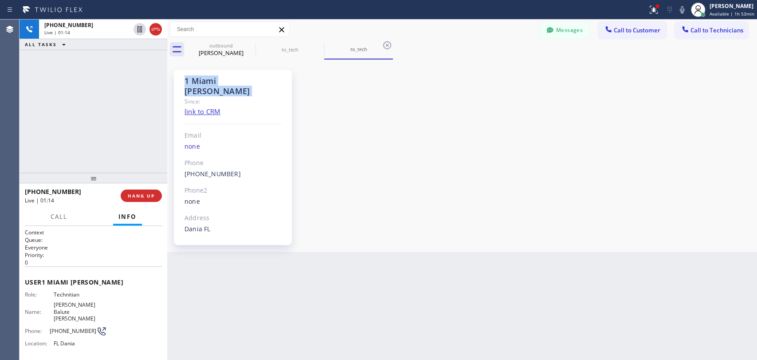
drag, startPoint x: 257, startPoint y: 82, endPoint x: 178, endPoint y: 78, distance: 79.5
click at [178, 78] on div "1 Miami [PERSON_NAME] Since: link to CRM Email none Phone [PHONE_NUMBER] Outbou…" at bounding box center [233, 157] width 118 height 175
drag, startPoint x: 178, startPoint y: 78, endPoint x: 270, endPoint y: 84, distance: 92.0
click at [270, 84] on div "1 Miami [PERSON_NAME] Since: link to CRM Email none Phone [PHONE_NUMBER] Outbou…" at bounding box center [233, 157] width 118 height 175
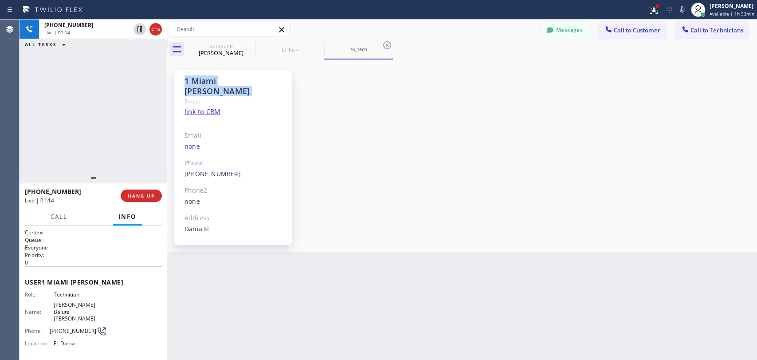
click at [270, 84] on div "1 Miami [PERSON_NAME]" at bounding box center [232, 86] width 97 height 20
drag, startPoint x: 251, startPoint y: 82, endPoint x: 185, endPoint y: 82, distance: 66.5
click at [185, 82] on div "1 Miami [PERSON_NAME]" at bounding box center [232, 86] width 97 height 20
drag, startPoint x: 185, startPoint y: 82, endPoint x: 275, endPoint y: 87, distance: 90.2
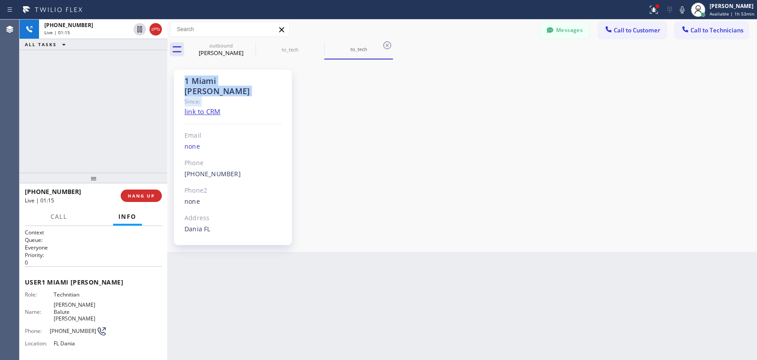
click at [275, 87] on div "1 Miami [PERSON_NAME] Since: link to CRM Email none Phone [PHONE_NUMBER] Outbou…" at bounding box center [233, 157] width 118 height 175
click at [275, 96] on div "Since:" at bounding box center [232, 101] width 97 height 10
drag, startPoint x: 255, startPoint y: 84, endPoint x: 181, endPoint y: 81, distance: 73.7
click at [181, 81] on div "1 Miami [PERSON_NAME] Since: link to CRM Email none Phone [PHONE_NUMBER] Outbou…" at bounding box center [233, 157] width 118 height 175
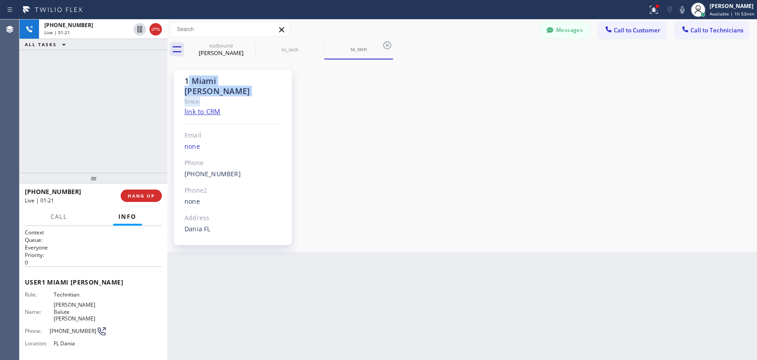
click at [190, 81] on div "1 Miami [PERSON_NAME] Since: link to CRM Email none Phone [PHONE_NUMBER] Outbou…" at bounding box center [233, 157] width 118 height 175
click at [190, 81] on div "1 Miami [PERSON_NAME]" at bounding box center [232, 86] width 97 height 20
drag, startPoint x: 190, startPoint y: 81, endPoint x: 252, endPoint y: 84, distance: 62.2
click at [252, 84] on div "1 Miami [PERSON_NAME]" at bounding box center [232, 86] width 97 height 20
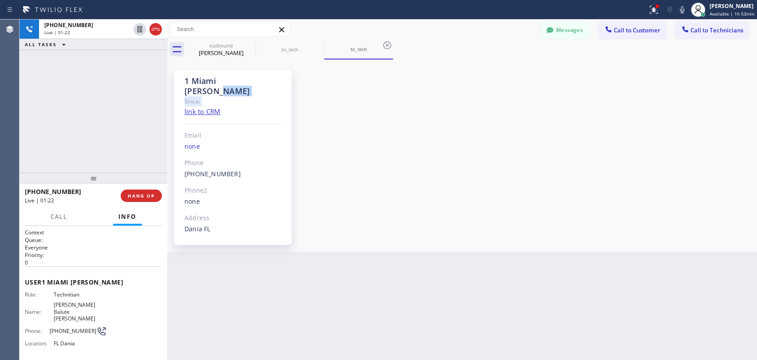
drag, startPoint x: 252, startPoint y: 84, endPoint x: 215, endPoint y: 87, distance: 37.4
click at [215, 87] on div "1 Miami [PERSON_NAME] Since: link to CRM Email none Phone [PHONE_NUMBER] Outbou…" at bounding box center [233, 157] width 118 height 175
click at [215, 96] on div "Since:" at bounding box center [232, 101] width 97 height 10
drag, startPoint x: 212, startPoint y: 87, endPoint x: 185, endPoint y: 82, distance: 27.6
click at [185, 82] on div "1 Miami [PERSON_NAME] Since: link to CRM Email none Phone [PHONE_NUMBER] Outbou…" at bounding box center [233, 157] width 118 height 175
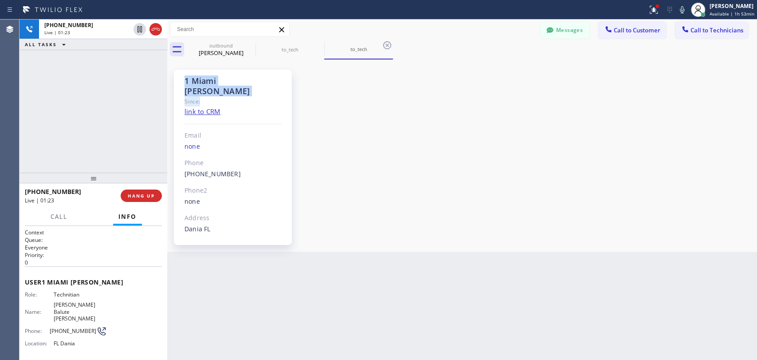
click at [185, 81] on div "1 Miami [PERSON_NAME]" at bounding box center [232, 86] width 97 height 20
drag, startPoint x: 185, startPoint y: 82, endPoint x: 223, endPoint y: 89, distance: 38.4
click at [223, 89] on div "1 Miami [PERSON_NAME] Since: link to CRM Email none Phone [PHONE_NUMBER] Outbou…" at bounding box center [233, 157] width 118 height 175
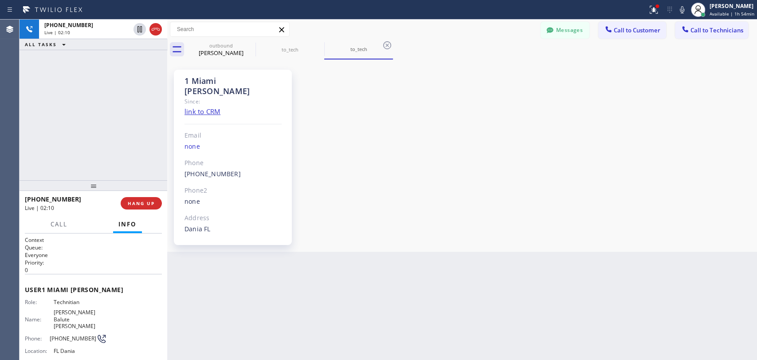
drag, startPoint x: 86, startPoint y: 185, endPoint x: 85, endPoint y: 192, distance: 7.6
click at [85, 191] on div at bounding box center [94, 185] width 148 height 11
click at [138, 203] on span "HANG UP" at bounding box center [141, 203] width 27 height 6
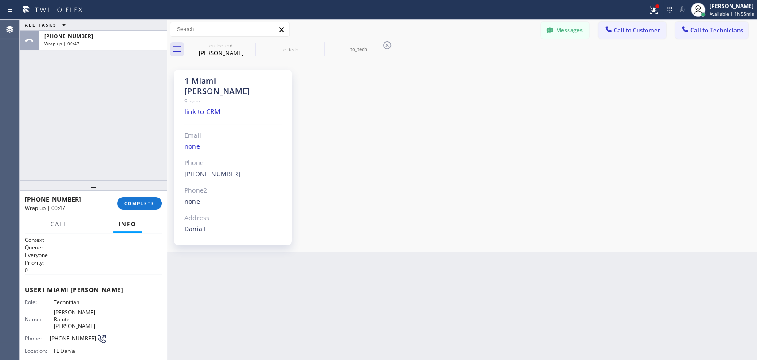
drag, startPoint x: 148, startPoint y: 207, endPoint x: 141, endPoint y: 190, distance: 17.5
click at [148, 207] on button "COMPLETE" at bounding box center [139, 203] width 45 height 12
drag, startPoint x: 100, startPoint y: 157, endPoint x: 289, endPoint y: 2, distance: 244.2
click at [99, 157] on div "ALL TASKS ALL TASKS ACTIVE TASKS TASKS IN WRAP UP [PHONE_NUMBER] Wrap up | 00:48" at bounding box center [94, 100] width 148 height 161
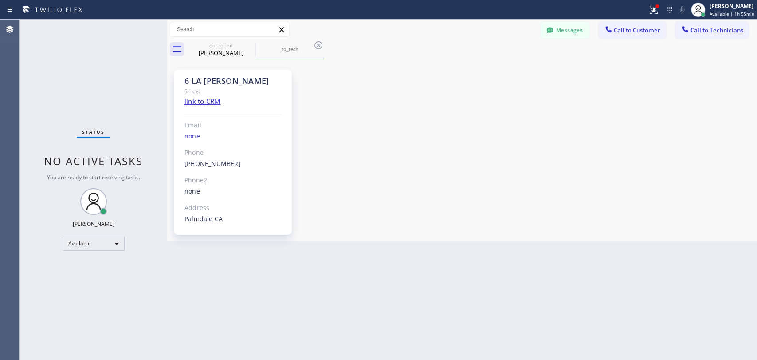
drag, startPoint x: 692, startPoint y: 29, endPoint x: 400, endPoint y: 66, distance: 295.0
click at [692, 29] on span "Call to Technicians" at bounding box center [717, 30] width 53 height 8
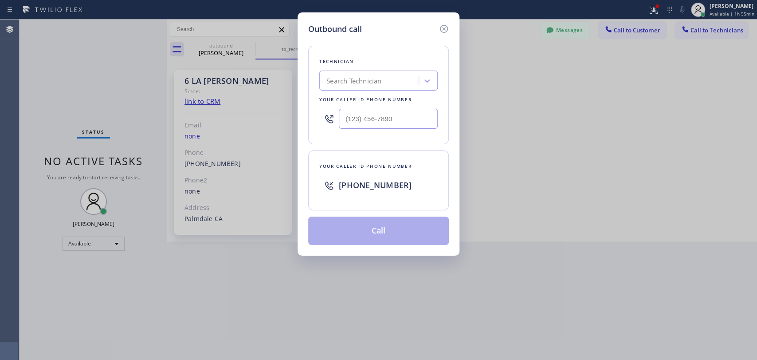
click at [387, 68] on div "Technician Search Technician Your caller id phone number" at bounding box center [378, 95] width 141 height 98
click at [376, 83] on div "Search Technician" at bounding box center [353, 81] width 55 height 10
type input "serg"
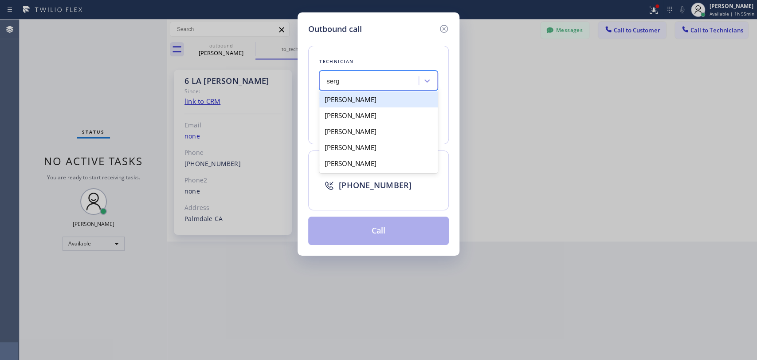
click at [344, 102] on div "[PERSON_NAME]" at bounding box center [378, 99] width 118 height 16
type input "[PHONE_NUMBER]"
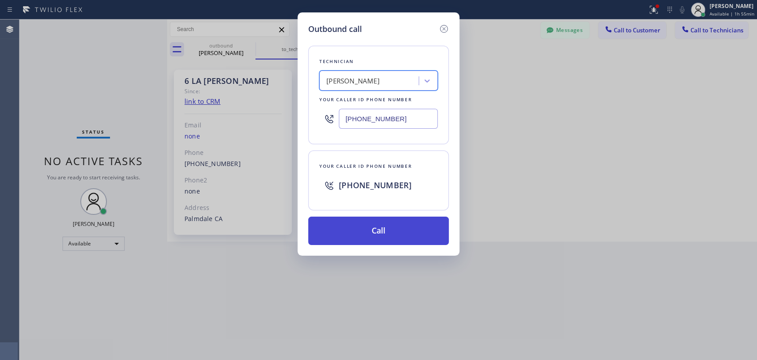
click at [349, 236] on button "Call" at bounding box center [378, 230] width 141 height 28
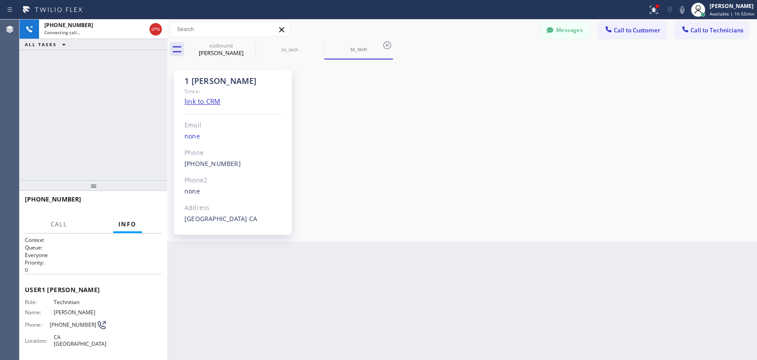
scroll to position [961, 0]
click at [224, 48] on div "outbound [PERSON_NAME] to_tech to_tech Messages Call to Customer Call to Techni…" at bounding box center [462, 131] width 590 height 222
click at [0, 0] on icon at bounding box center [0, 0] width 0 height 0
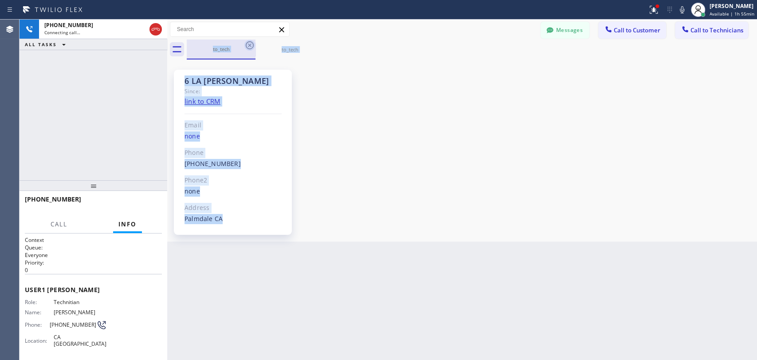
click at [251, 46] on icon at bounding box center [250, 45] width 8 height 8
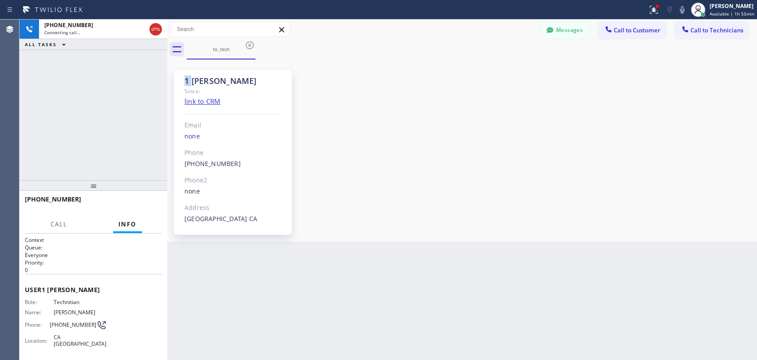
click at [251, 46] on icon at bounding box center [250, 45] width 8 height 8
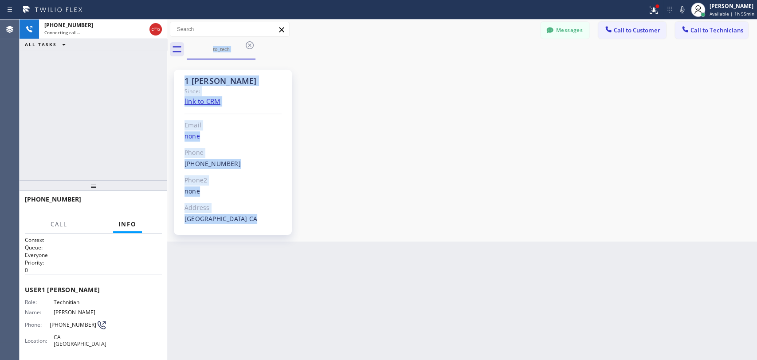
click at [251, 46] on div "to_tech" at bounding box center [472, 49] width 570 height 20
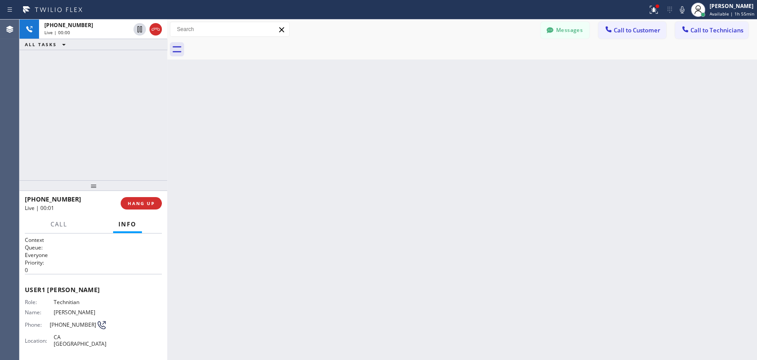
click at [82, 39] on div "ALL TASKS ALL TASKS ACTIVE TASKS TASKS IN WRAP UP" at bounding box center [94, 44] width 148 height 11
click at [82, 36] on div "[PHONE_NUMBER] Live | 00:00" at bounding box center [85, 30] width 93 height 20
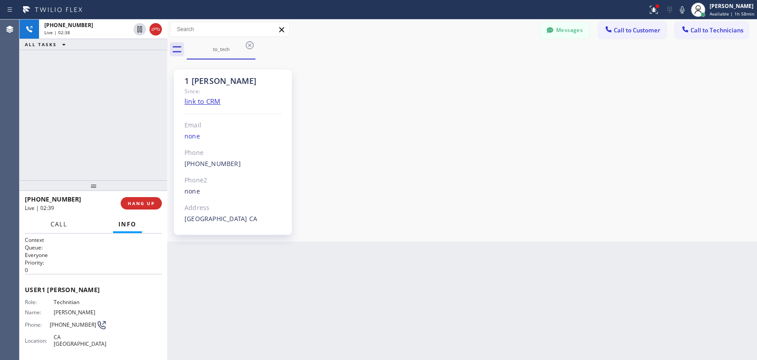
click at [65, 224] on span "Call" at bounding box center [59, 224] width 17 height 8
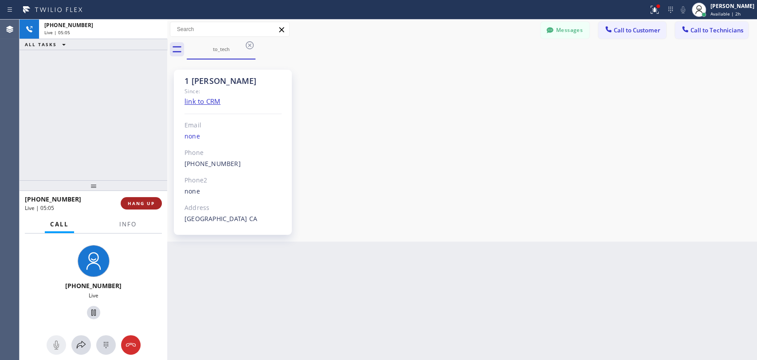
click at [138, 207] on button "HANG UP" at bounding box center [141, 203] width 41 height 12
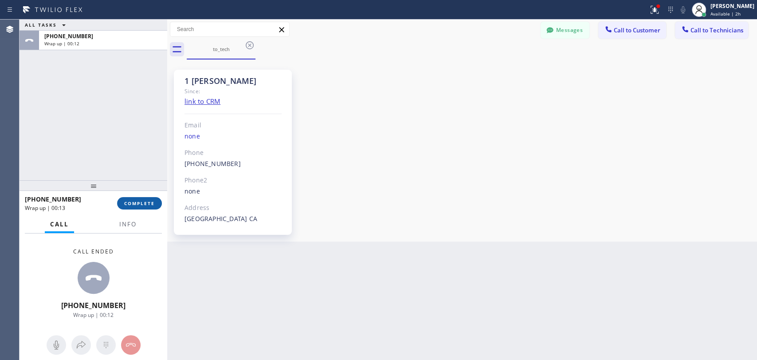
click at [141, 208] on button "COMPLETE" at bounding box center [139, 203] width 45 height 12
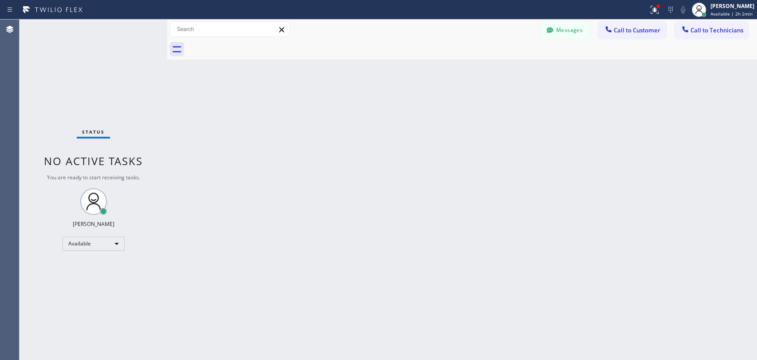
click at [686, 29] on icon at bounding box center [685, 29] width 9 height 9
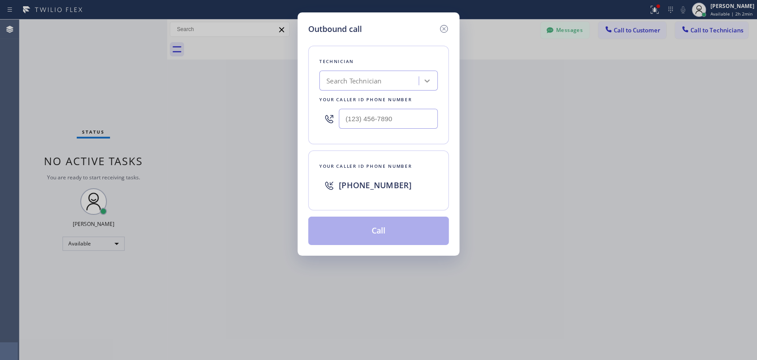
click at [425, 84] on icon at bounding box center [427, 80] width 9 height 9
type input "[PERSON_NAME]"
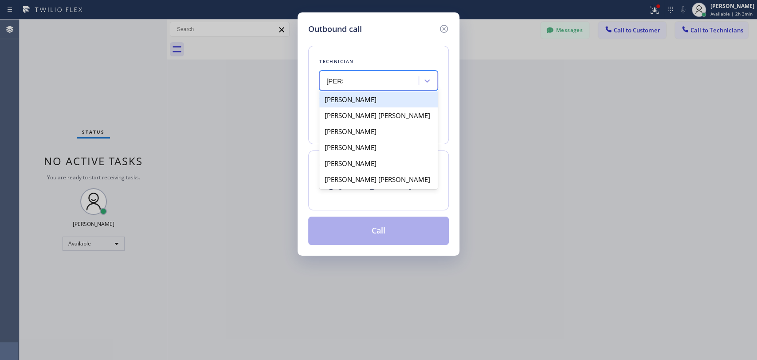
click at [365, 96] on div "[PERSON_NAME]" at bounding box center [378, 99] width 118 height 16
type input "[PHONE_NUMBER]"
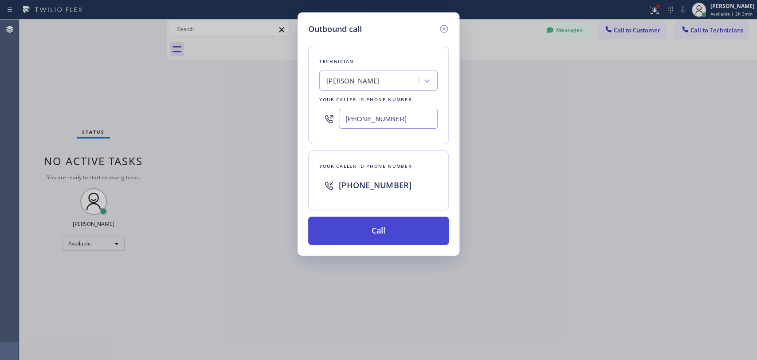
click at [375, 233] on button "Call" at bounding box center [378, 230] width 141 height 28
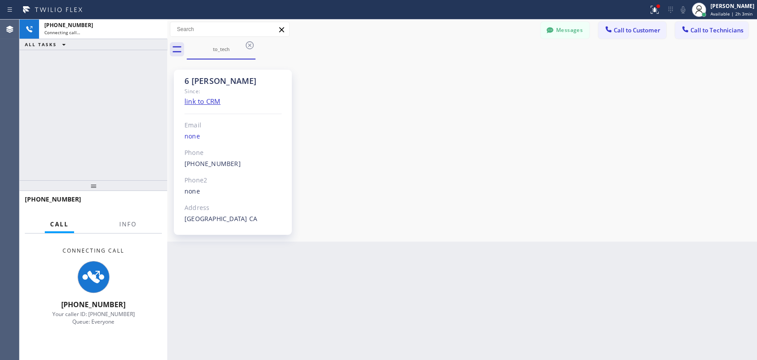
scroll to position [10856, 0]
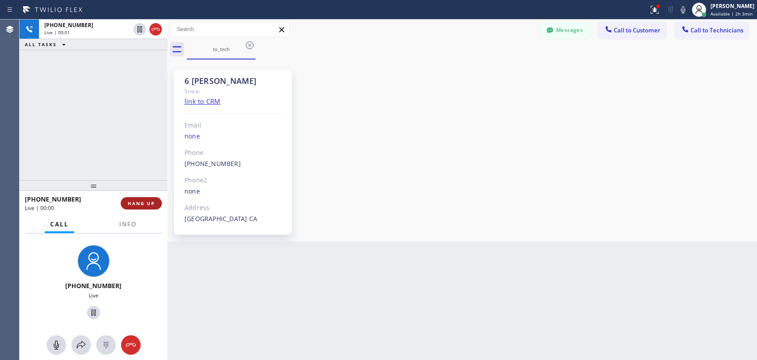
click at [151, 200] on span "HANG UP" at bounding box center [141, 203] width 27 height 6
click at [145, 199] on button "HANG UP" at bounding box center [141, 203] width 41 height 12
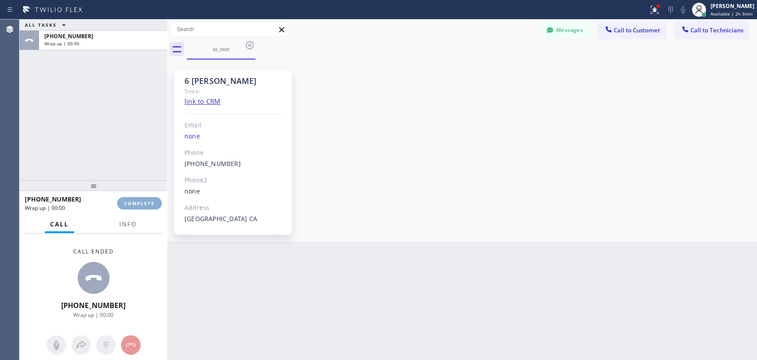
click at [145, 199] on button "COMPLETE" at bounding box center [139, 203] width 45 height 12
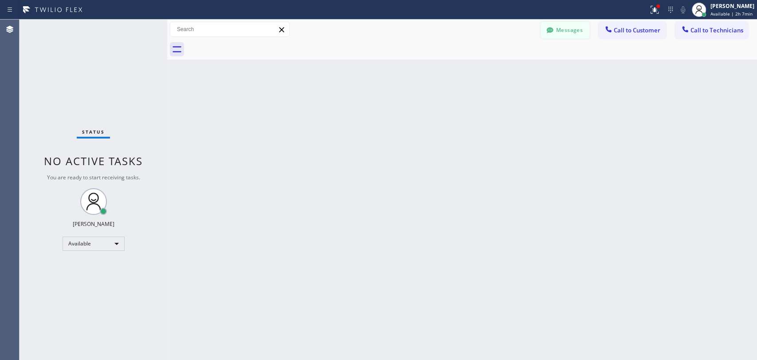
click at [569, 26] on button "Messages" at bounding box center [565, 30] width 49 height 17
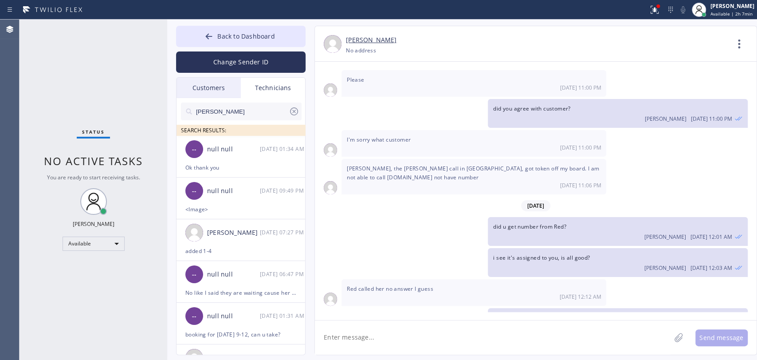
click at [237, 109] on input "[PERSON_NAME]" at bounding box center [242, 111] width 94 height 18
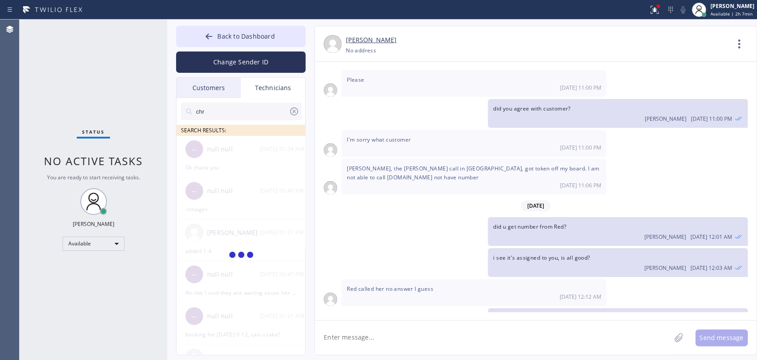
type input "chr"
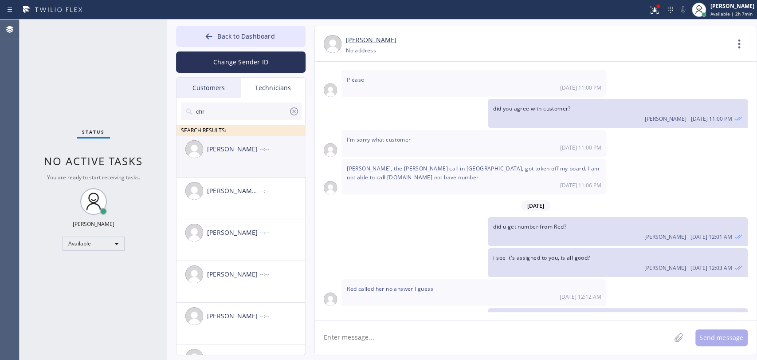
click at [214, 154] on div "[PERSON_NAME] --:--" at bounding box center [242, 149] width 130 height 27
click at [340, 336] on textarea at bounding box center [493, 337] width 356 height 34
type textarea "added 5-8"
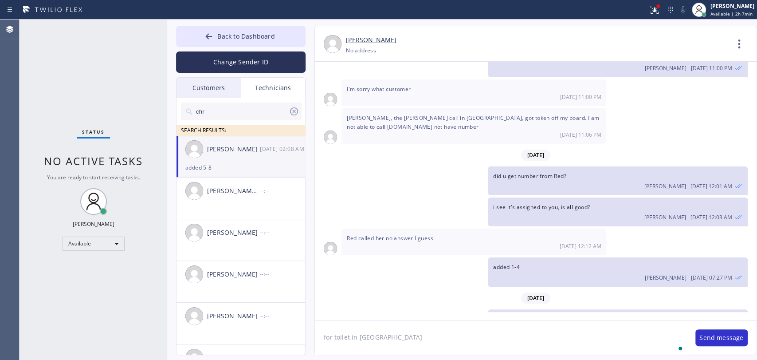
type textarea "for toilet in [GEOGRAPHIC_DATA]"
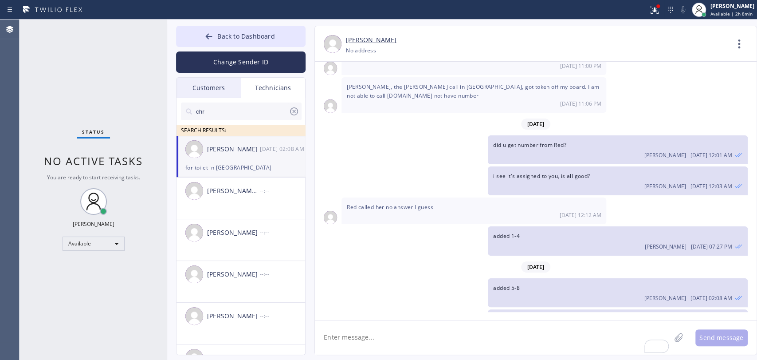
click at [334, 329] on textarea "To enrich screen reader interactions, please activate Accessibility in Grammarl…" at bounding box center [493, 337] width 356 height 34
type textarea "and water heater in [GEOGRAPHIC_DATA] for 8-10"
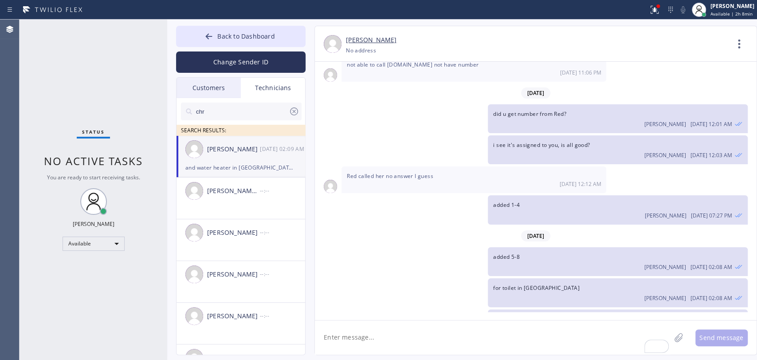
click at [372, 338] on textarea "To enrich screen reader interactions, please activate Accessibility in Grammarl…" at bounding box center [493, 337] width 356 height 34
type textarea "[DATE]"
click at [236, 169] on div "and water heater in [GEOGRAPHIC_DATA] for 8-10" at bounding box center [240, 167] width 111 height 10
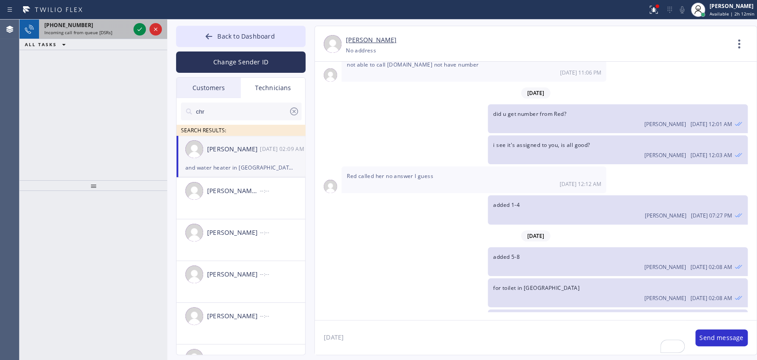
drag, startPoint x: 70, startPoint y: 24, endPoint x: 80, endPoint y: 31, distance: 12.2
click at [69, 25] on span "[PHONE_NUMBER]" at bounding box center [68, 25] width 49 height 8
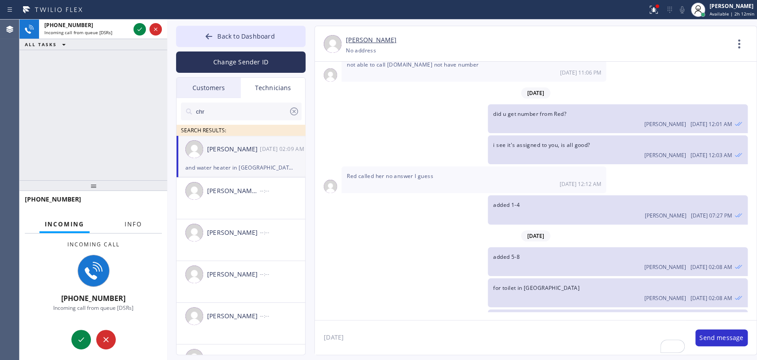
drag, startPoint x: 143, startPoint y: 214, endPoint x: 140, endPoint y: 221, distance: 7.6
click at [143, 215] on div "[PHONE_NUMBER]" at bounding box center [94, 203] width 148 height 25
click at [140, 221] on span "Info" at bounding box center [133, 224] width 17 height 8
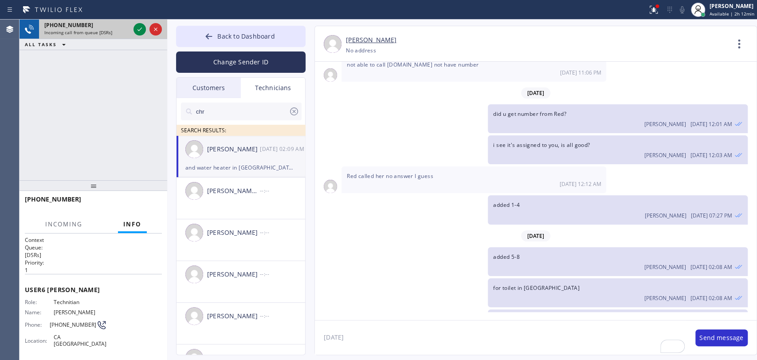
click at [141, 35] on div at bounding box center [148, 30] width 32 height 20
click at [140, 33] on icon at bounding box center [139, 29] width 11 height 11
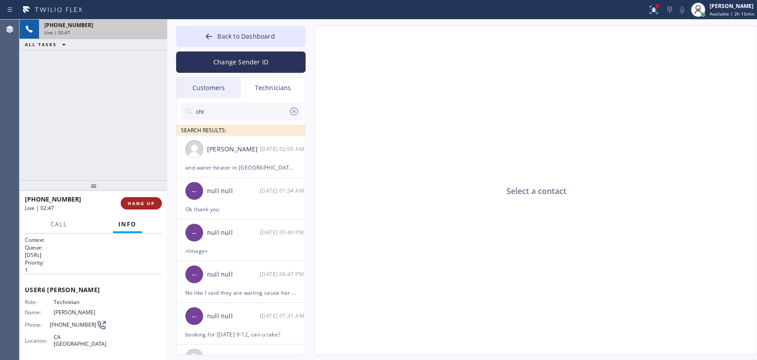
click at [139, 203] on span "HANG UP" at bounding box center [141, 203] width 27 height 6
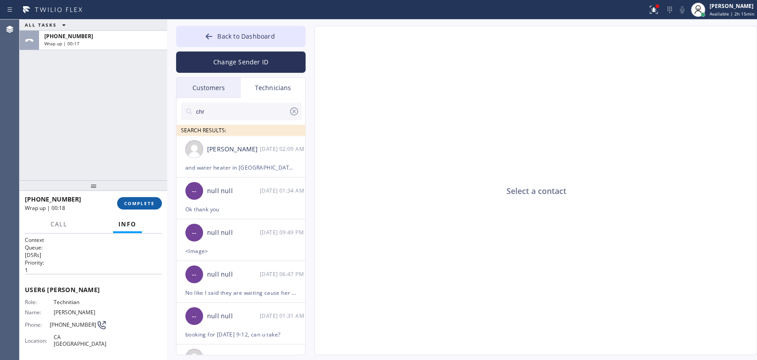
click at [136, 212] on div "[PHONE_NUMBER] Wrap up | 00:18 COMPLETE" at bounding box center [93, 203] width 137 height 23
click at [136, 201] on span "COMPLETE" at bounding box center [139, 203] width 31 height 6
click at [241, 35] on span "Back to Dashboard" at bounding box center [245, 36] width 57 height 8
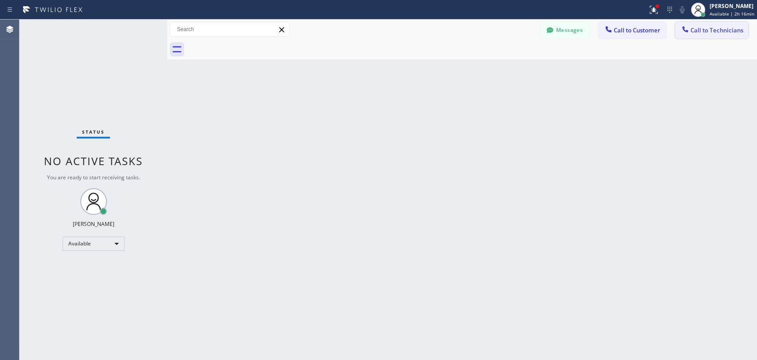
click at [711, 33] on span "Call to Technicians" at bounding box center [717, 30] width 53 height 8
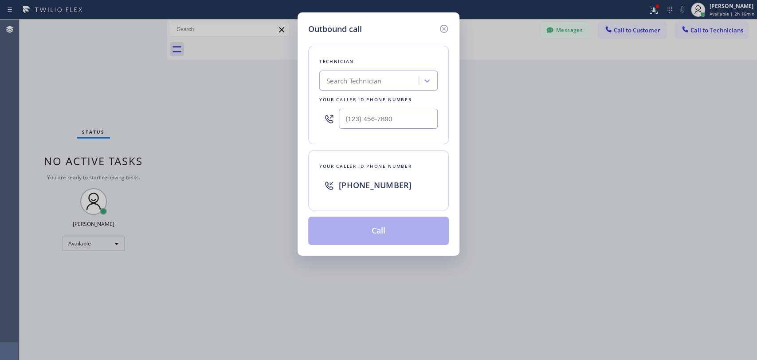
click at [361, 94] on div "Technician Search Technician Your caller id phone number" at bounding box center [378, 95] width 141 height 98
click at [364, 83] on div "Search Technician" at bounding box center [353, 81] width 55 height 10
type input "[PERSON_NAME]"
click at [344, 94] on div "[PERSON_NAME]" at bounding box center [378, 99] width 118 height 16
type input "[PHONE_NUMBER]"
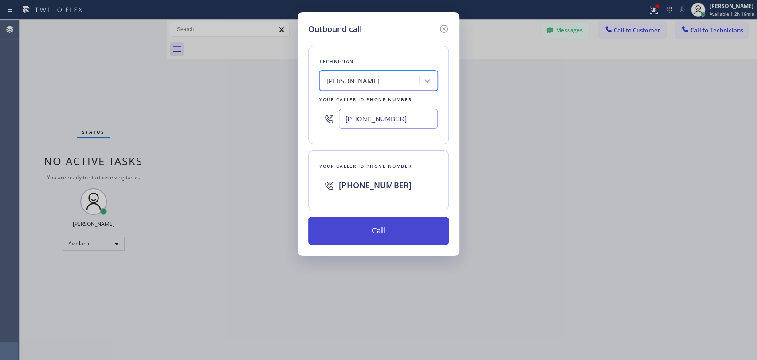
click at [354, 233] on button "Call" at bounding box center [378, 230] width 141 height 28
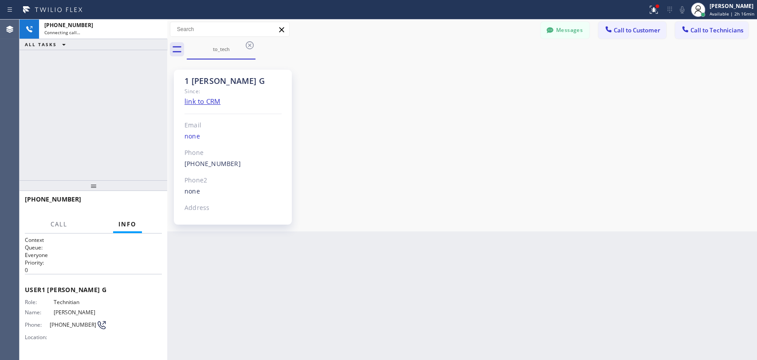
scroll to position [7661, 0]
click at [135, 204] on span "HANG UP" at bounding box center [141, 203] width 27 height 6
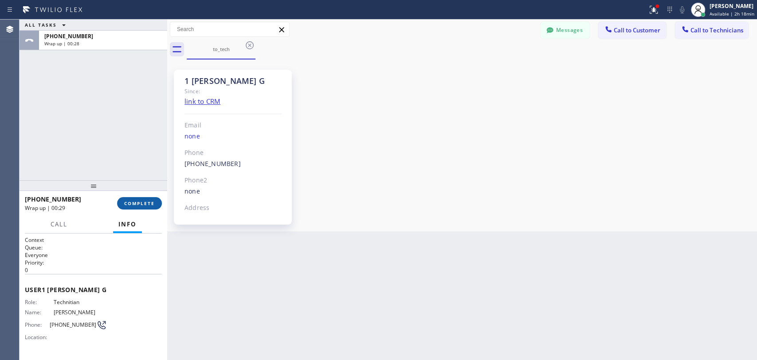
drag, startPoint x: 155, startPoint y: 193, endPoint x: 153, endPoint y: 197, distance: 4.6
click at [155, 193] on div "+18183025971 Wrap up | 00:29 COMPLETE" at bounding box center [93, 203] width 137 height 23
click at [153, 197] on button "COMPLETE" at bounding box center [139, 203] width 45 height 12
click at [695, 31] on span "Call to Technicians" at bounding box center [717, 30] width 53 height 8
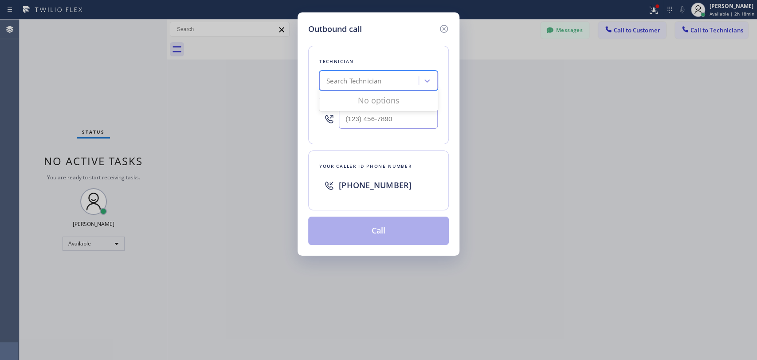
click at [399, 73] on div "Search Technician" at bounding box center [370, 81] width 97 height 16
type input "firu"
click at [380, 96] on div "Firuz Dadadzhanov" at bounding box center [378, 99] width 118 height 16
type input "[PHONE_NUMBER]"
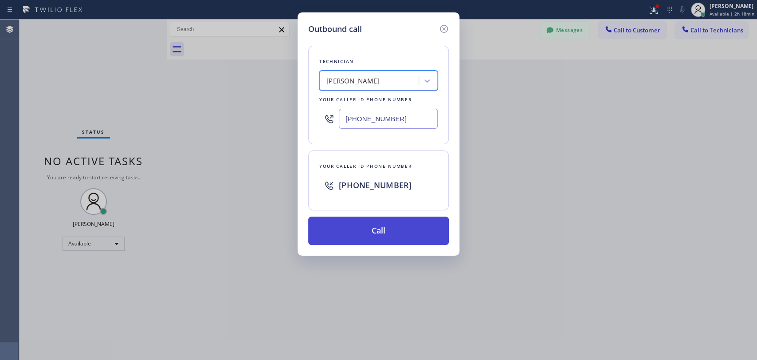
click at [334, 233] on button "Call" at bounding box center [378, 230] width 141 height 28
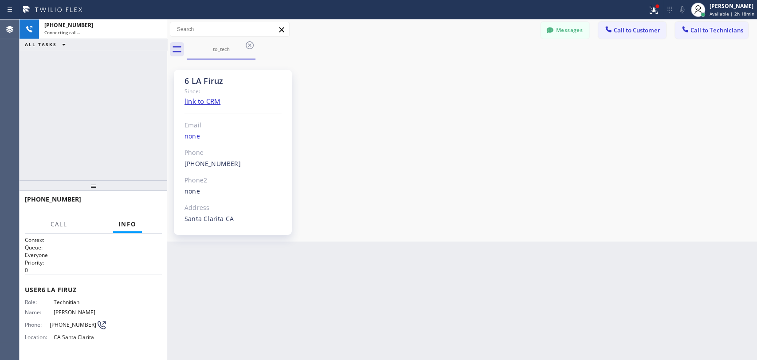
scroll to position [2452, 0]
drag, startPoint x: 157, startPoint y: 29, endPoint x: 51, endPoint y: 72, distance: 113.4
click at [157, 29] on icon at bounding box center [155, 29] width 11 height 11
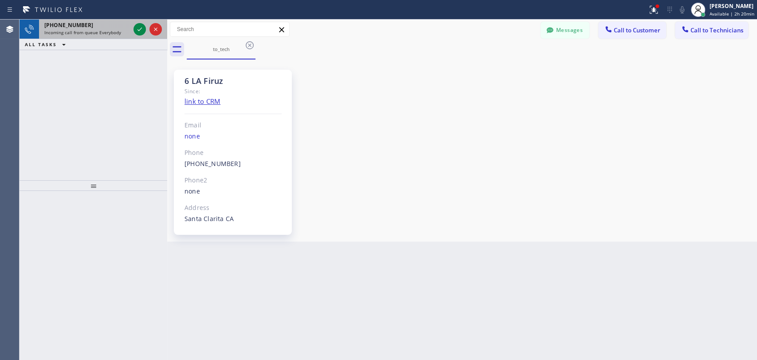
click at [76, 34] on span "Incoming call from queue Everybody" at bounding box center [82, 32] width 77 height 6
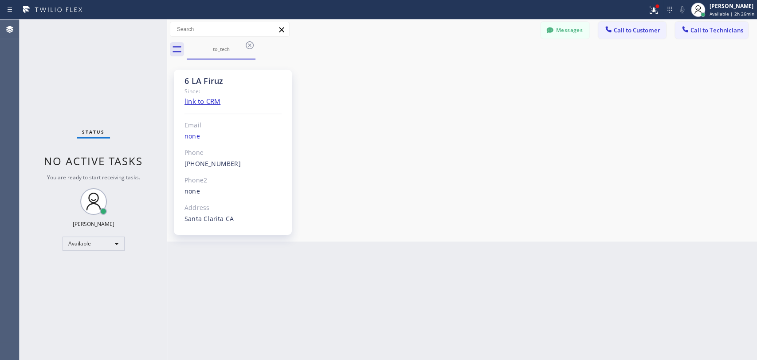
click at [103, 171] on div "Status No active tasks You are ready to start receiving tasks. [PERSON_NAME] Av…" at bounding box center [94, 190] width 148 height 340
click at [104, 164] on span "No active tasks" at bounding box center [93, 160] width 99 height 15
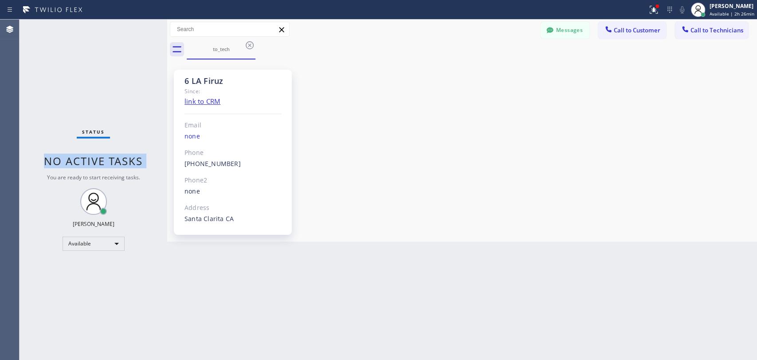
click at [104, 164] on span "No active tasks" at bounding box center [93, 160] width 99 height 15
click at [102, 163] on span "No active tasks" at bounding box center [93, 160] width 99 height 15
click at [211, 96] on div "Since:" at bounding box center [232, 91] width 97 height 10
click at [208, 83] on div "6 LA Firuz" at bounding box center [232, 81] width 97 height 10
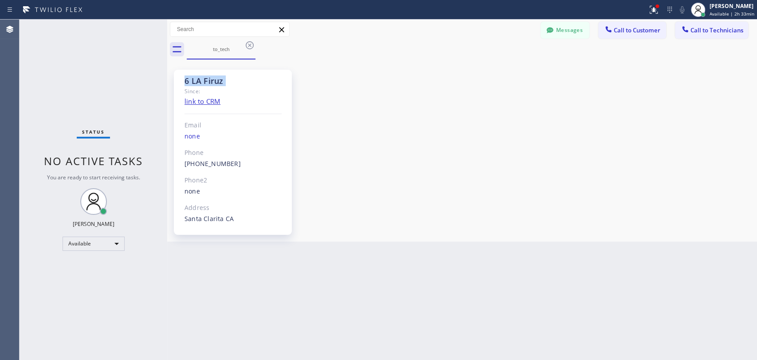
click at [208, 83] on div "6 LA Firuz" at bounding box center [232, 81] width 97 height 10
click at [206, 82] on div "6 LA Firuz" at bounding box center [232, 81] width 97 height 10
click at [701, 33] on span "Call to Technicians" at bounding box center [717, 30] width 53 height 8
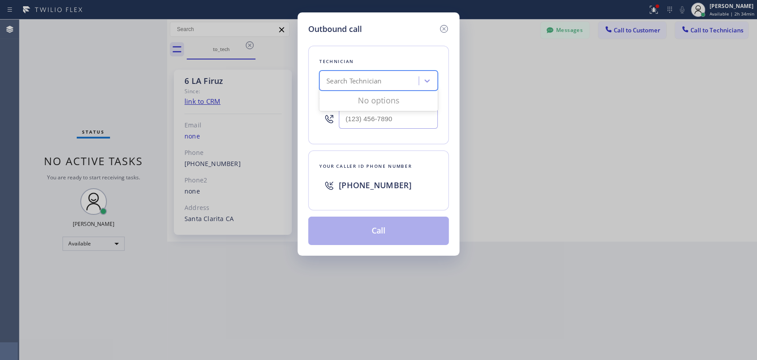
drag, startPoint x: 391, startPoint y: 77, endPoint x: 381, endPoint y: 79, distance: 10.4
click at [381, 79] on div "Search Technician" at bounding box center [370, 81] width 97 height 16
type input "serg"
click at [349, 83] on div "Search Technician" at bounding box center [353, 81] width 55 height 10
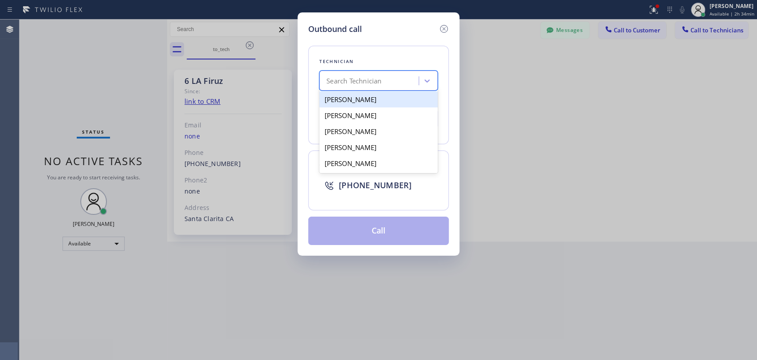
click at [351, 99] on div "[PERSON_NAME]" at bounding box center [378, 99] width 118 height 16
type input "[PHONE_NUMBER]"
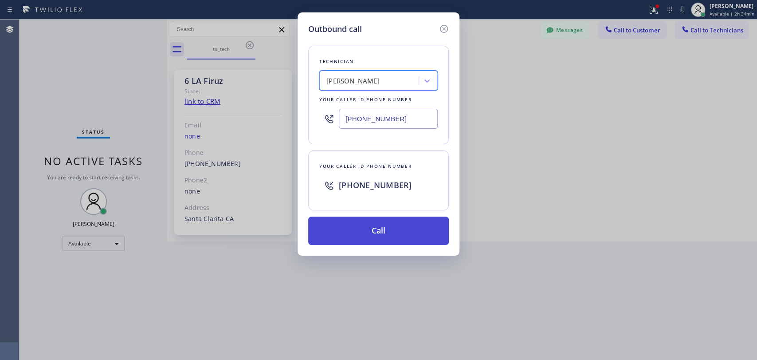
click at [371, 239] on button "Call" at bounding box center [378, 230] width 141 height 28
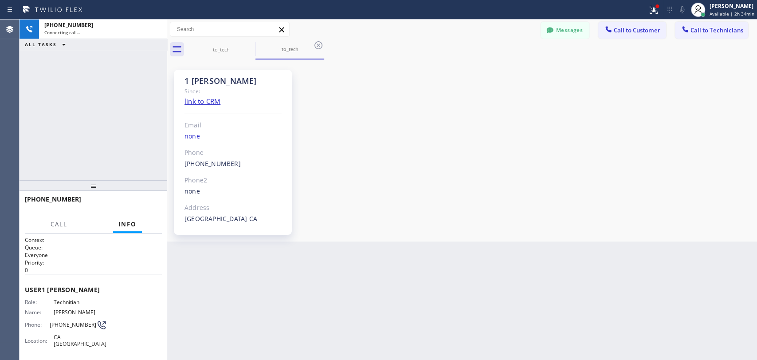
scroll to position [961, 0]
click at [133, 198] on button "HANG UP" at bounding box center [141, 203] width 41 height 12
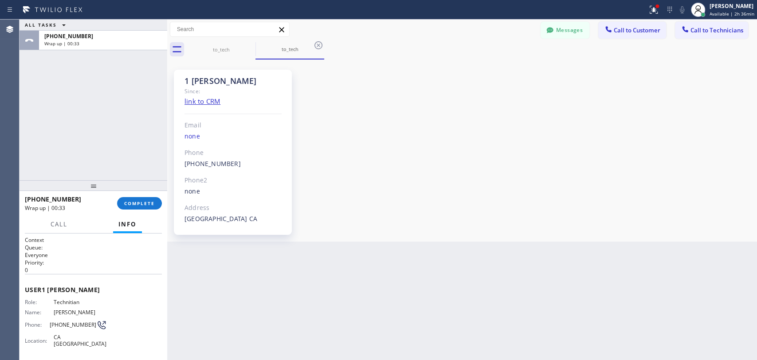
click at [140, 216] on button "Info" at bounding box center [127, 224] width 29 height 17
click at [140, 207] on button "COMPLETE" at bounding box center [139, 203] width 45 height 12
click at [141, 164] on div "ALL TASKS ALL TASKS ACTIVE TASKS TASKS IN WRAP UP +13233041325 Wrap up | 00:34" at bounding box center [94, 100] width 148 height 161
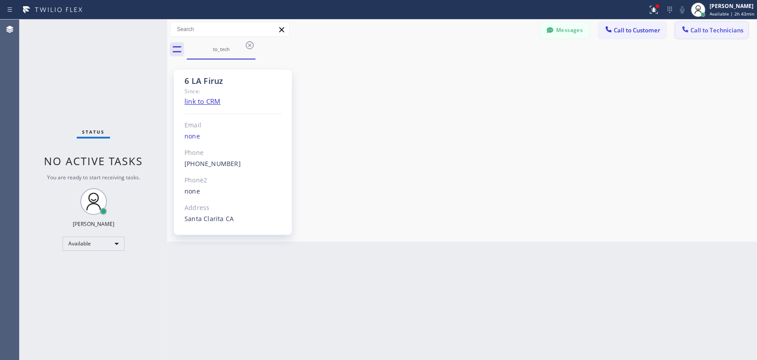
click at [727, 33] on span "Call to Technicians" at bounding box center [717, 30] width 53 height 8
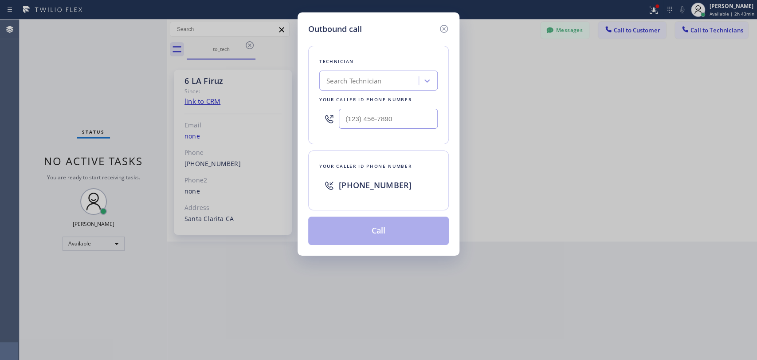
click at [266, 110] on div "Outbound call Technician Search Technician Your caller id phone number Your cal…" at bounding box center [378, 180] width 757 height 360
drag, startPoint x: 311, startPoint y: 87, endPoint x: 345, endPoint y: 80, distance: 34.1
click at [314, 87] on div "Technician Search Technician Your caller id phone number" at bounding box center [378, 95] width 141 height 98
click at [345, 80] on div "Search Technician" at bounding box center [353, 81] width 55 height 10
type input "oleksa"
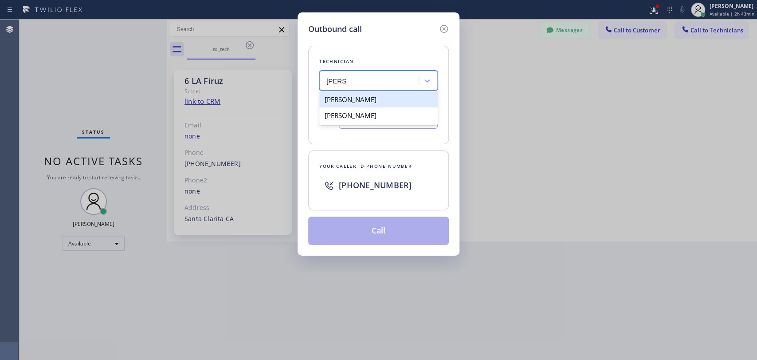
click at [345, 104] on div "[PERSON_NAME]" at bounding box center [378, 99] width 118 height 16
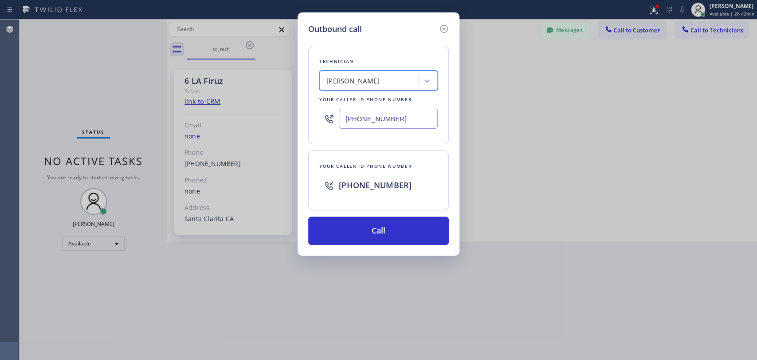
click at [352, 85] on div "[PERSON_NAME]" at bounding box center [352, 81] width 53 height 10
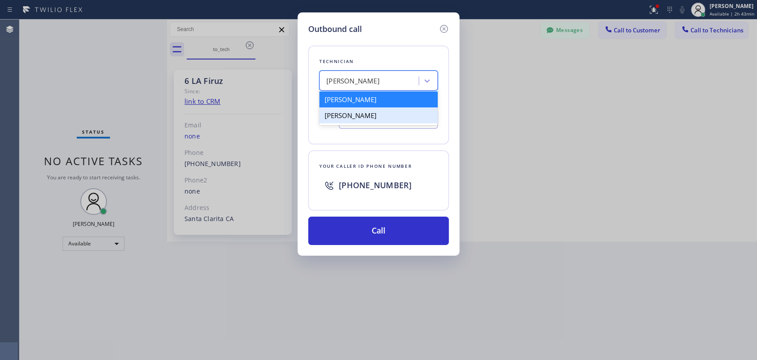
click at [355, 113] on div "[PERSON_NAME]" at bounding box center [378, 115] width 118 height 16
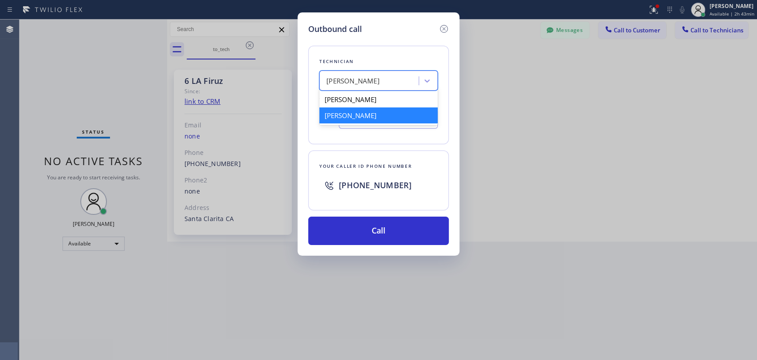
drag, startPoint x: 371, startPoint y: 79, endPoint x: 369, endPoint y: 86, distance: 6.9
click at [371, 79] on div "[PERSON_NAME]" at bounding box center [352, 81] width 53 height 10
click at [367, 96] on div "[PERSON_NAME]" at bounding box center [378, 99] width 118 height 16
type input "[PHONE_NUMBER]"
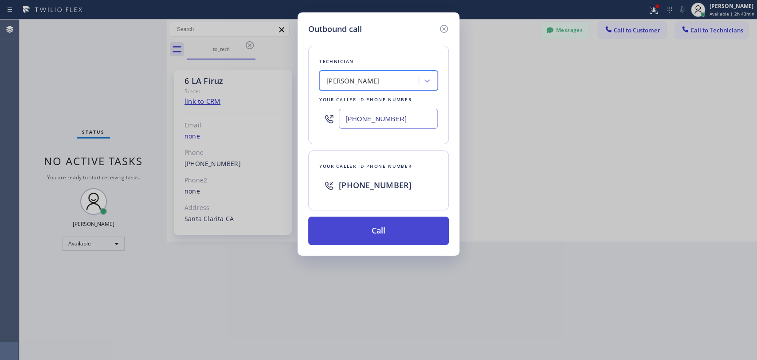
click at [338, 237] on button "Call" at bounding box center [378, 230] width 141 height 28
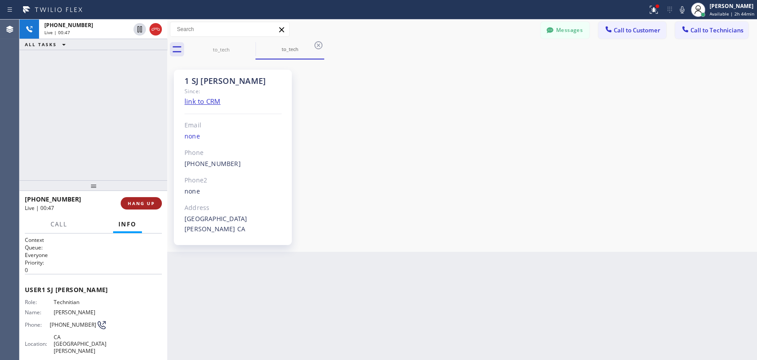
click at [138, 207] on button "HANG UP" at bounding box center [141, 203] width 41 height 12
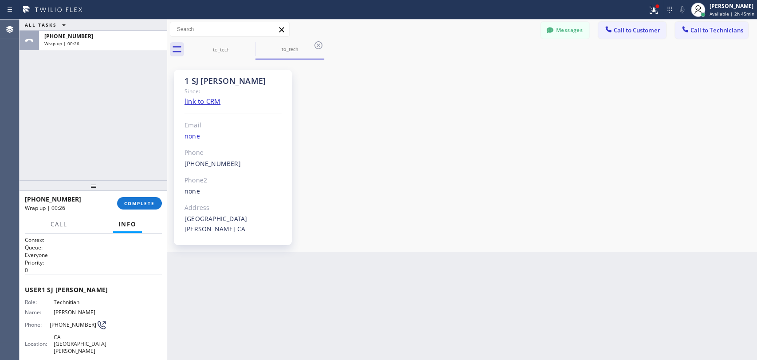
drag, startPoint x: 714, startPoint y: 34, endPoint x: 429, endPoint y: 72, distance: 288.1
click at [714, 34] on span "Call to Technicians" at bounding box center [717, 30] width 53 height 8
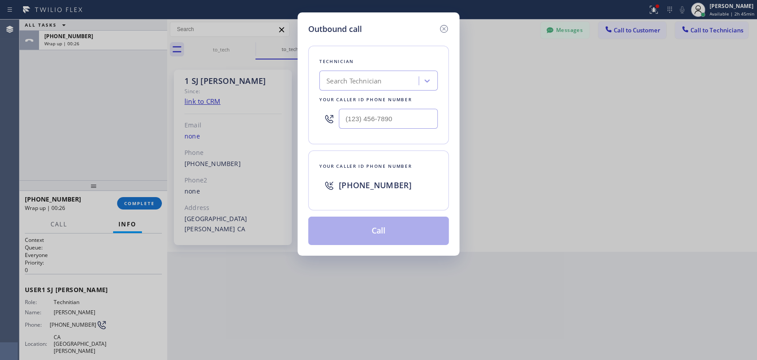
click at [413, 75] on div "Search Technician" at bounding box center [370, 81] width 97 height 16
type input "hvac alliance"
click at [436, 31] on div "Outbound call" at bounding box center [378, 29] width 141 height 12
click at [438, 30] on div "Outbound call" at bounding box center [378, 29] width 141 height 12
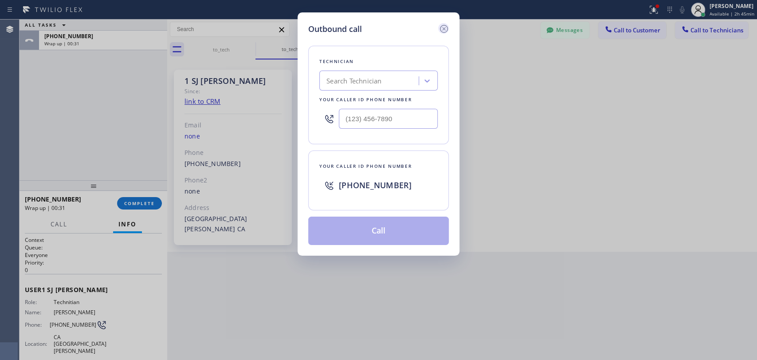
click at [440, 29] on icon at bounding box center [444, 29] width 8 height 8
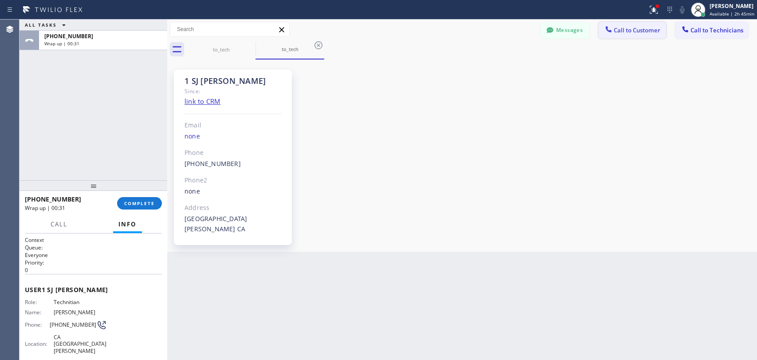
click at [612, 38] on button "Call to Customer" at bounding box center [632, 30] width 68 height 17
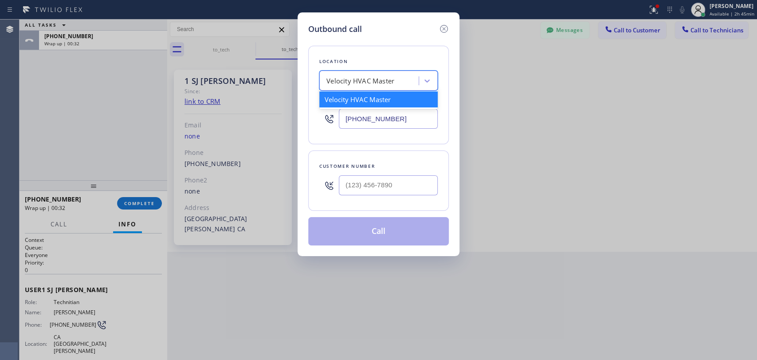
click at [385, 74] on div "Velocity HVAC Master" at bounding box center [370, 81] width 97 height 16
type input "hvac alliance expert"
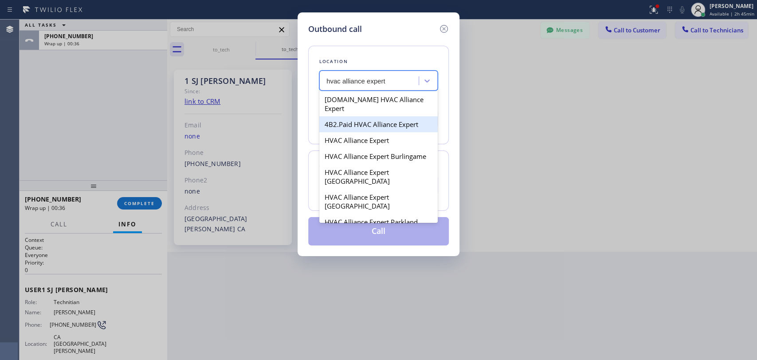
drag, startPoint x: 395, startPoint y: 118, endPoint x: 389, endPoint y: 119, distance: 6.8
click at [395, 118] on div "4B2.Paid HVAC Alliance Expert" at bounding box center [378, 124] width 118 height 16
type input "(855) 999-4417"
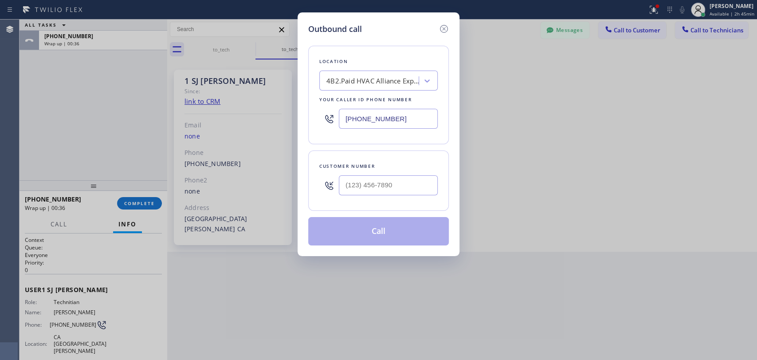
click at [385, 116] on input "(855) 999-4417" at bounding box center [388, 119] width 99 height 20
click at [446, 29] on icon at bounding box center [444, 29] width 11 height 11
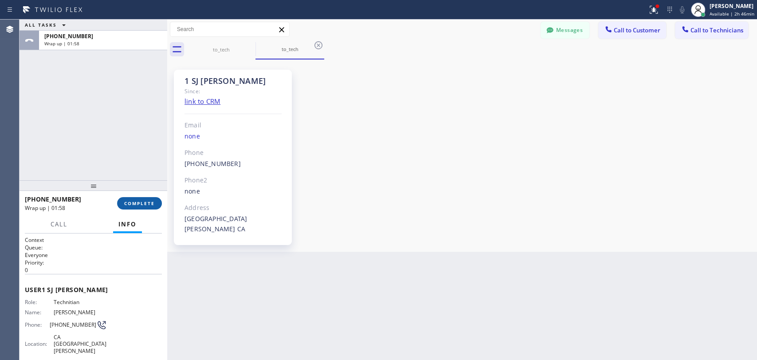
click at [143, 205] on span "COMPLETE" at bounding box center [139, 203] width 31 height 6
click at [119, 169] on div "ALL TASKS ALL TASKS ACTIVE TASKS TASKS IN WRAP UP +14083030065 Wrap up | 01:58" at bounding box center [94, 100] width 148 height 161
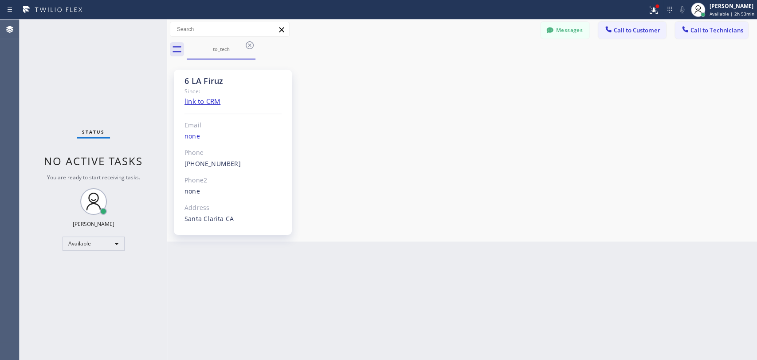
click at [255, 44] on div "to_tech" at bounding box center [472, 49] width 570 height 20
click at [255, 44] on icon at bounding box center [249, 45] width 11 height 11
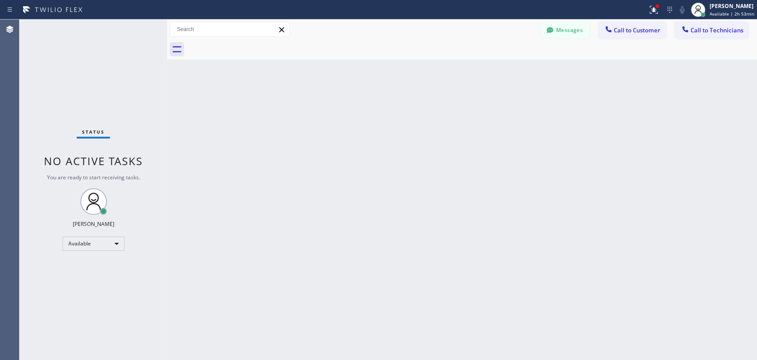
click at [253, 44] on div at bounding box center [472, 49] width 570 height 20
click at [73, 240] on div "Available" at bounding box center [94, 243] width 62 height 14
click at [81, 258] on li "Offline" at bounding box center [93, 255] width 60 height 11
drag, startPoint x: 616, startPoint y: 285, endPoint x: 592, endPoint y: 284, distance: 24.4
click at [616, 285] on div "Back to Dashboard Change Sender ID Customers Technicians [PERSON_NAME] [DATE] 1…" at bounding box center [462, 190] width 590 height 340
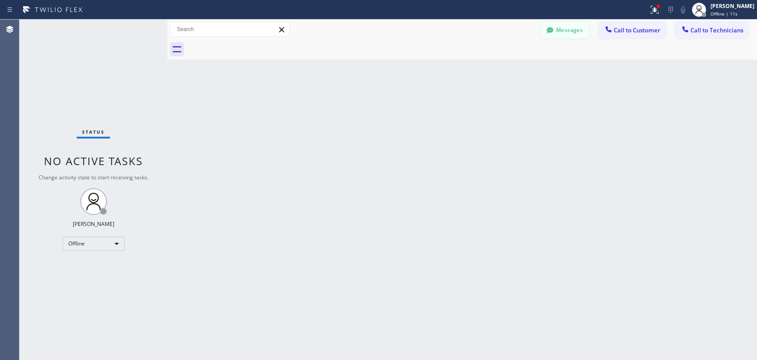
click at [560, 34] on button "Messages" at bounding box center [565, 30] width 49 height 17
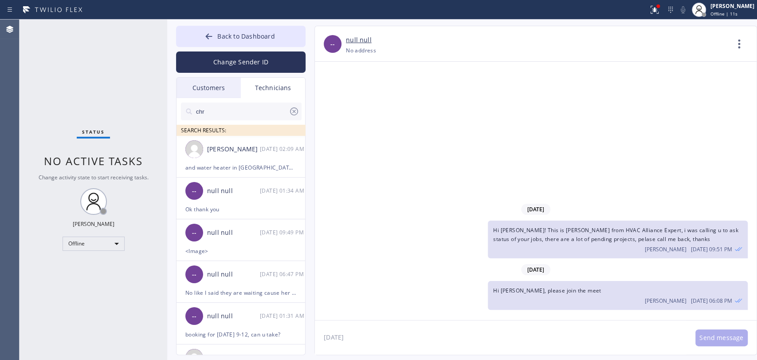
click at [248, 112] on input "chr" at bounding box center [242, 111] width 94 height 18
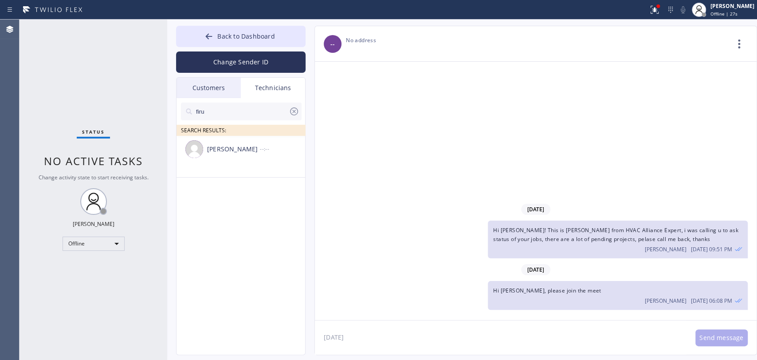
click at [209, 103] on input "firu" at bounding box center [242, 111] width 94 height 18
click at [207, 111] on input "firu" at bounding box center [242, 111] width 94 height 18
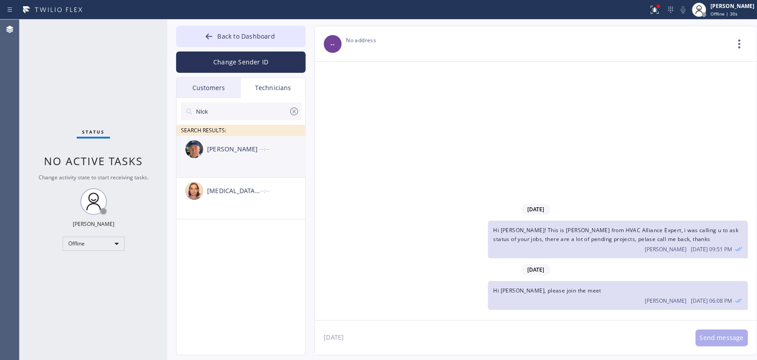
type input "NIck"
click at [231, 177] on li "Nikolai Suvorov --:--" at bounding box center [242, 198] width 130 height 42
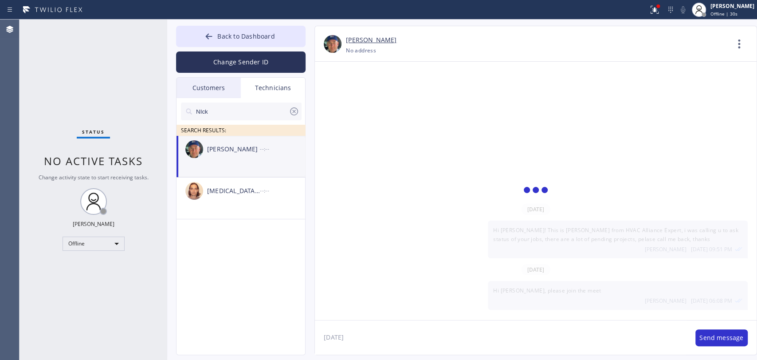
click at [342, 332] on textarea "[DATE]" at bounding box center [501, 337] width 372 height 34
type textarea "tomoarow"
click at [342, 332] on textarea "[DATE]" at bounding box center [501, 337] width 372 height 34
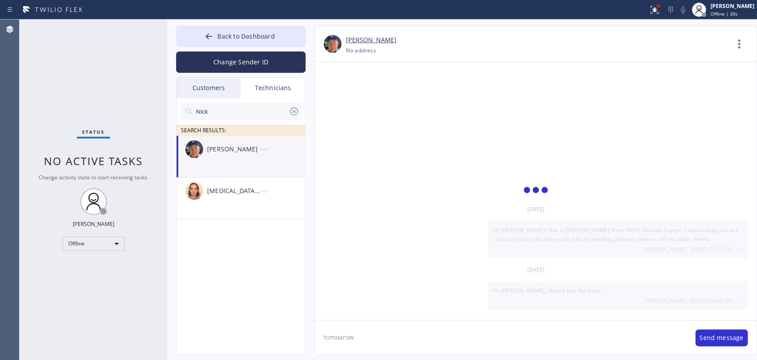
click at [342, 332] on textarea "[DATE]" at bounding box center [501, 337] width 372 height 34
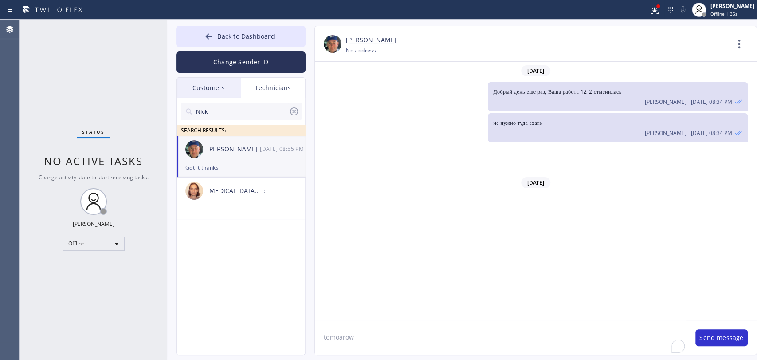
click at [427, 339] on textarea "tomoarow" at bounding box center [501, 337] width 372 height 34
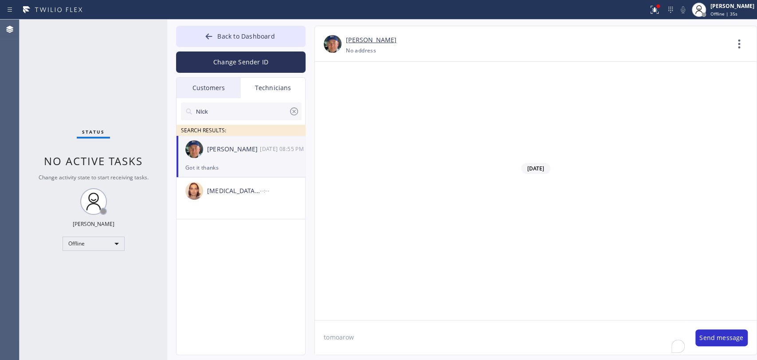
click at [427, 339] on textarea "tomoarow" at bounding box center [501, 337] width 372 height 34
type textarea "added a call for tomorrow, please check if it's fine"
drag, startPoint x: 231, startPoint y: 46, endPoint x: 206, endPoint y: 10, distance: 44.0
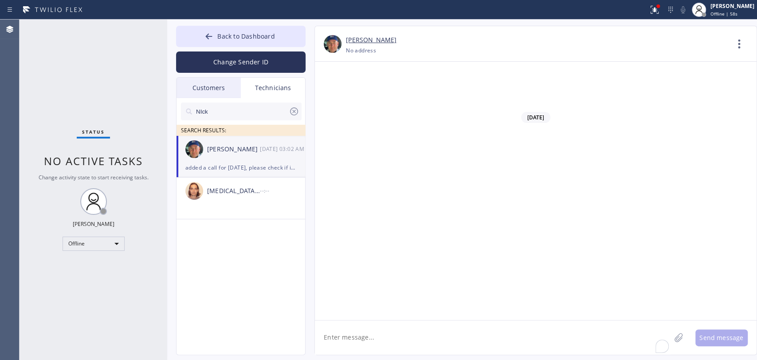
click at [231, 46] on button "Back to Dashboard" at bounding box center [241, 36] width 130 height 21
